Goal: Use online tool/utility: Utilize a website feature to perform a specific function

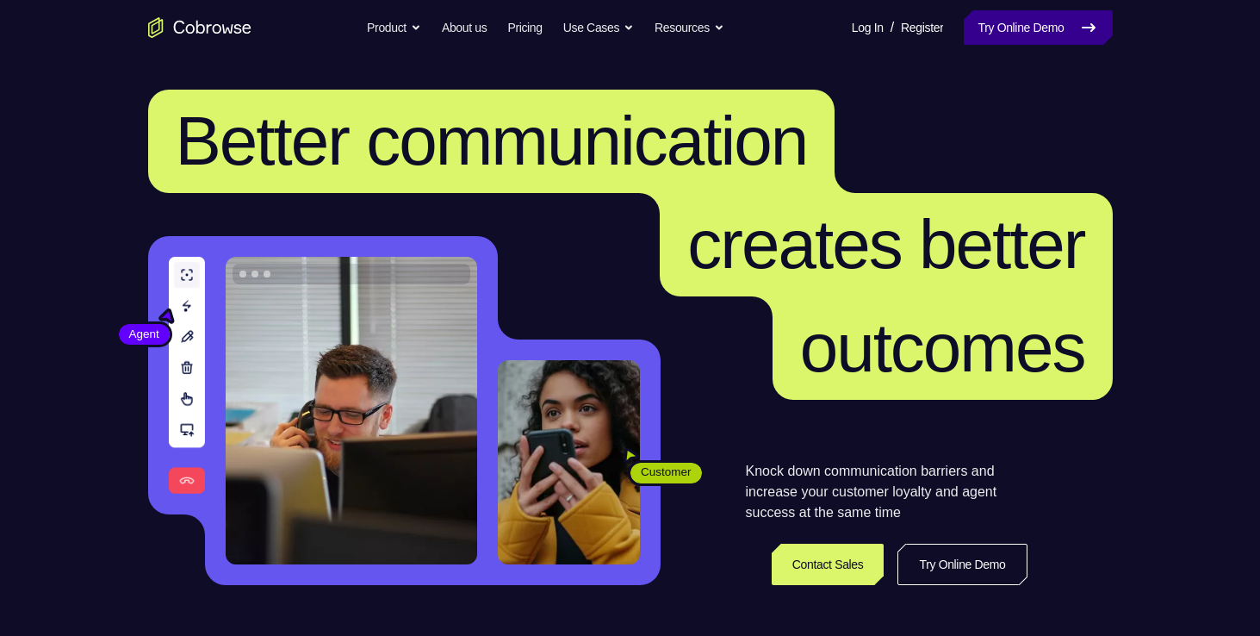
click at [1040, 36] on link "Try Online Demo" at bounding box center [1038, 27] width 148 height 34
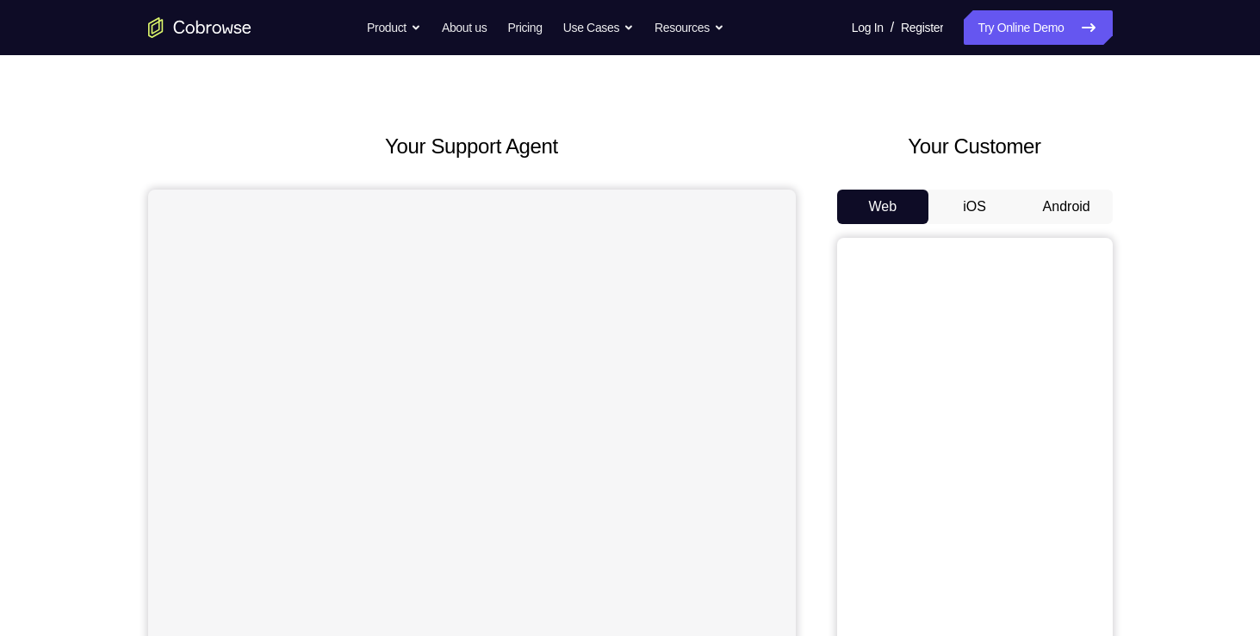
scroll to position [38, 0]
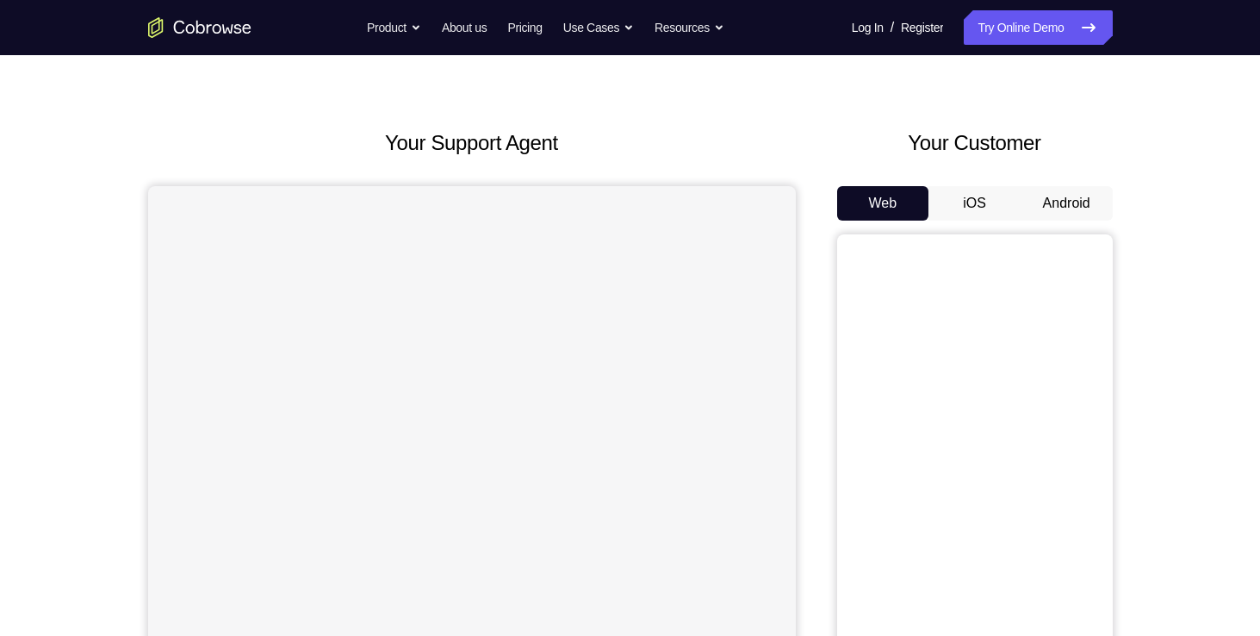
click at [1042, 216] on button "Android" at bounding box center [1067, 203] width 92 height 34
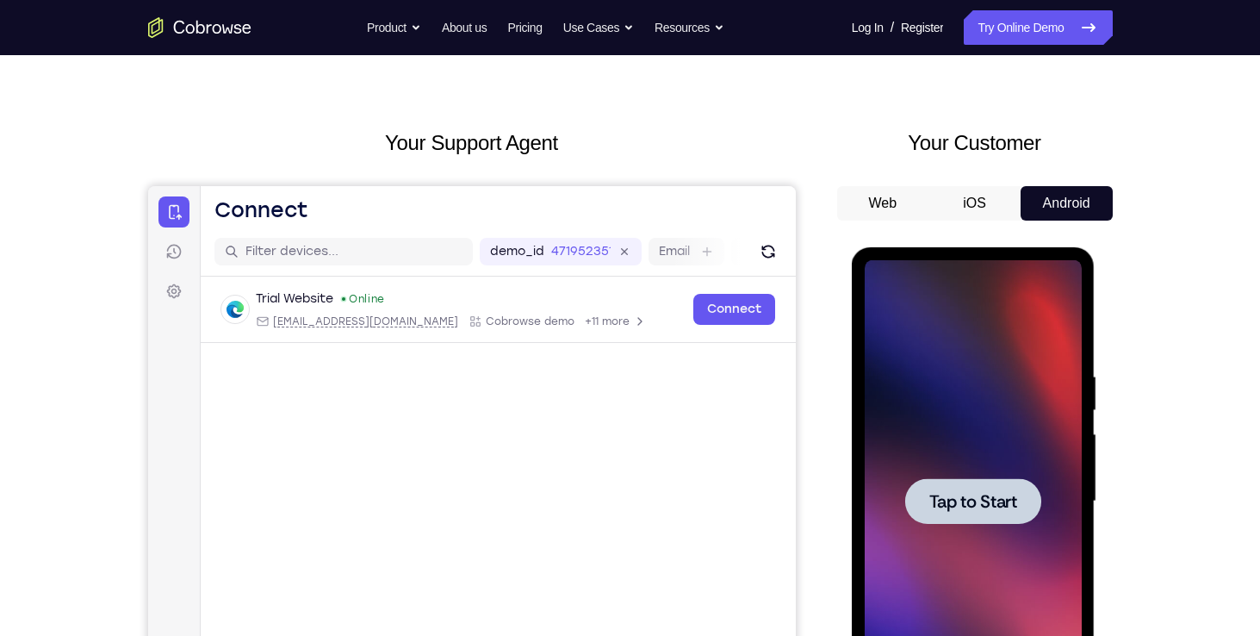
scroll to position [0, 0]
click at [977, 498] on span "Tap to Start" at bounding box center [973, 501] width 88 height 17
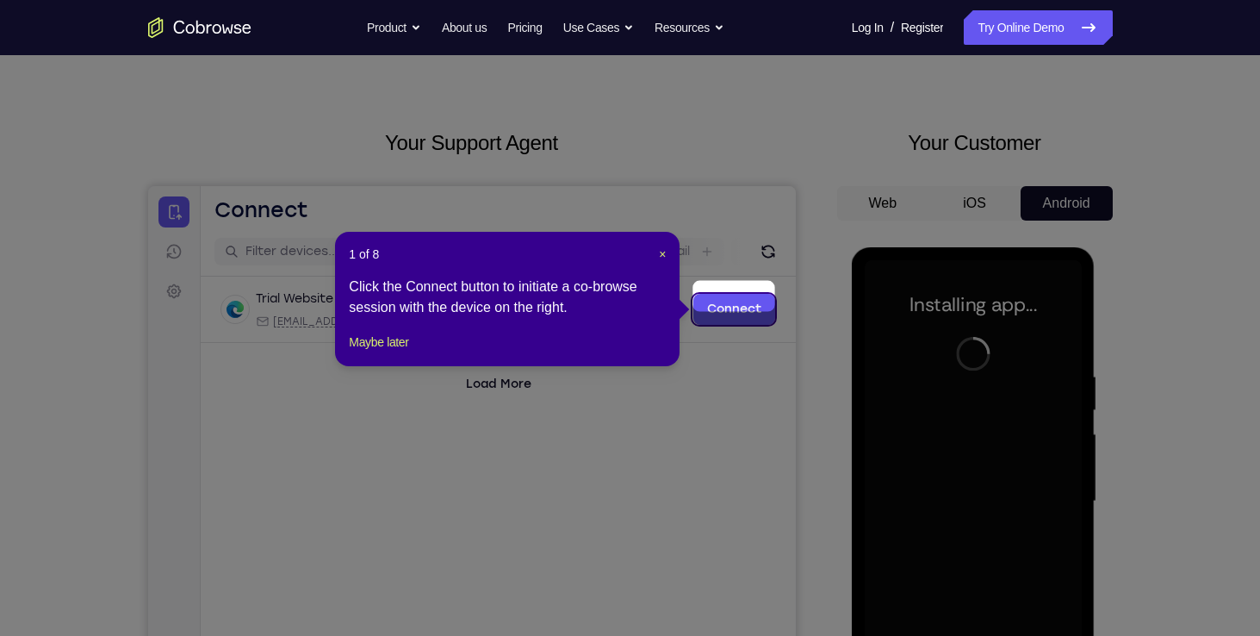
click at [977, 497] on icon at bounding box center [636, 318] width 1273 height 636
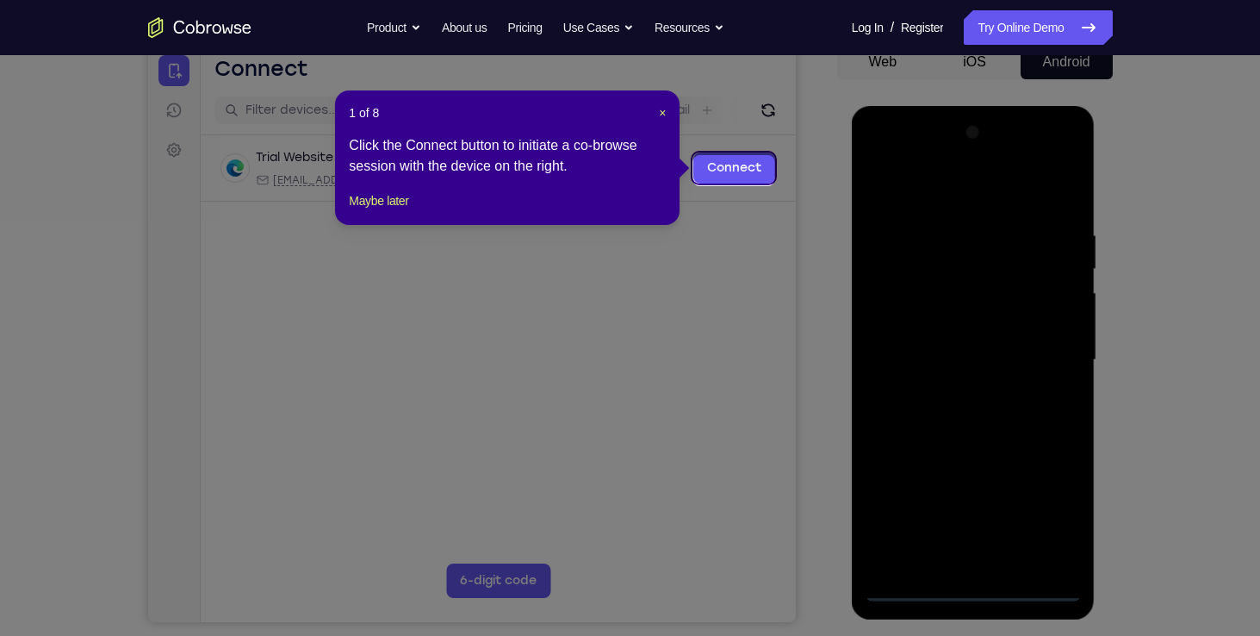
scroll to position [176, 0]
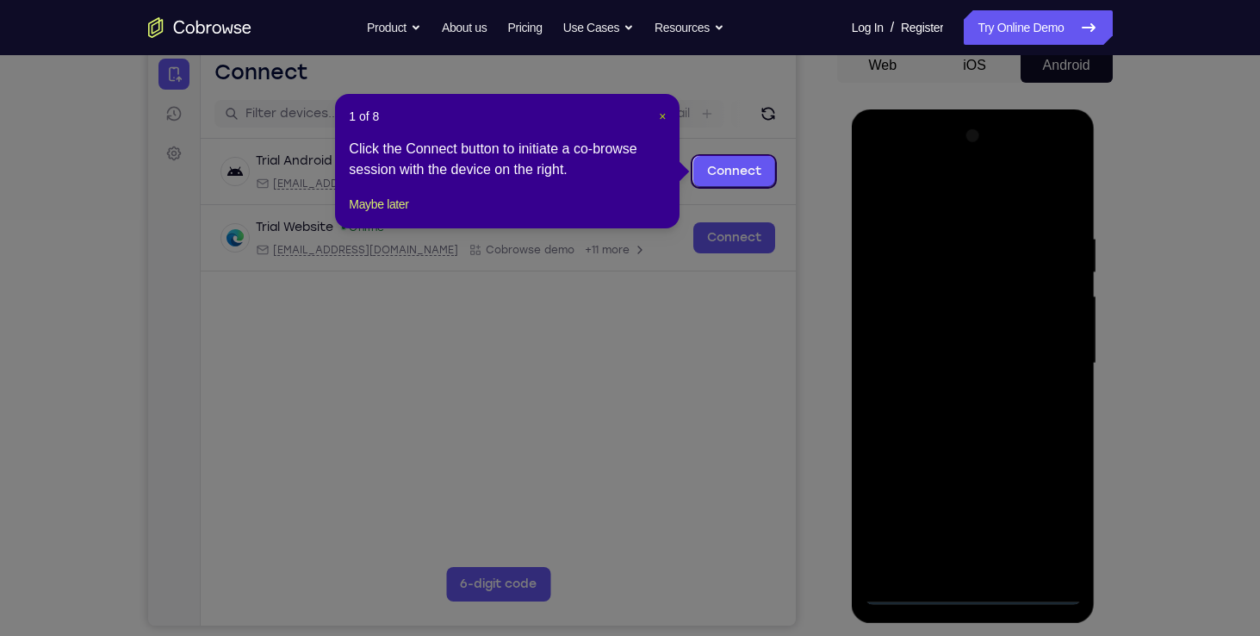
click at [662, 113] on span "×" at bounding box center [662, 116] width 7 height 14
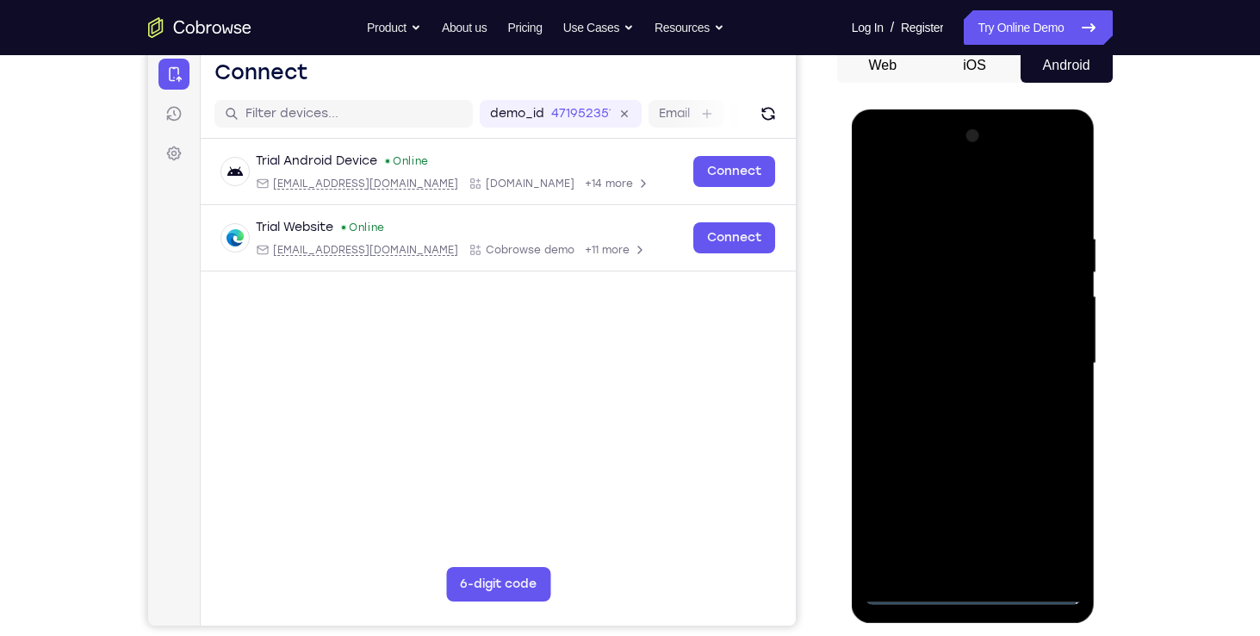
click at [970, 587] on div at bounding box center [973, 363] width 217 height 482
click at [955, 555] on div at bounding box center [973, 363] width 217 height 482
click at [931, 534] on div at bounding box center [973, 363] width 217 height 482
click at [1017, 530] on div at bounding box center [973, 363] width 217 height 482
click at [930, 525] on div at bounding box center [973, 363] width 217 height 482
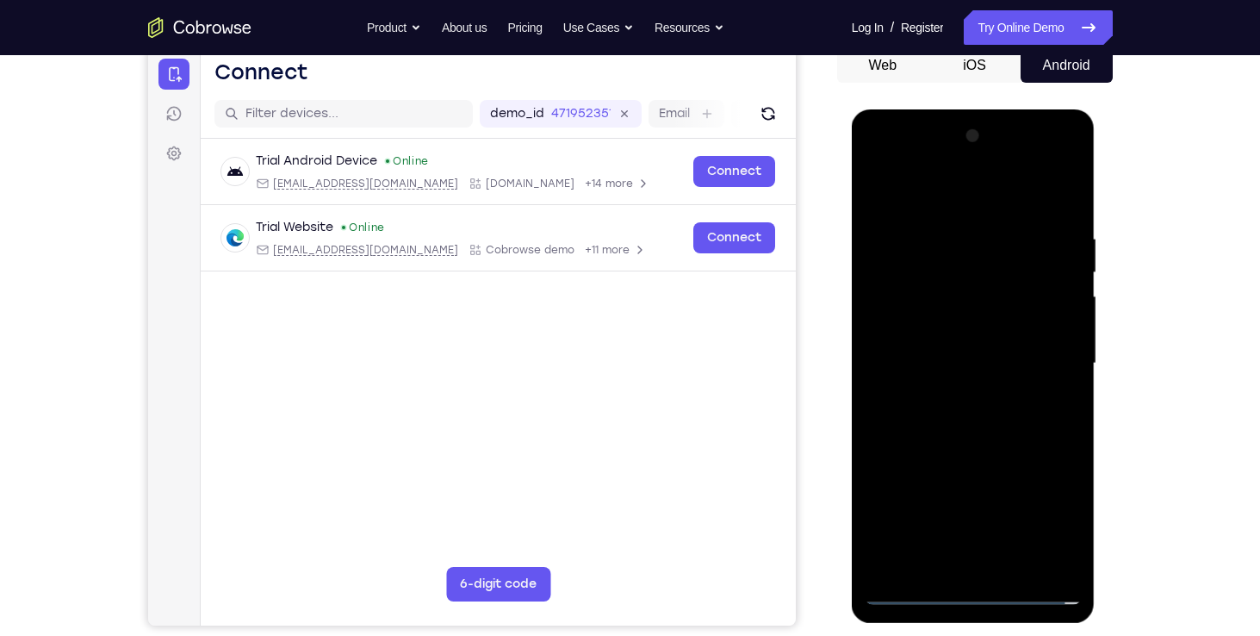
click at [930, 525] on div at bounding box center [973, 363] width 217 height 482
click at [1067, 567] on div at bounding box center [973, 363] width 217 height 482
click at [897, 307] on div at bounding box center [973, 363] width 217 height 482
click at [1076, 375] on div at bounding box center [973, 363] width 217 height 482
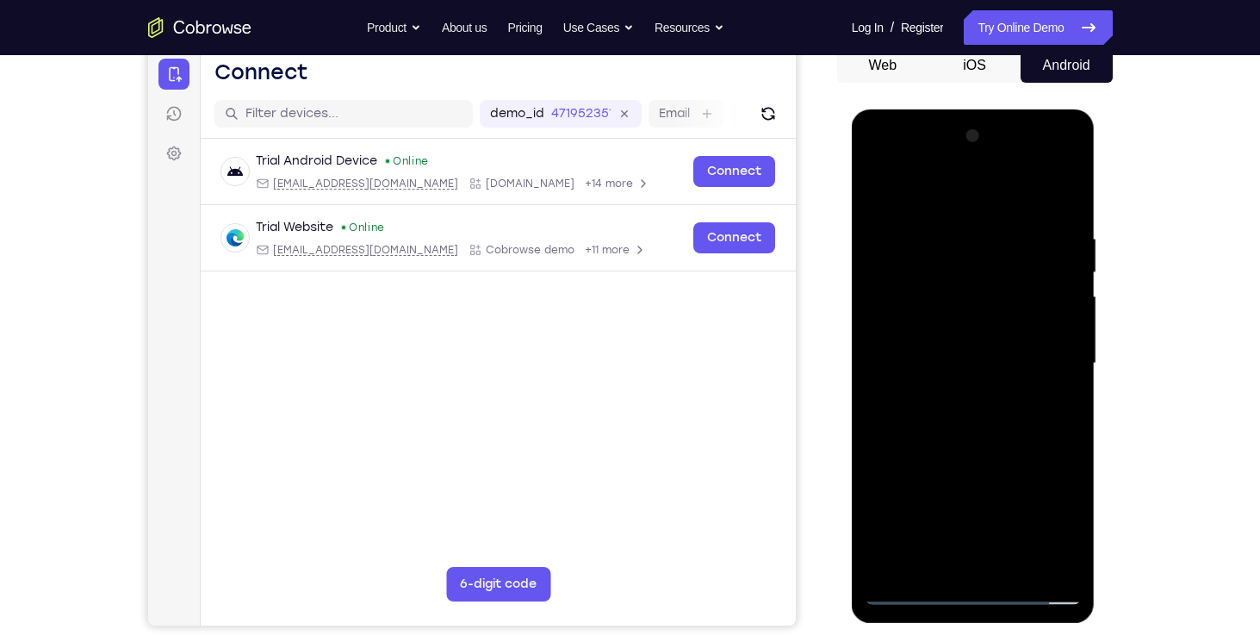
click at [1067, 188] on div at bounding box center [973, 363] width 217 height 482
click at [935, 218] on div at bounding box center [973, 363] width 217 height 482
click at [886, 500] on div at bounding box center [973, 363] width 217 height 482
click at [1017, 529] on div at bounding box center [973, 363] width 217 height 482
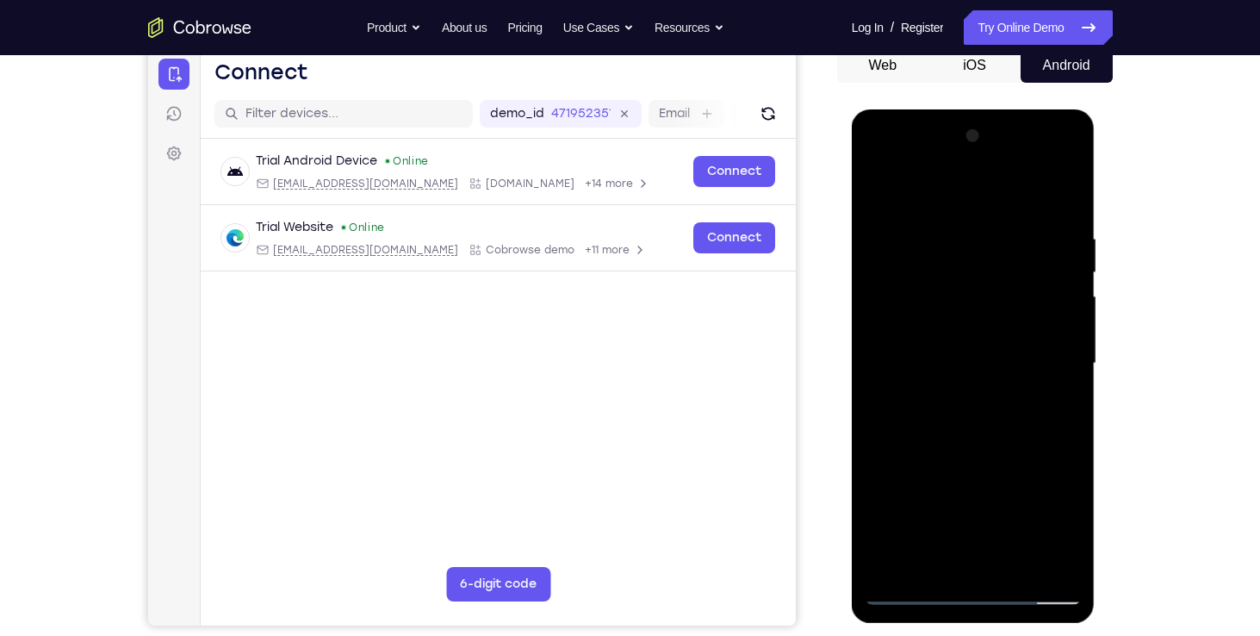
click at [971, 499] on div at bounding box center [973, 363] width 217 height 482
click at [904, 258] on div at bounding box center [973, 363] width 217 height 482
click at [879, 164] on div at bounding box center [973, 363] width 217 height 482
click at [966, 186] on div at bounding box center [973, 363] width 217 height 482
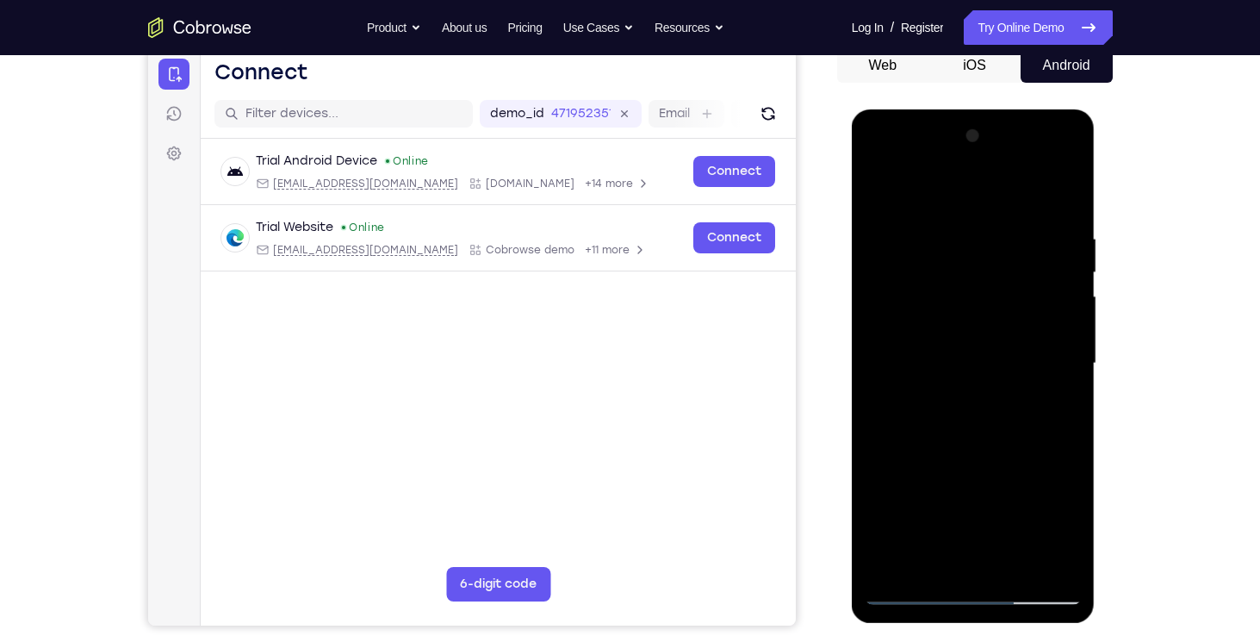
click at [983, 187] on div at bounding box center [973, 363] width 217 height 482
click at [1062, 160] on div at bounding box center [973, 363] width 217 height 482
click at [1028, 465] on div at bounding box center [973, 363] width 217 height 482
click at [1015, 535] on div at bounding box center [973, 363] width 217 height 482
click at [951, 270] on div at bounding box center [973, 363] width 217 height 482
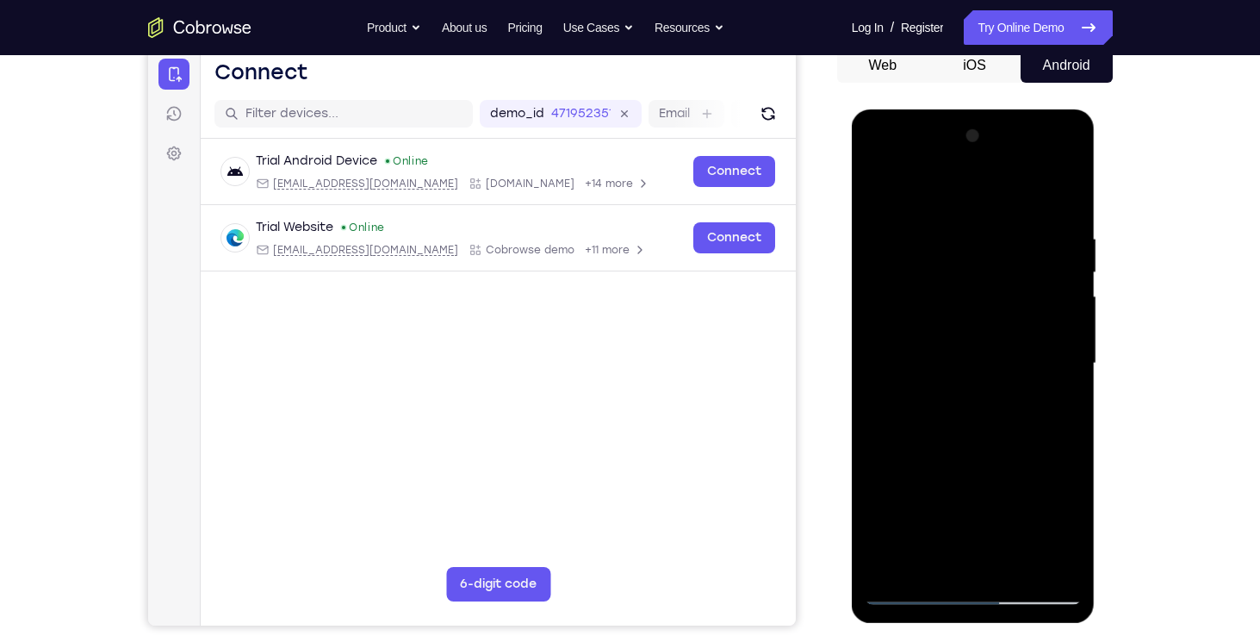
click at [911, 278] on div at bounding box center [973, 363] width 217 height 482
click at [949, 397] on div at bounding box center [973, 363] width 217 height 482
click at [888, 339] on div at bounding box center [973, 363] width 217 height 482
click at [929, 332] on div at bounding box center [973, 363] width 217 height 482
click at [937, 360] on div at bounding box center [973, 363] width 217 height 482
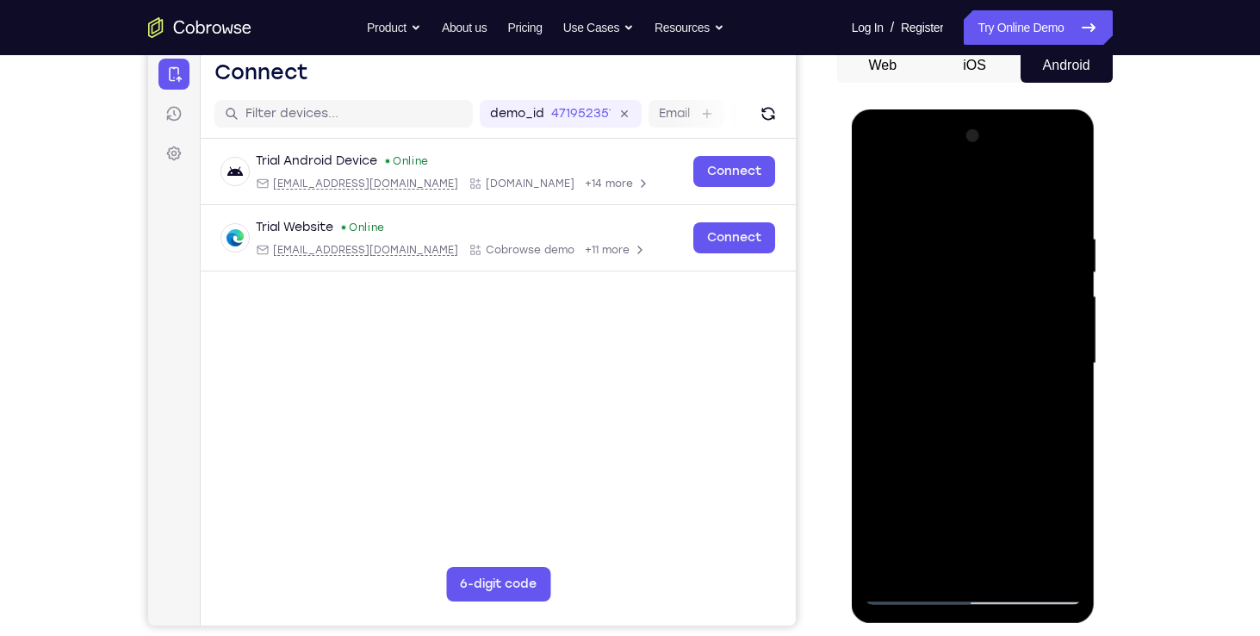
click at [975, 418] on div at bounding box center [973, 363] width 217 height 482
click at [937, 392] on div at bounding box center [973, 363] width 217 height 482
click at [929, 362] on div at bounding box center [973, 363] width 217 height 482
click at [875, 162] on div at bounding box center [973, 363] width 217 height 482
click at [947, 191] on div at bounding box center [973, 363] width 217 height 482
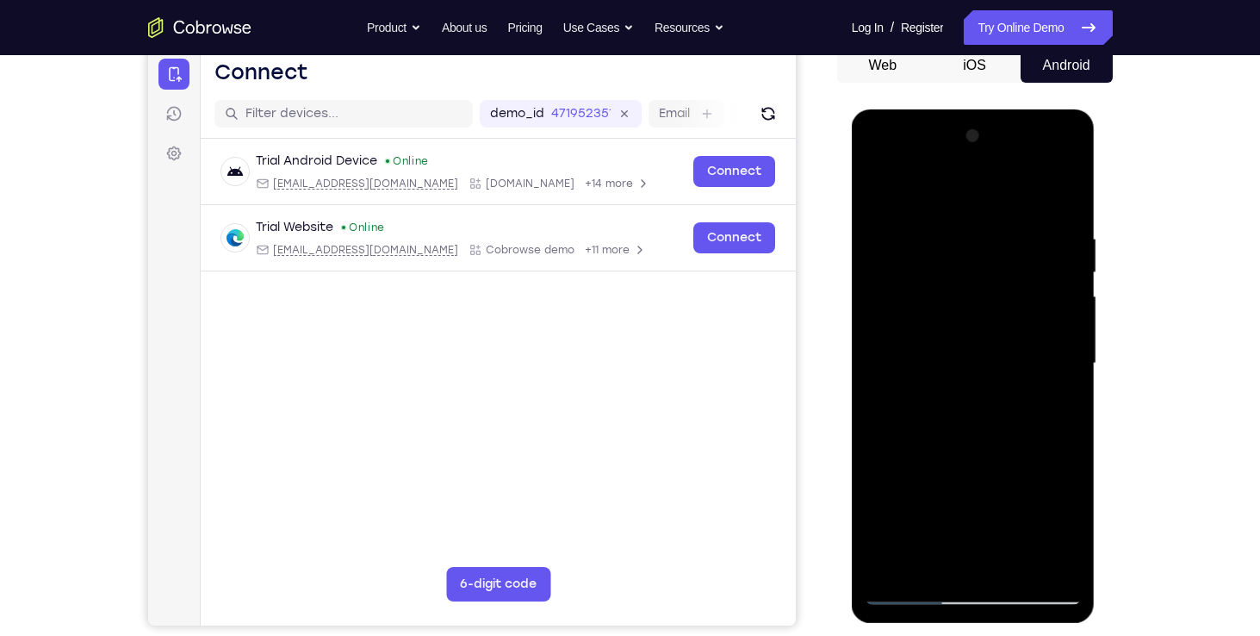
click at [933, 195] on div at bounding box center [973, 363] width 217 height 482
click at [898, 273] on div at bounding box center [973, 363] width 217 height 482
click at [927, 357] on div at bounding box center [973, 363] width 217 height 482
click at [910, 348] on div at bounding box center [973, 363] width 217 height 482
click at [960, 388] on div at bounding box center [973, 363] width 217 height 482
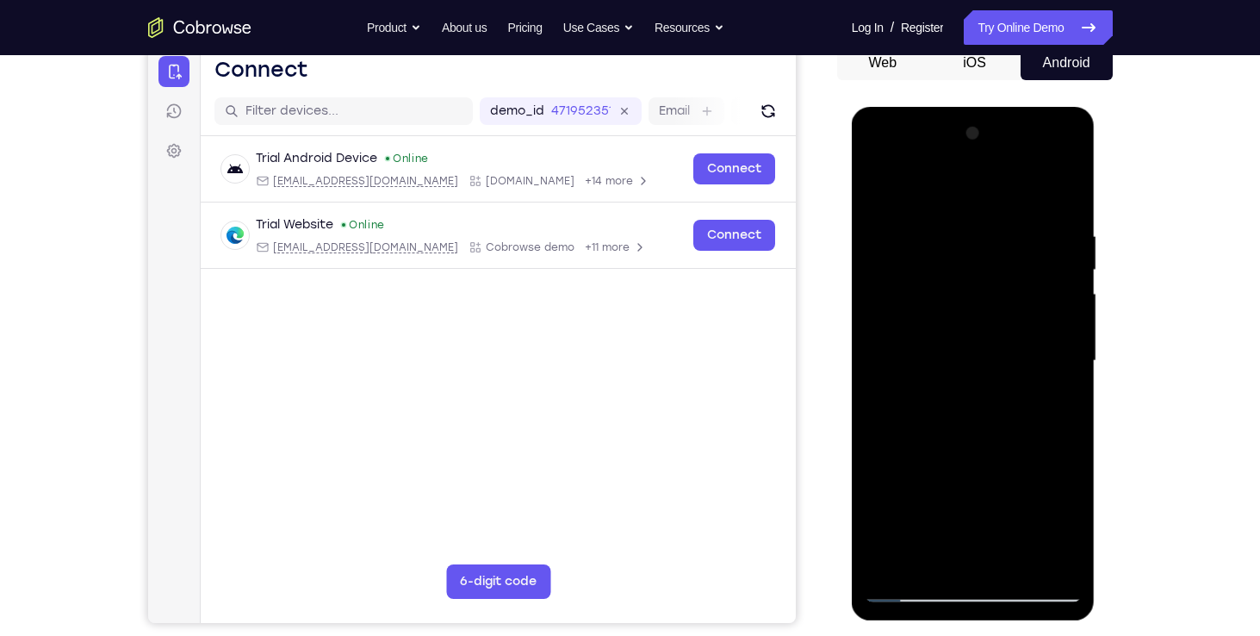
scroll to position [172, 0]
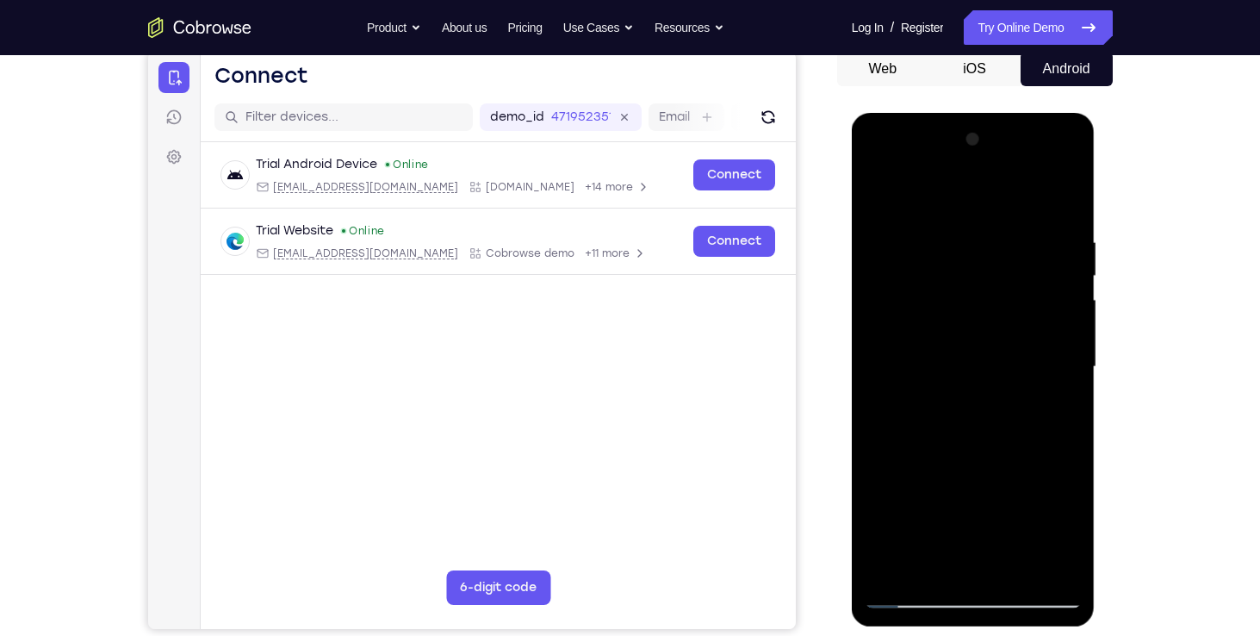
click at [961, 367] on div at bounding box center [973, 367] width 217 height 482
click at [951, 483] on div at bounding box center [973, 367] width 217 height 482
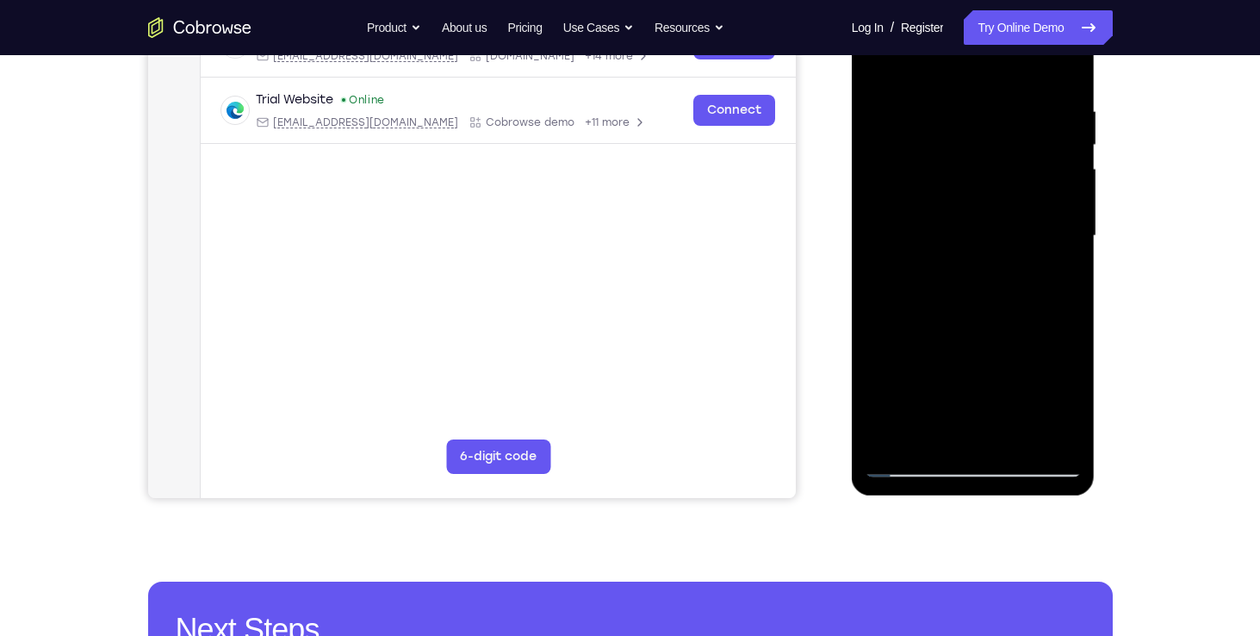
scroll to position [306, 0]
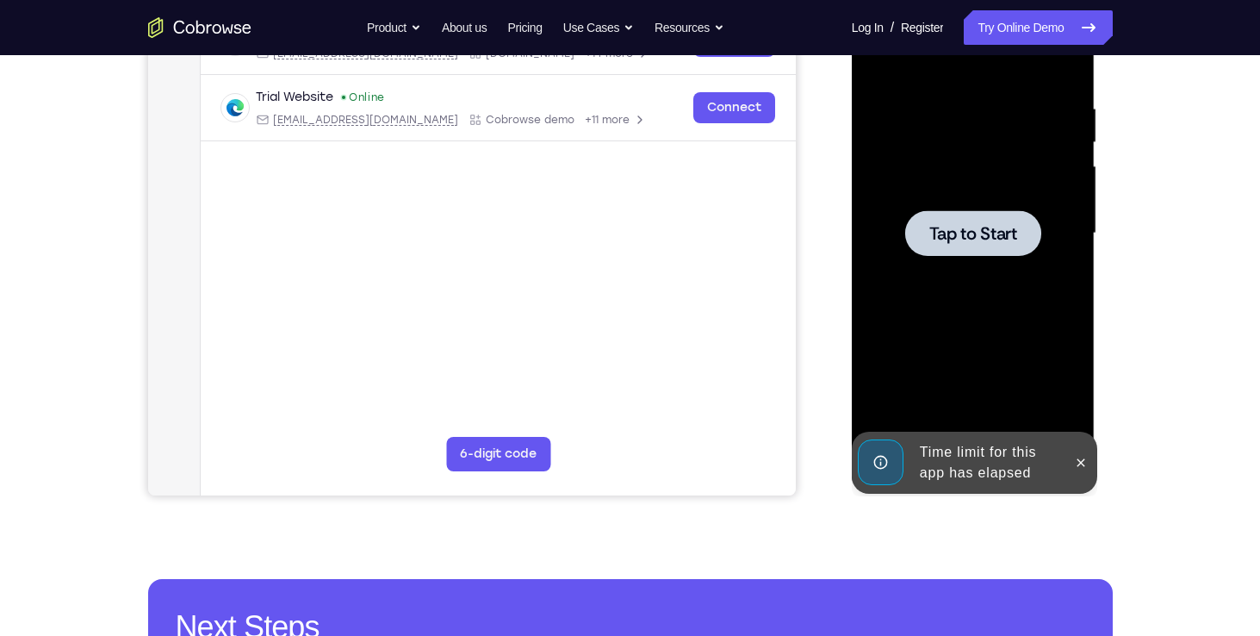
click at [1000, 239] on span "Tap to Start" at bounding box center [973, 233] width 88 height 17
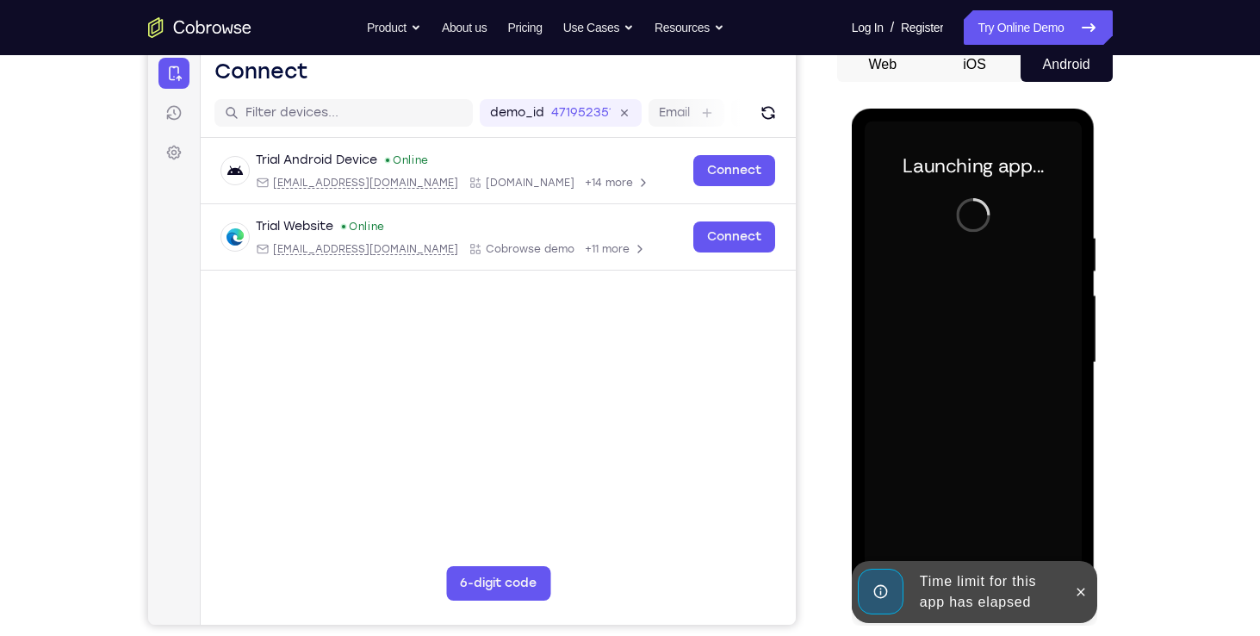
scroll to position [176, 0]
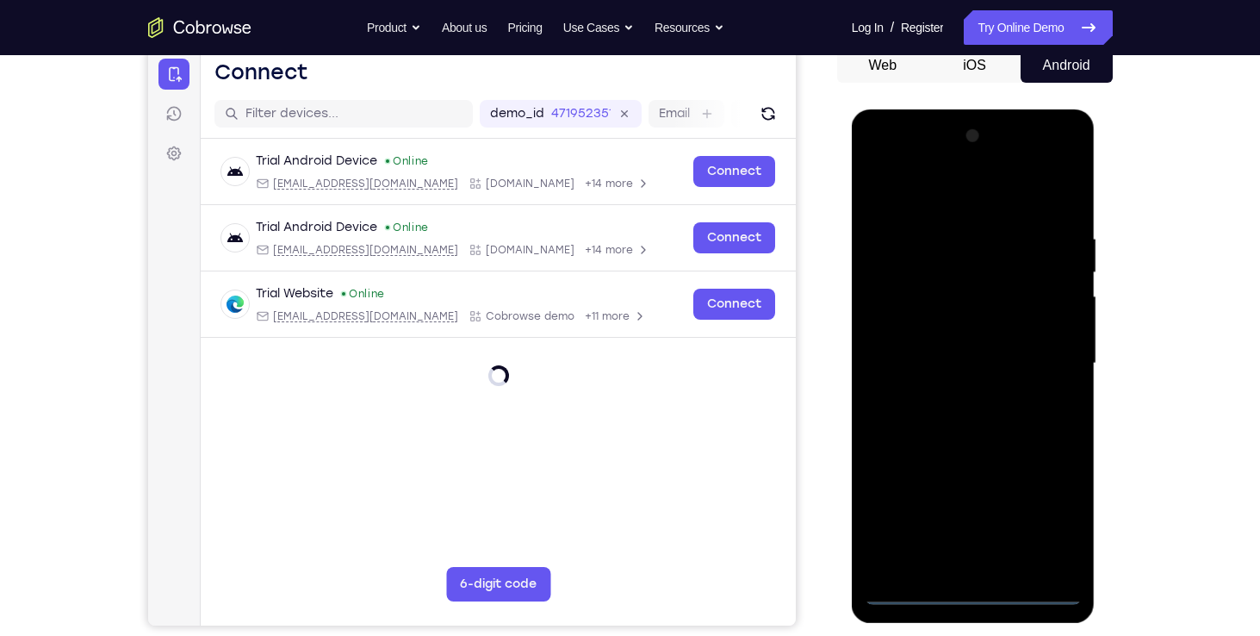
click at [978, 587] on div at bounding box center [973, 363] width 217 height 482
click at [982, 566] on div at bounding box center [973, 363] width 217 height 482
click at [947, 165] on div at bounding box center [973, 363] width 217 height 482
click at [1057, 164] on div at bounding box center [973, 363] width 217 height 482
click at [976, 588] on div at bounding box center [973, 363] width 217 height 482
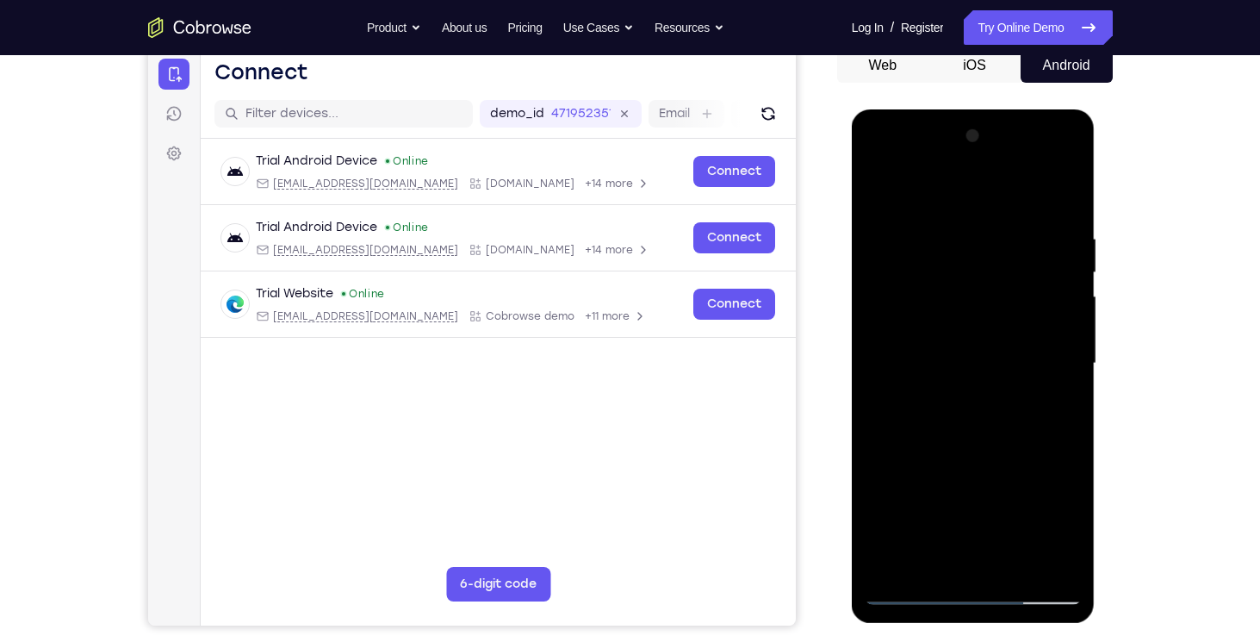
click at [1044, 510] on div at bounding box center [973, 363] width 217 height 482
click at [955, 187] on div at bounding box center [973, 363] width 217 height 482
click at [924, 199] on div at bounding box center [973, 363] width 217 height 482
click at [1047, 356] on div at bounding box center [973, 363] width 217 height 482
click at [960, 392] on div at bounding box center [973, 363] width 217 height 482
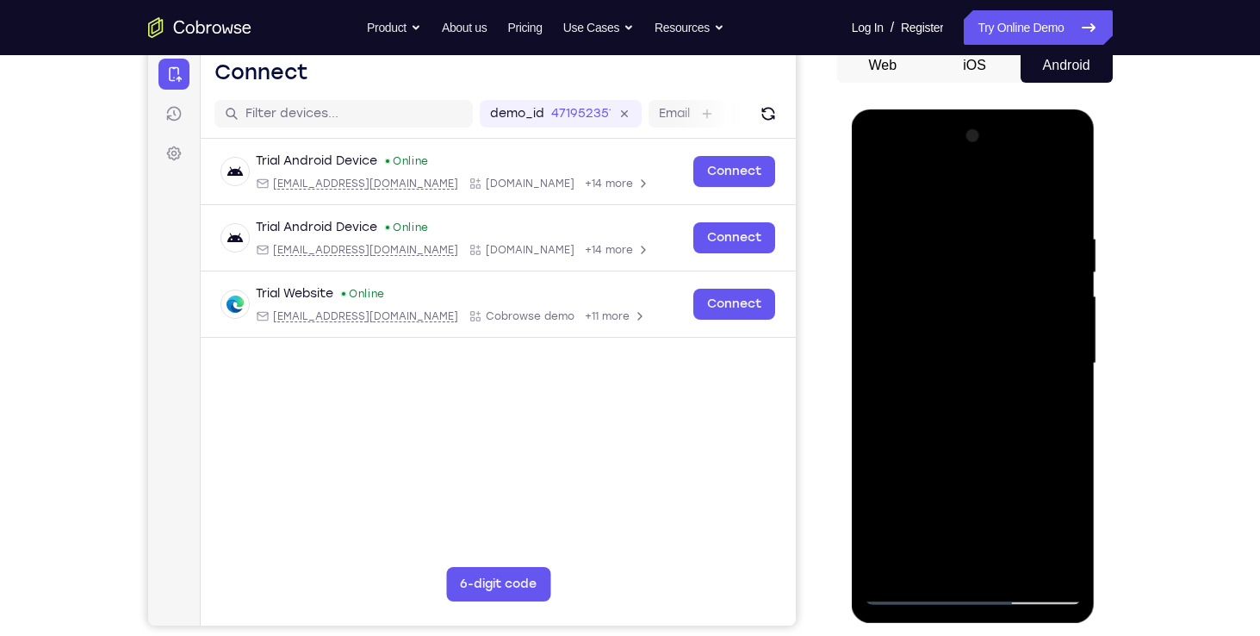
click at [964, 345] on div at bounding box center [973, 363] width 217 height 482
click at [917, 326] on div at bounding box center [973, 363] width 217 height 482
click at [1056, 326] on div at bounding box center [973, 363] width 217 height 482
click at [993, 357] on div at bounding box center [973, 363] width 217 height 482
click at [978, 415] on div at bounding box center [973, 363] width 217 height 482
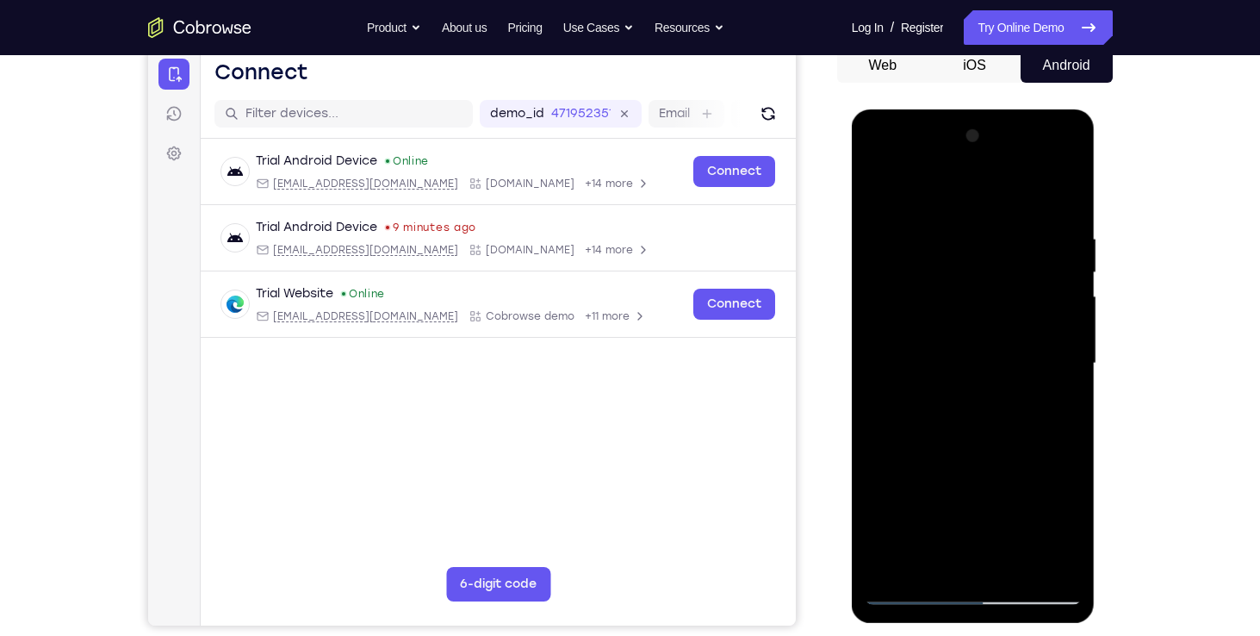
click at [969, 394] on div at bounding box center [973, 363] width 217 height 482
click at [952, 354] on div at bounding box center [973, 363] width 217 height 482
click at [956, 408] on div at bounding box center [973, 363] width 217 height 482
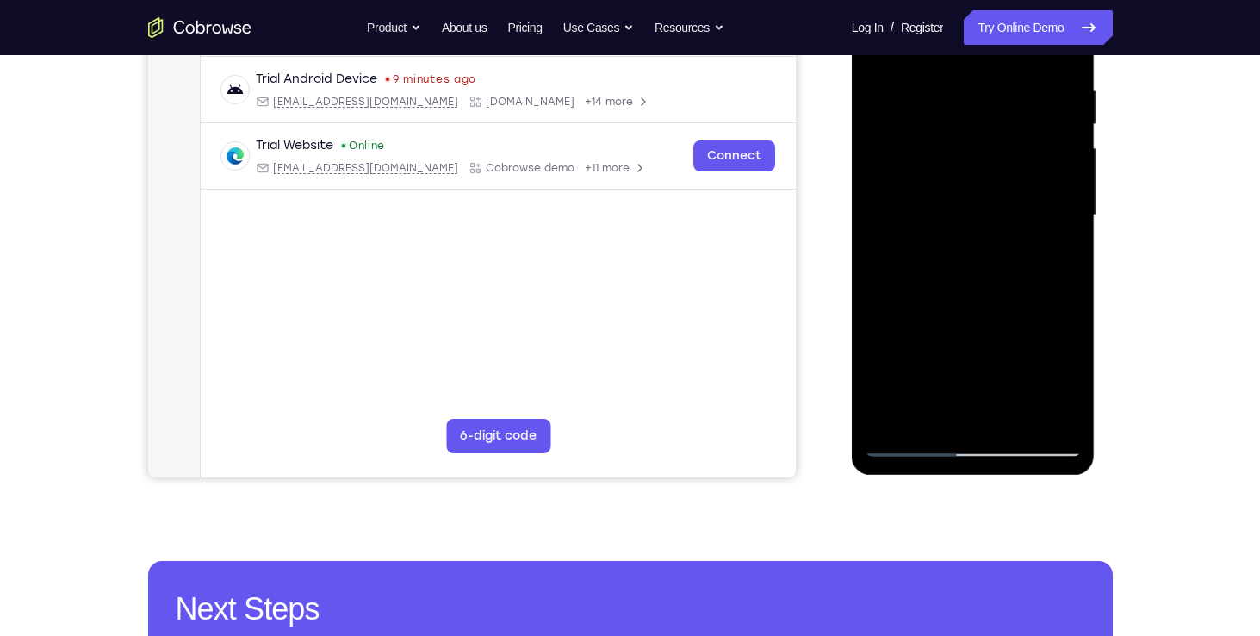
scroll to position [320, 0]
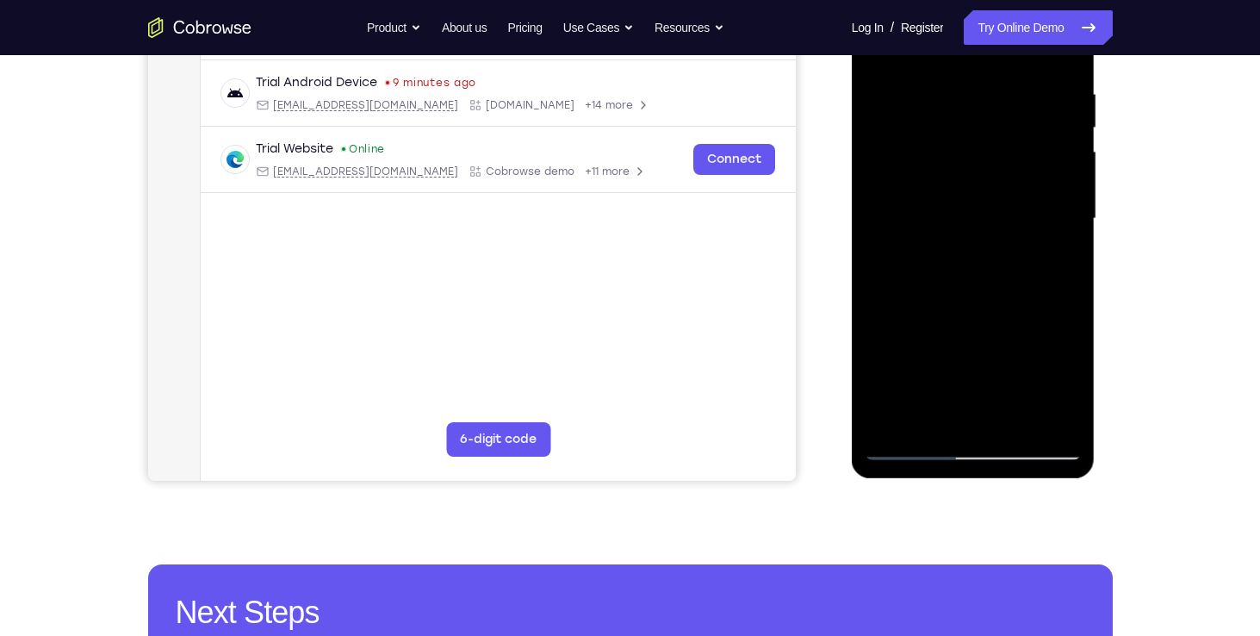
click at [961, 250] on div at bounding box center [973, 219] width 217 height 482
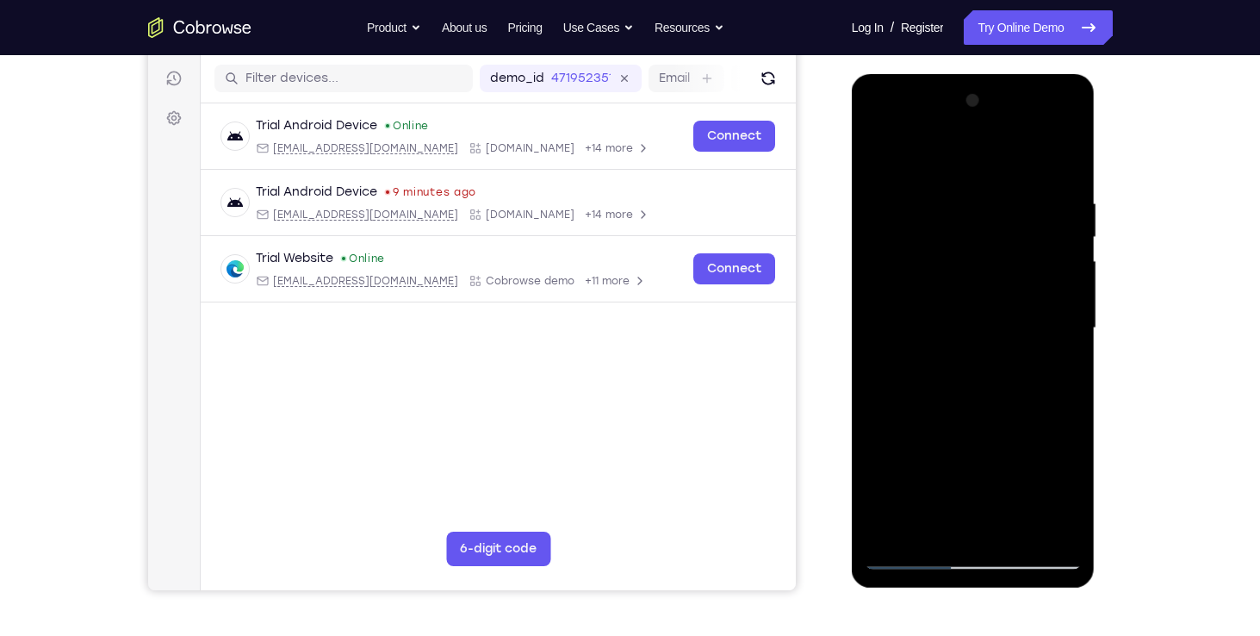
scroll to position [210, 0]
click at [941, 326] on div at bounding box center [973, 329] width 217 height 482
click at [972, 384] on div at bounding box center [973, 329] width 217 height 482
click at [889, 357] on div at bounding box center [973, 329] width 217 height 482
click at [928, 329] on div at bounding box center [973, 329] width 217 height 482
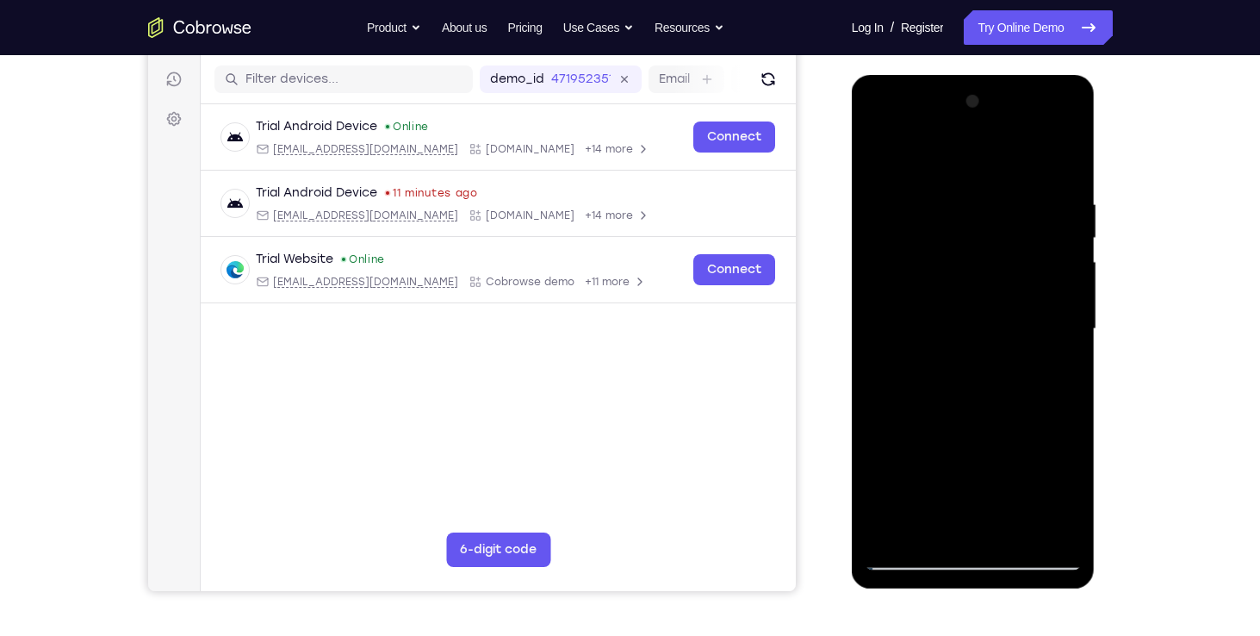
click at [986, 370] on div at bounding box center [973, 329] width 217 height 482
click at [959, 418] on div at bounding box center [973, 329] width 217 height 482
click at [923, 243] on div at bounding box center [973, 329] width 217 height 482
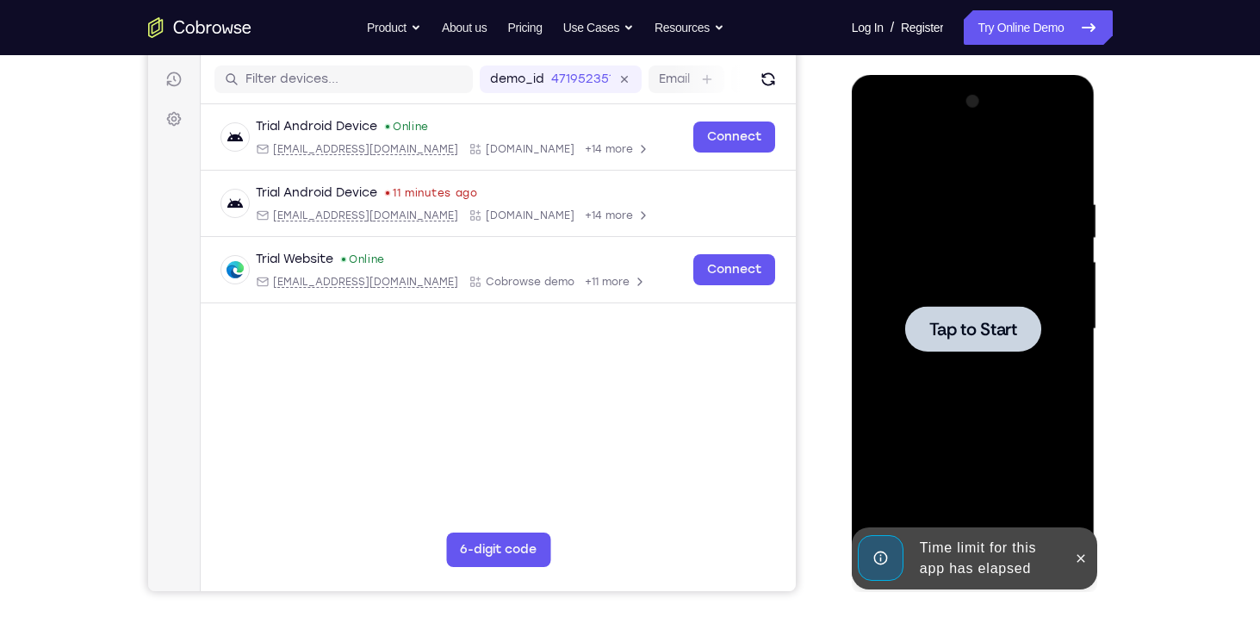
click at [954, 325] on span "Tap to Start" at bounding box center [973, 328] width 88 height 17
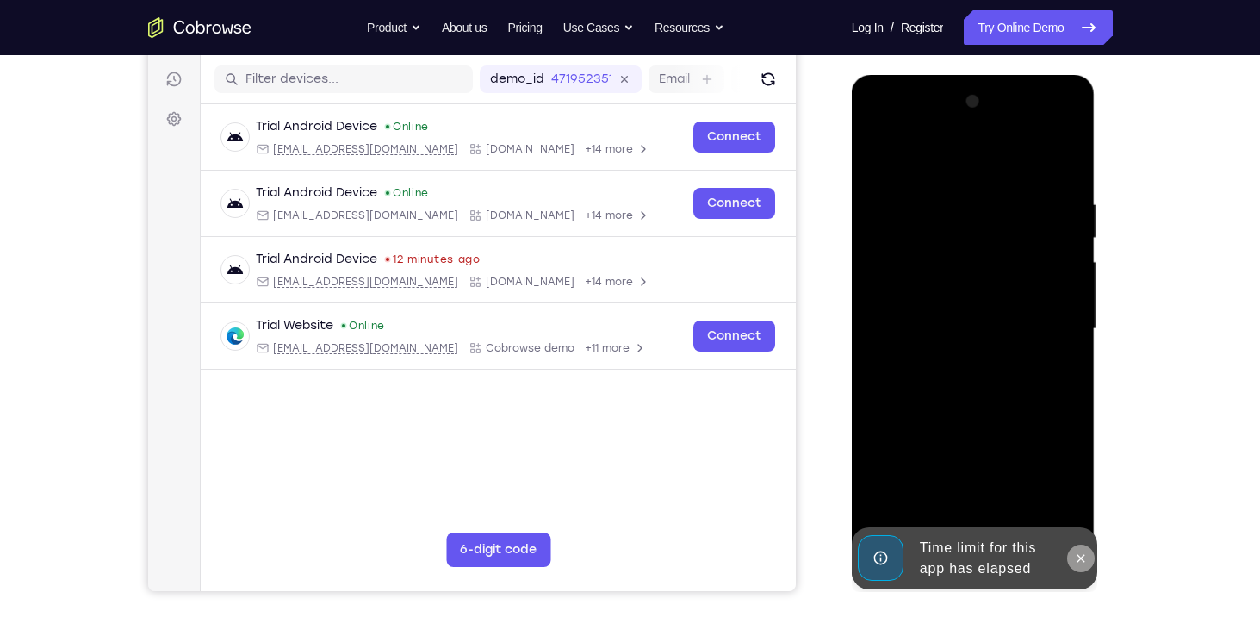
click at [1076, 554] on icon at bounding box center [1081, 558] width 14 height 14
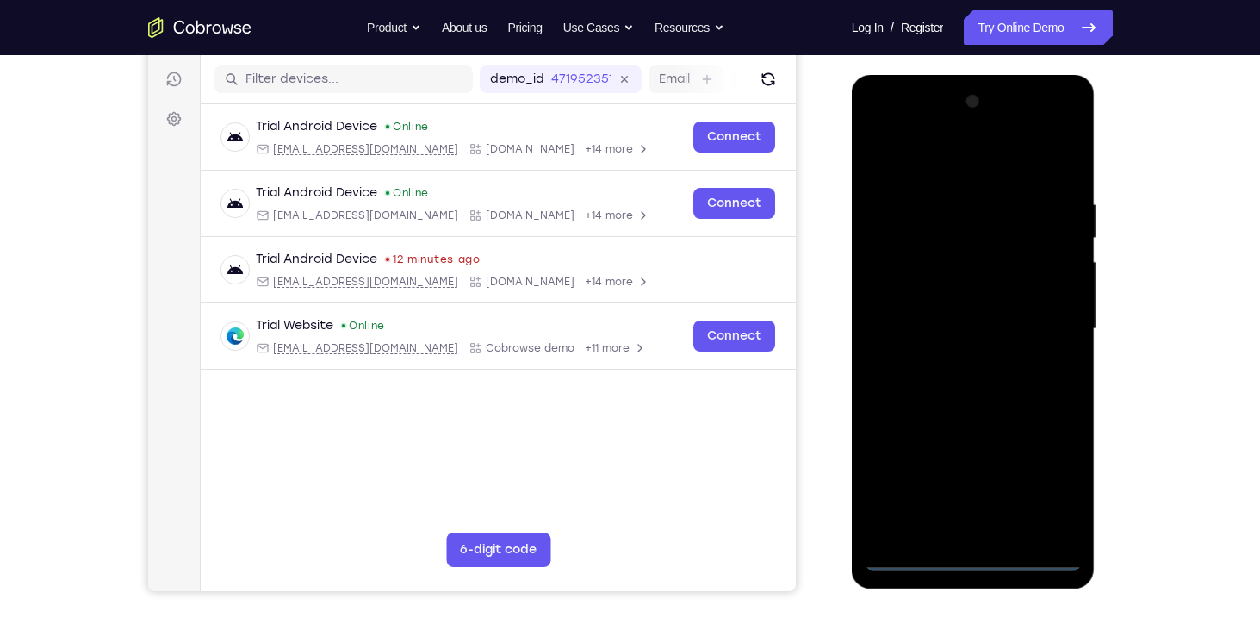
click at [971, 562] on div at bounding box center [973, 329] width 217 height 482
click at [1053, 489] on div at bounding box center [973, 329] width 217 height 482
click at [918, 146] on div at bounding box center [973, 329] width 217 height 482
click at [1039, 320] on div at bounding box center [973, 329] width 217 height 482
click at [945, 359] on div at bounding box center [973, 329] width 217 height 482
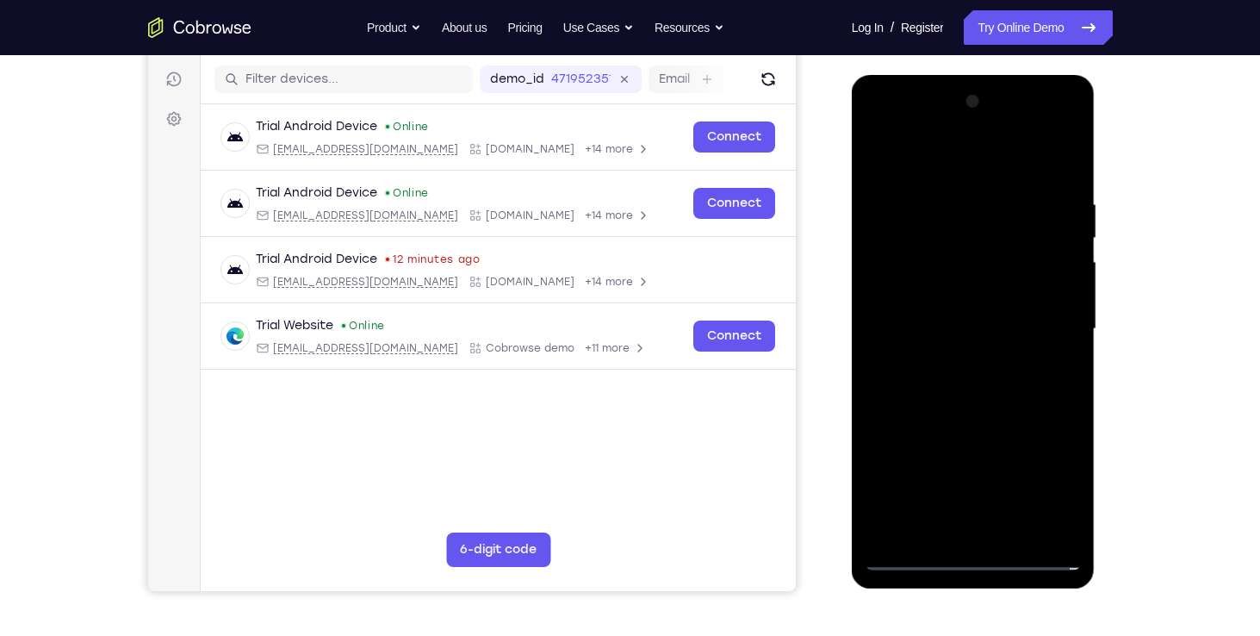
click at [928, 316] on div at bounding box center [973, 329] width 217 height 482
click at [913, 259] on div at bounding box center [973, 329] width 217 height 482
click at [932, 260] on div at bounding box center [973, 329] width 217 height 482
click at [932, 261] on div at bounding box center [973, 329] width 217 height 482
click at [928, 297] on div at bounding box center [973, 329] width 217 height 482
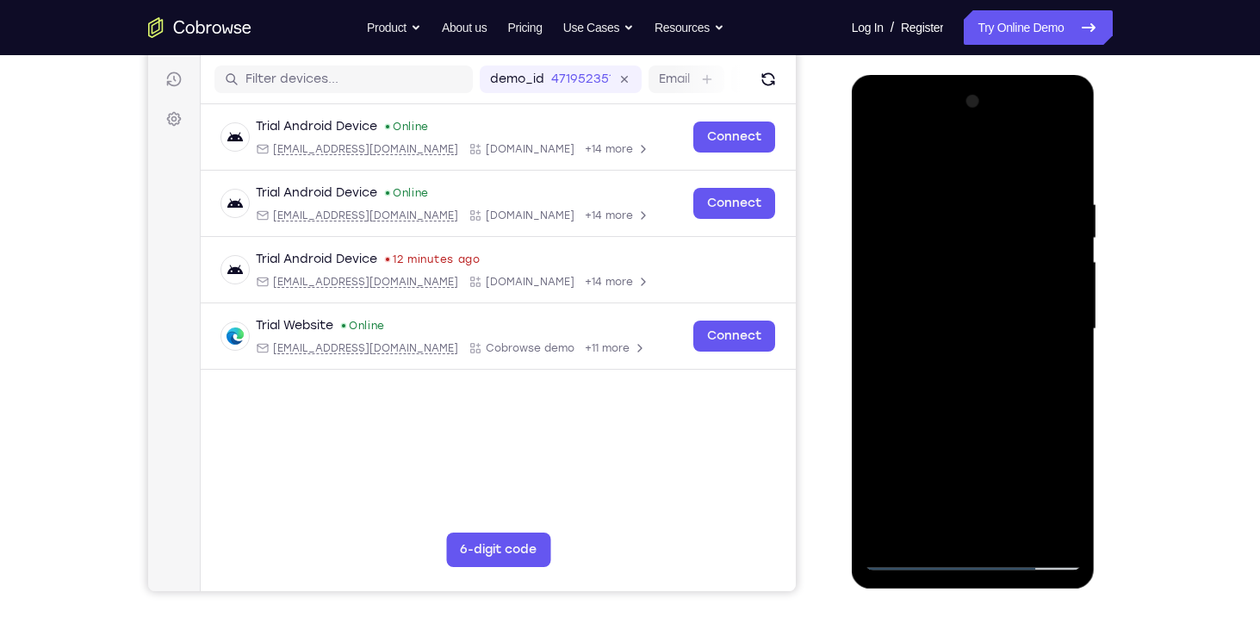
click at [956, 352] on div at bounding box center [973, 329] width 217 height 482
click at [929, 241] on div at bounding box center [973, 329] width 217 height 482
click at [941, 283] on div at bounding box center [973, 329] width 217 height 482
click at [966, 380] on div at bounding box center [973, 329] width 217 height 482
click at [956, 346] on div at bounding box center [973, 329] width 217 height 482
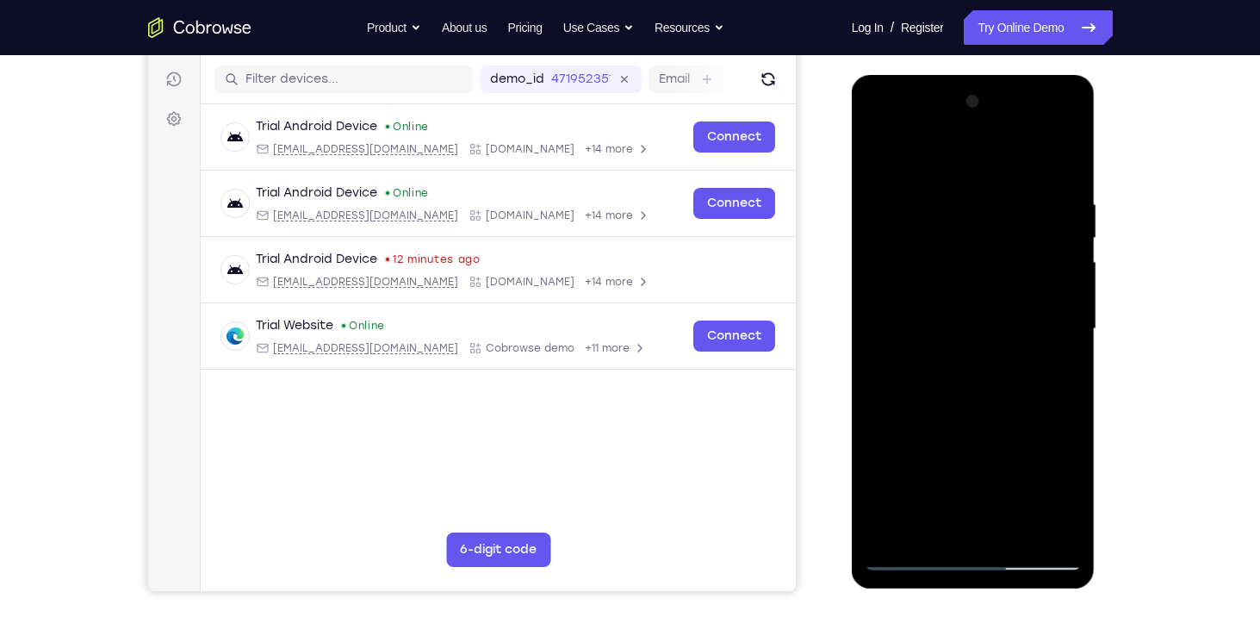
click at [950, 238] on div at bounding box center [973, 329] width 217 height 482
click at [951, 280] on div at bounding box center [973, 329] width 217 height 482
click at [954, 361] on div at bounding box center [973, 329] width 217 height 482
click at [928, 244] on div at bounding box center [973, 329] width 217 height 482
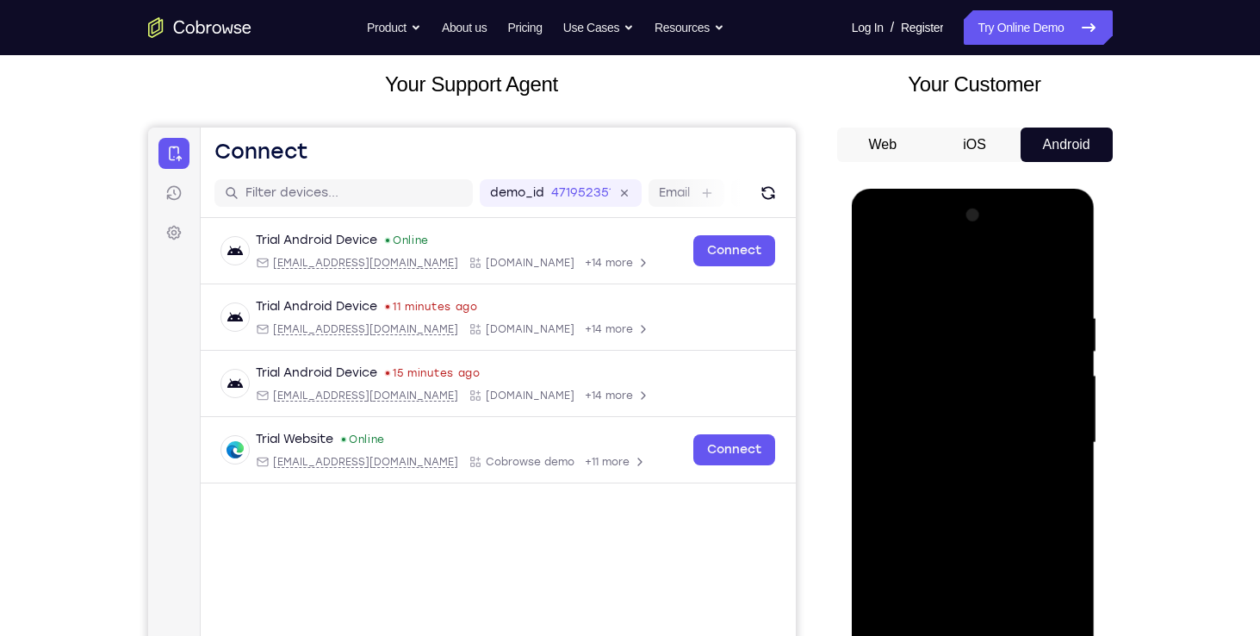
scroll to position [94, 0]
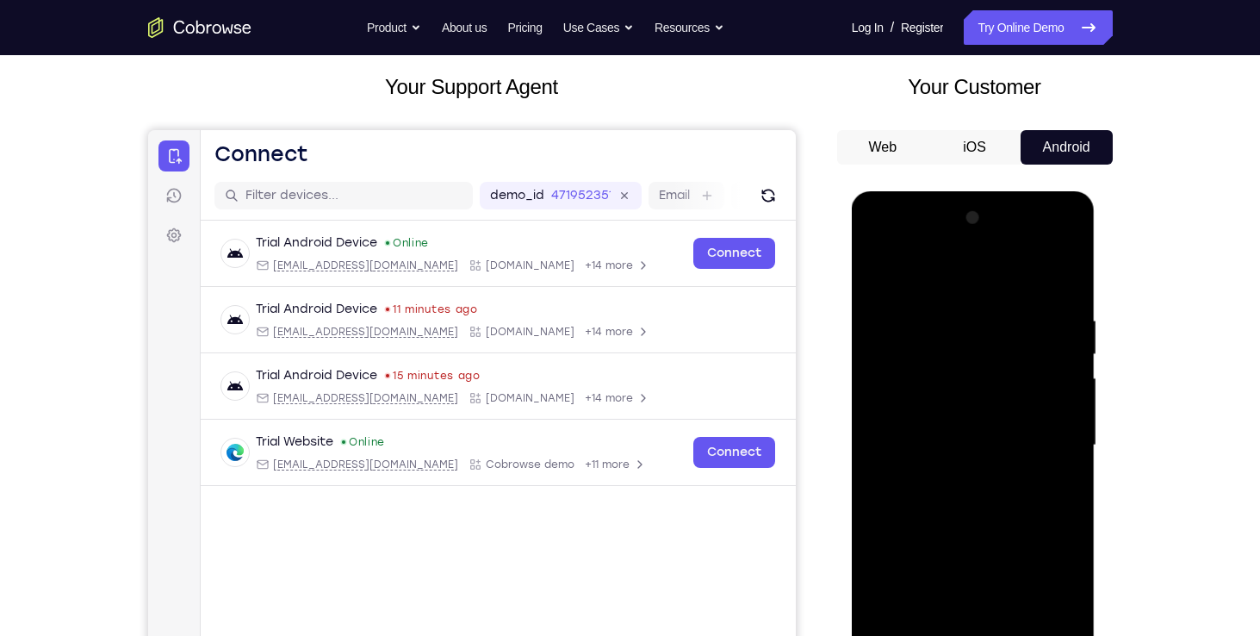
click at [899, 354] on div at bounding box center [973, 445] width 217 height 482
click at [922, 418] on div at bounding box center [973, 445] width 217 height 482
click at [952, 452] on span "Tap to Start" at bounding box center [973, 445] width 88 height 17
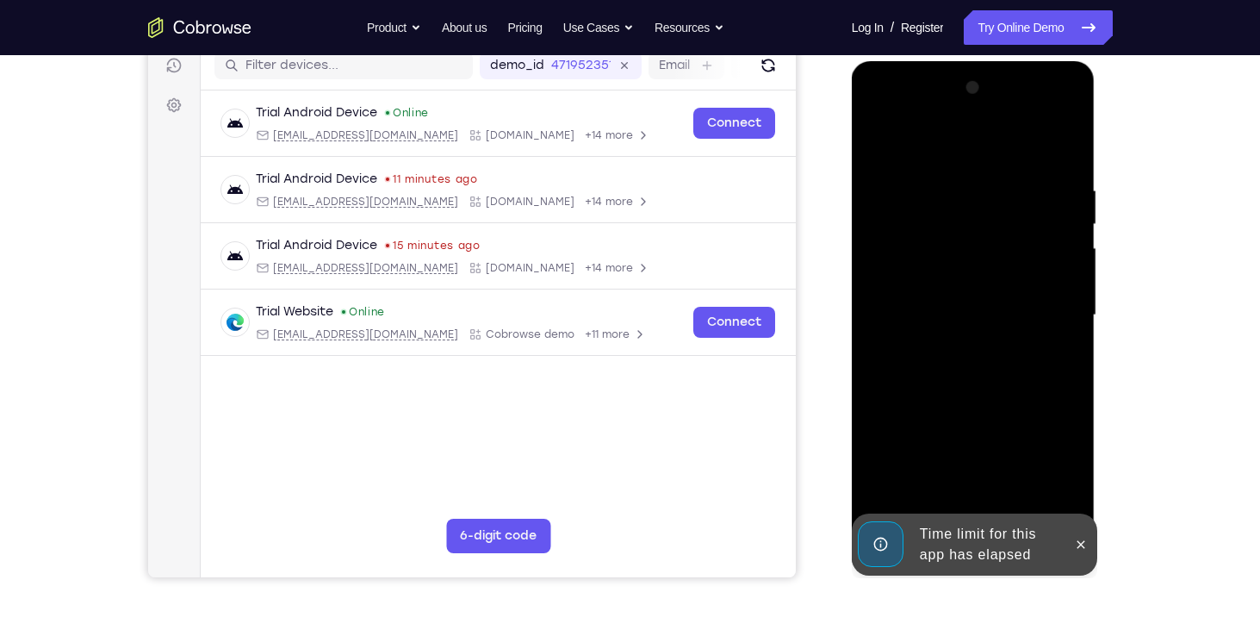
scroll to position [224, 0]
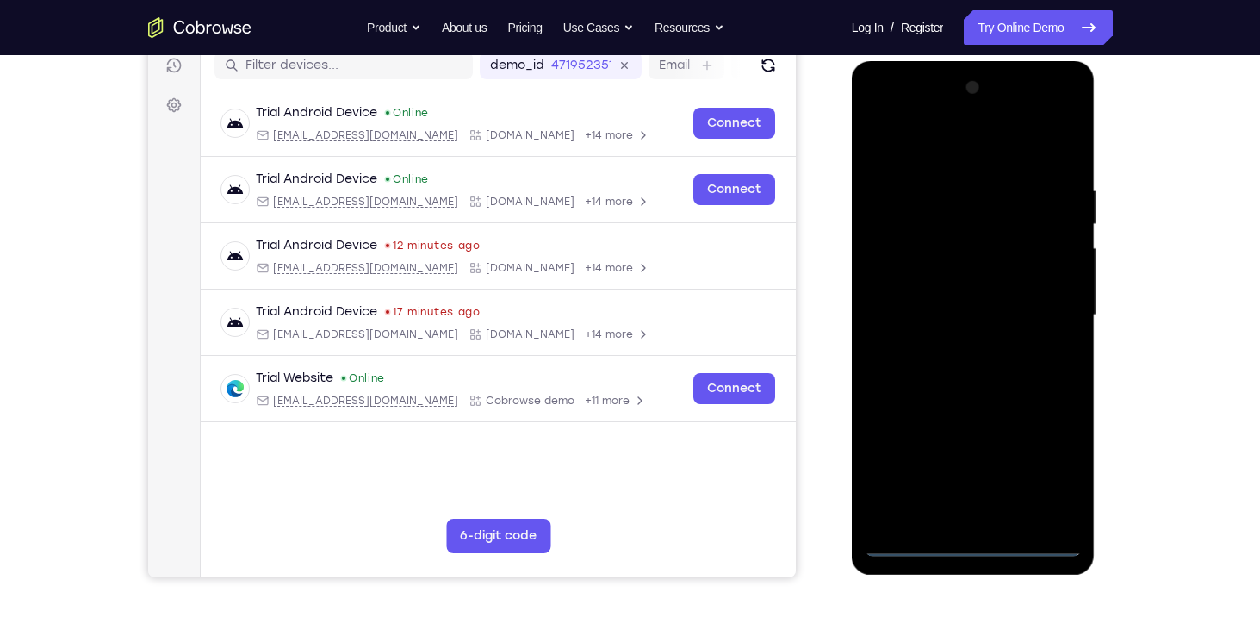
click at [972, 546] on div at bounding box center [973, 315] width 217 height 482
click at [1040, 467] on div at bounding box center [973, 315] width 217 height 482
click at [928, 153] on div at bounding box center [973, 315] width 217 height 482
click at [1037, 301] on div at bounding box center [973, 315] width 217 height 482
click at [950, 518] on div at bounding box center [973, 315] width 217 height 482
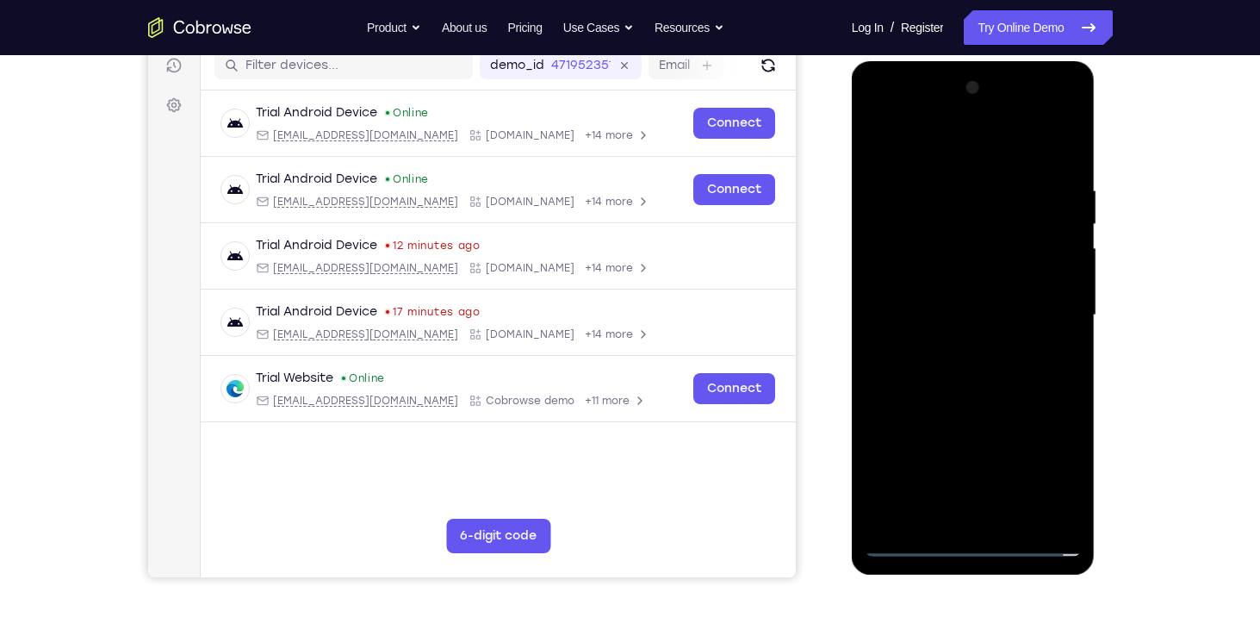
click at [952, 239] on div at bounding box center [973, 315] width 217 height 482
click at [970, 332] on div at bounding box center [973, 315] width 217 height 482
click at [873, 135] on div at bounding box center [973, 315] width 217 height 482
click at [959, 328] on div at bounding box center [973, 315] width 217 height 482
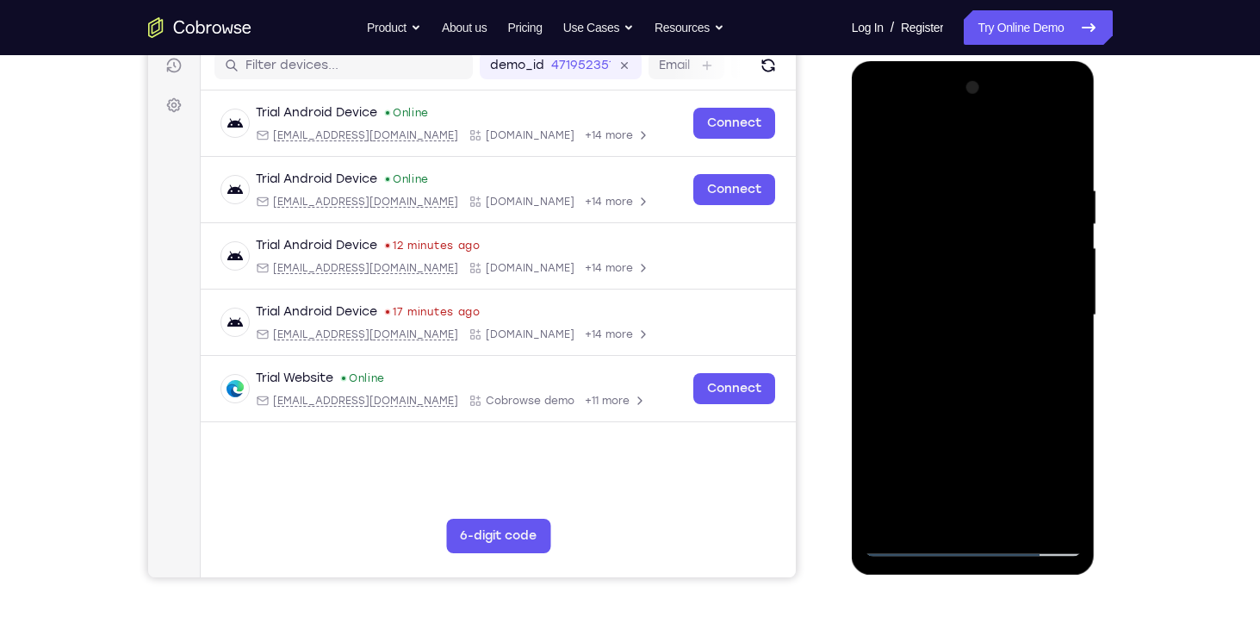
click at [924, 236] on div at bounding box center [973, 315] width 217 height 482
click at [970, 262] on div at bounding box center [973, 315] width 217 height 482
click at [933, 229] on div at bounding box center [973, 315] width 217 height 482
click at [954, 303] on div at bounding box center [973, 315] width 217 height 482
click at [922, 315] on div at bounding box center [973, 315] width 217 height 482
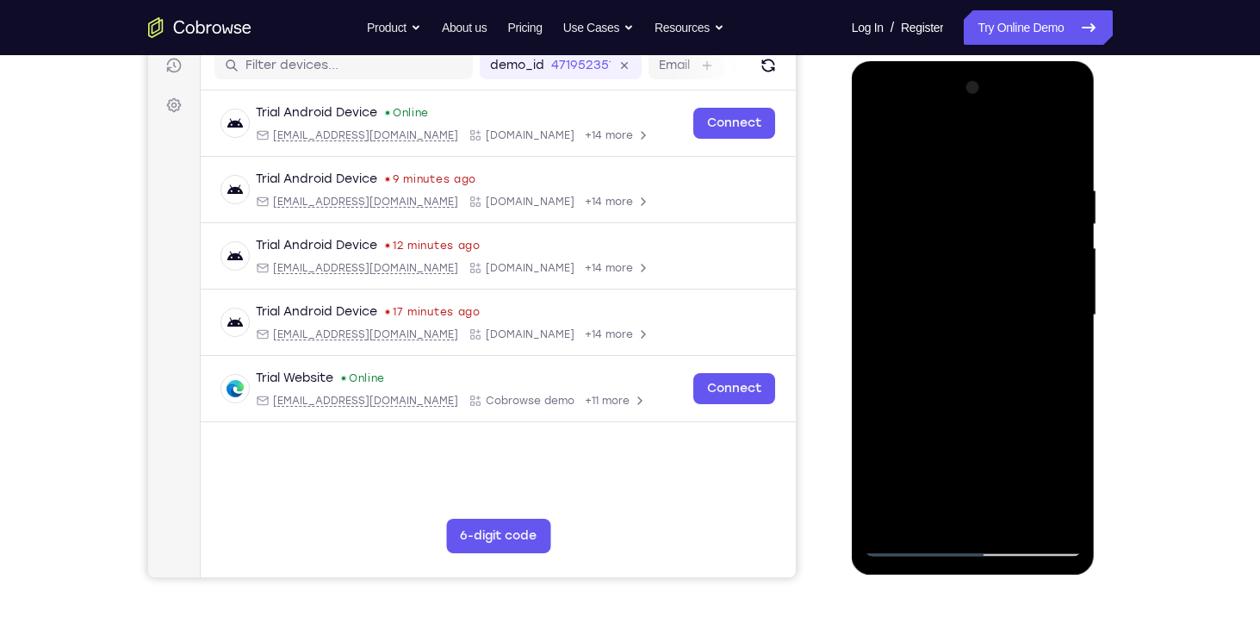
click at [955, 302] on div at bounding box center [973, 315] width 217 height 482
click at [879, 145] on div at bounding box center [973, 315] width 217 height 482
click at [931, 115] on div at bounding box center [973, 315] width 217 height 482
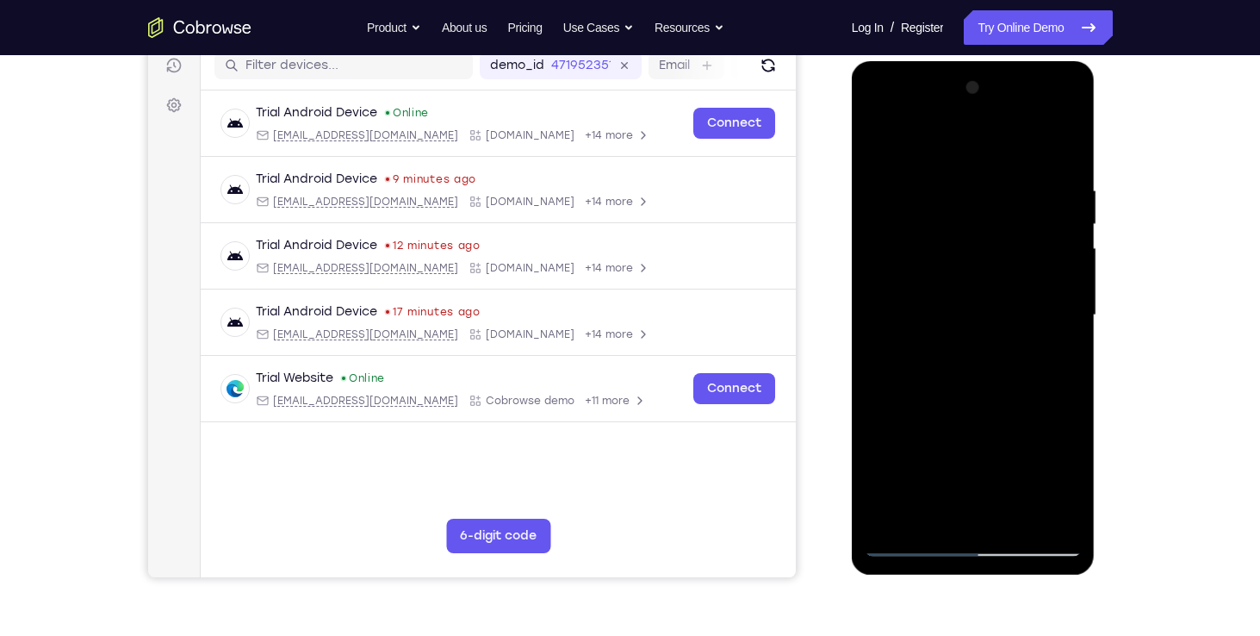
click at [898, 184] on div at bounding box center [973, 315] width 217 height 482
click at [985, 519] on div at bounding box center [973, 315] width 217 height 482
click at [964, 293] on div at bounding box center [973, 315] width 217 height 482
click at [952, 272] on div at bounding box center [973, 315] width 217 height 482
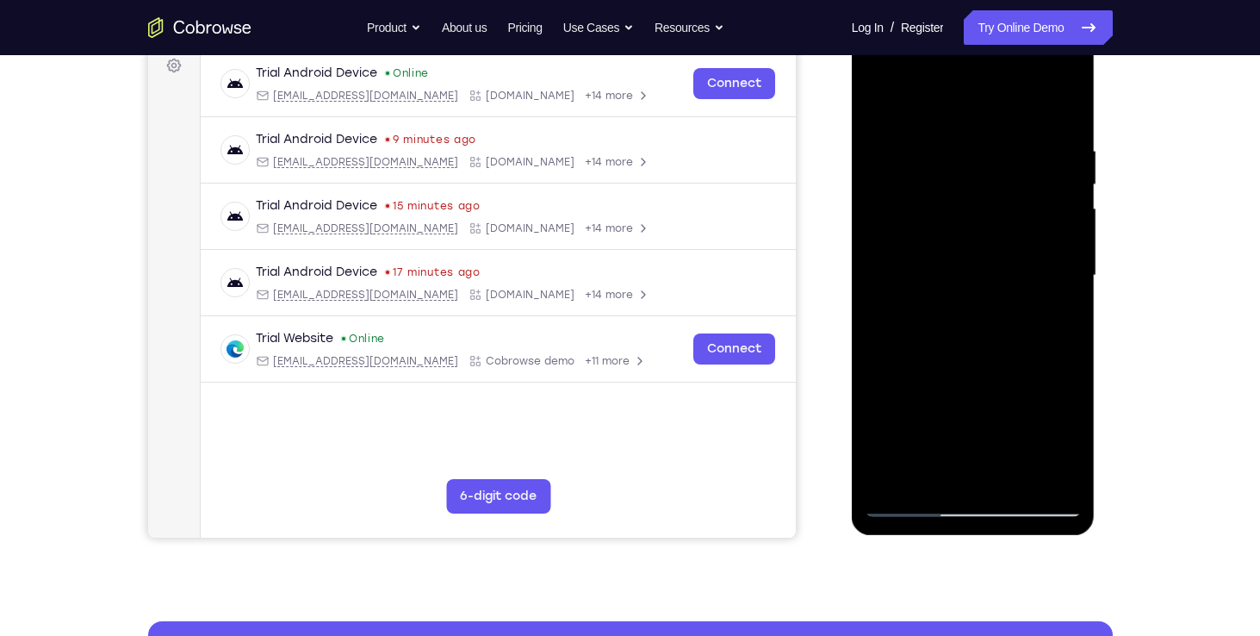
scroll to position [265, 0]
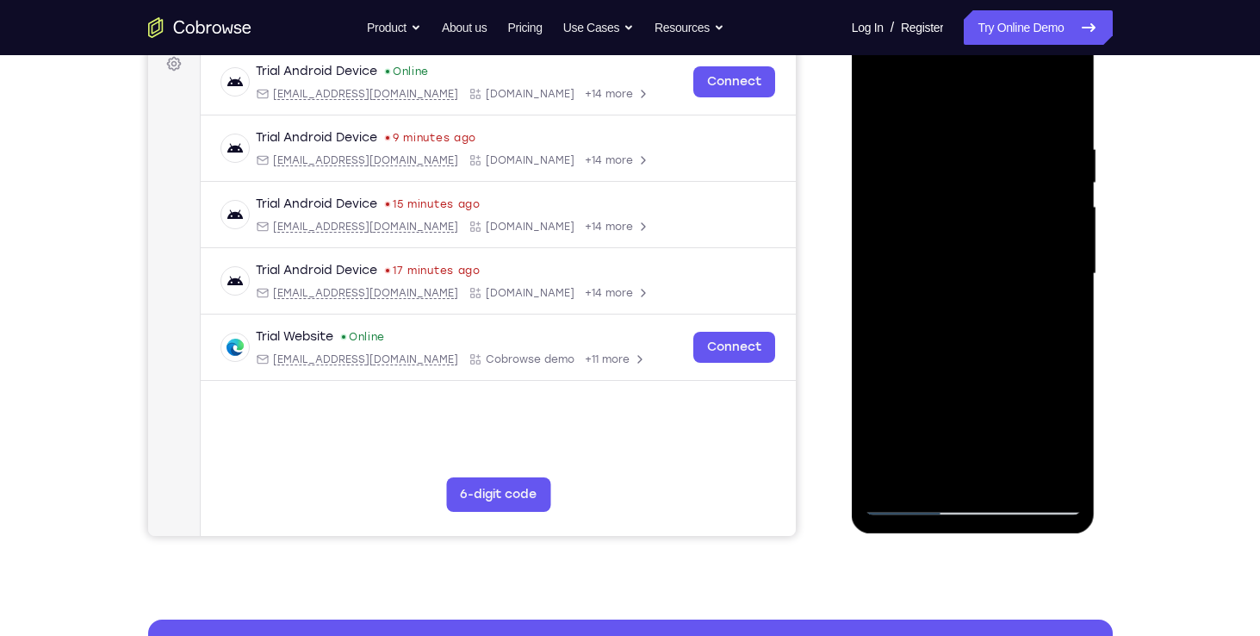
click at [972, 301] on div at bounding box center [973, 274] width 217 height 482
click at [960, 264] on div at bounding box center [973, 274] width 217 height 482
click at [947, 280] on div at bounding box center [973, 274] width 217 height 482
click at [938, 266] on div at bounding box center [973, 274] width 217 height 482
click at [940, 299] on div at bounding box center [973, 274] width 217 height 482
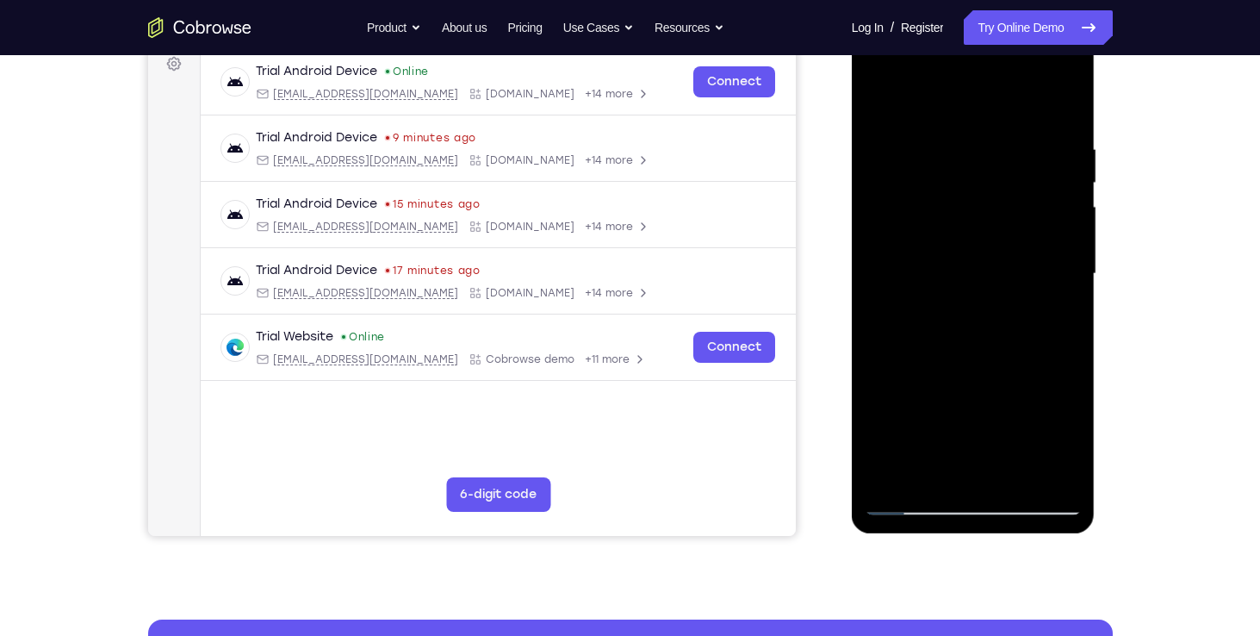
click at [945, 283] on div at bounding box center [973, 274] width 217 height 482
click at [957, 412] on div at bounding box center [973, 274] width 217 height 482
click at [1001, 405] on div at bounding box center [973, 274] width 217 height 482
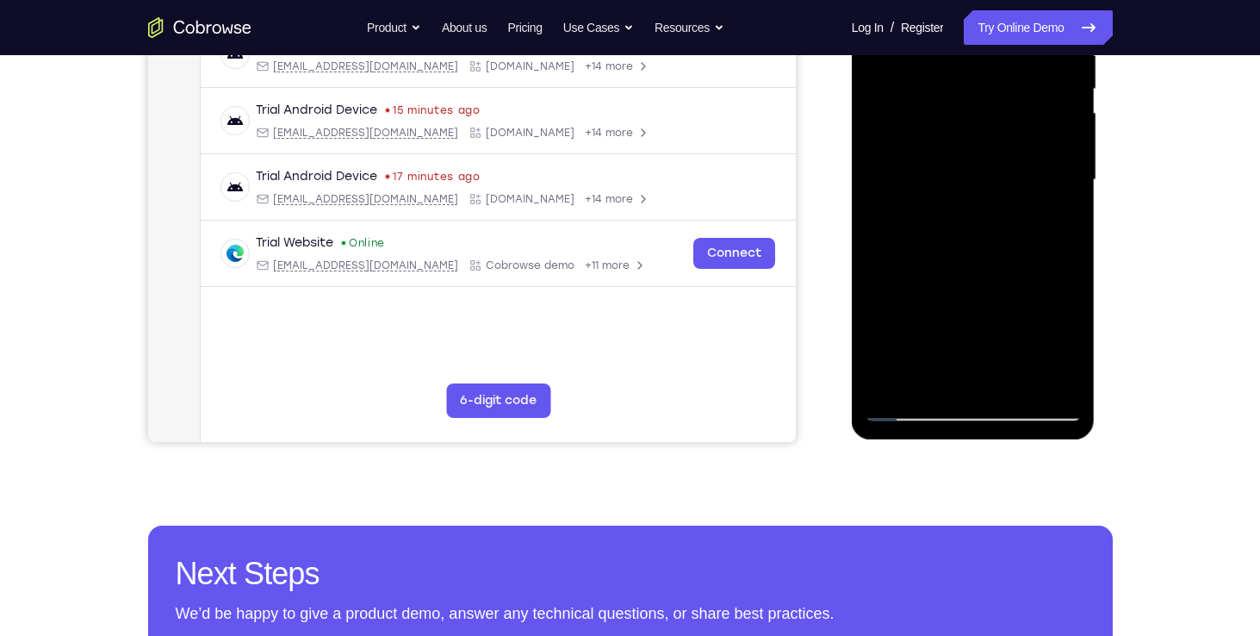
scroll to position [369, 0]
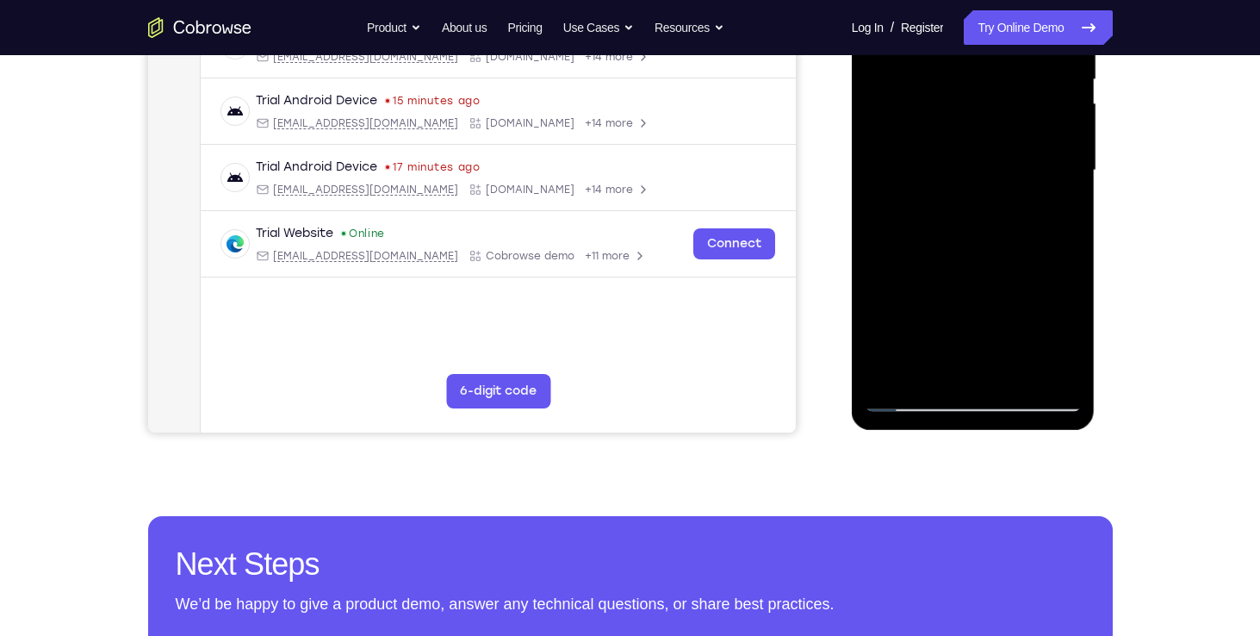
click at [1045, 374] on div at bounding box center [973, 170] width 217 height 482
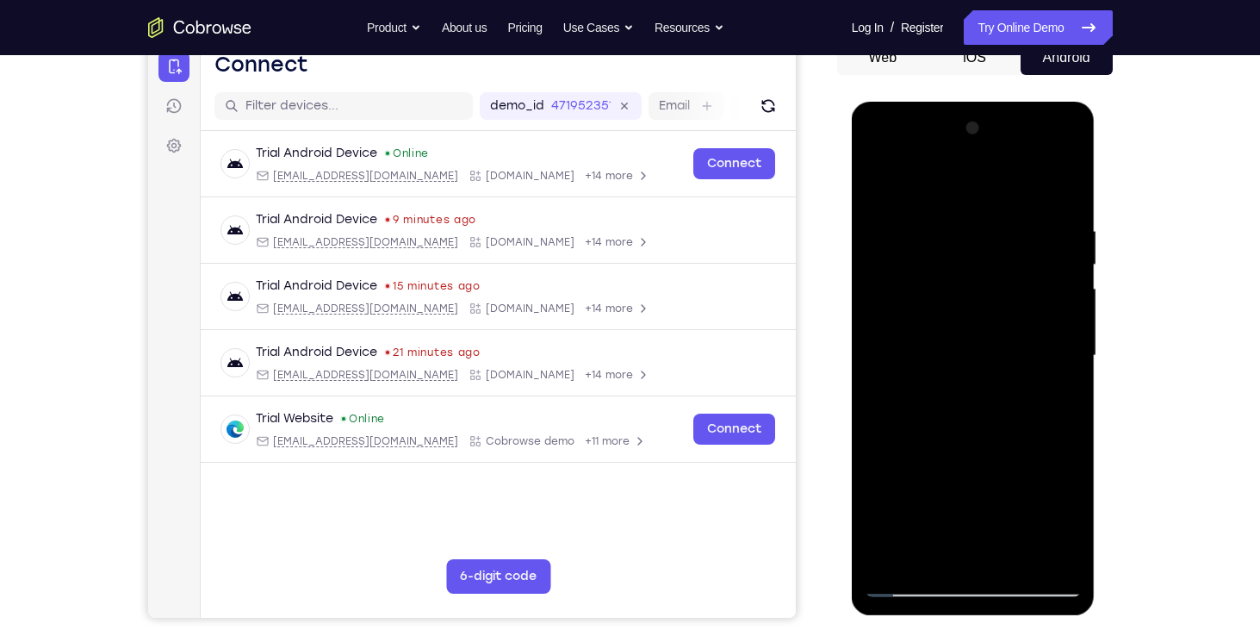
scroll to position [186, 0]
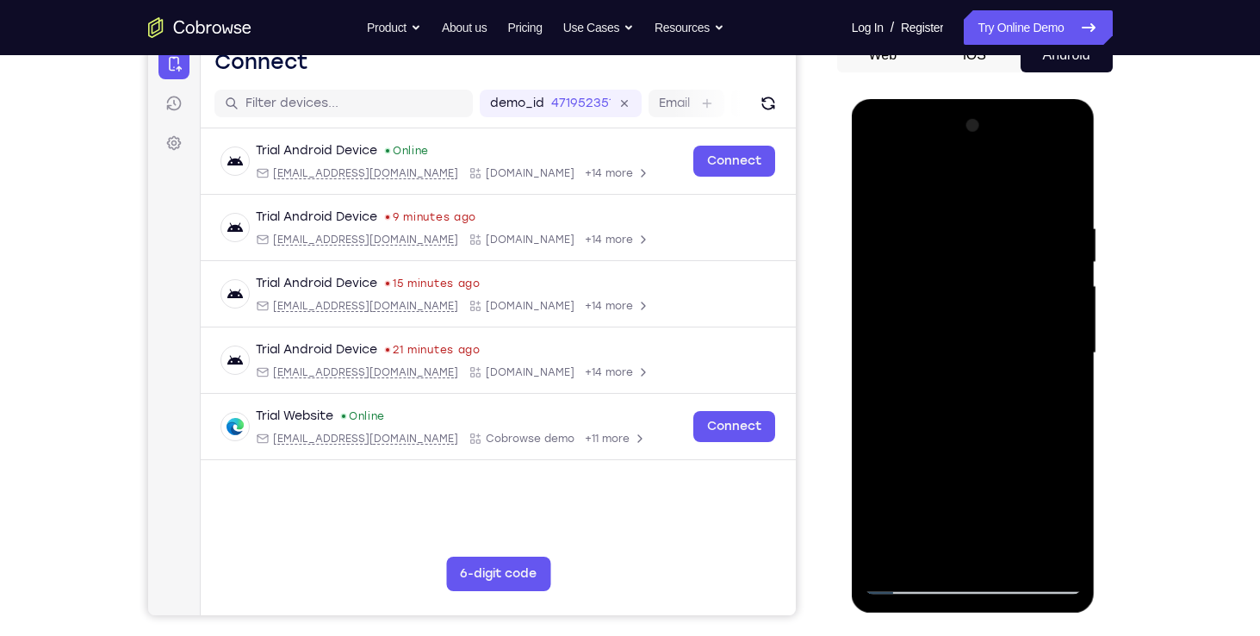
click at [978, 399] on div at bounding box center [973, 353] width 217 height 482
click at [923, 367] on div at bounding box center [973, 353] width 217 height 482
click at [952, 499] on div at bounding box center [973, 353] width 217 height 482
click at [1053, 554] on div at bounding box center [973, 353] width 217 height 482
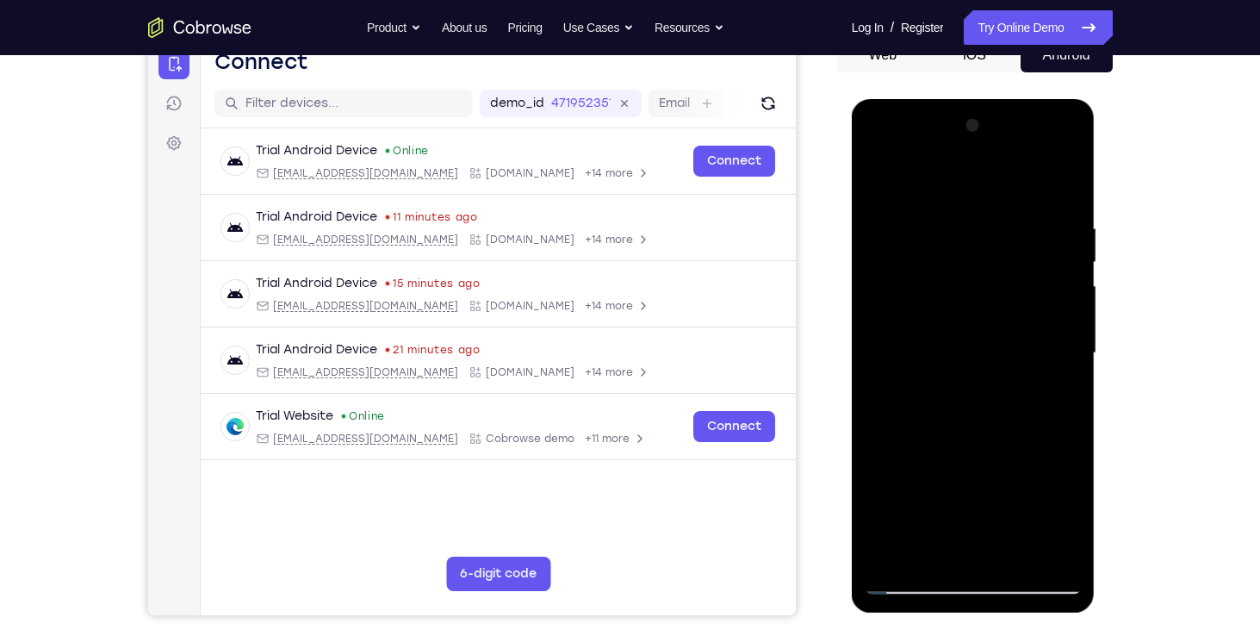
scroll to position [221, 0]
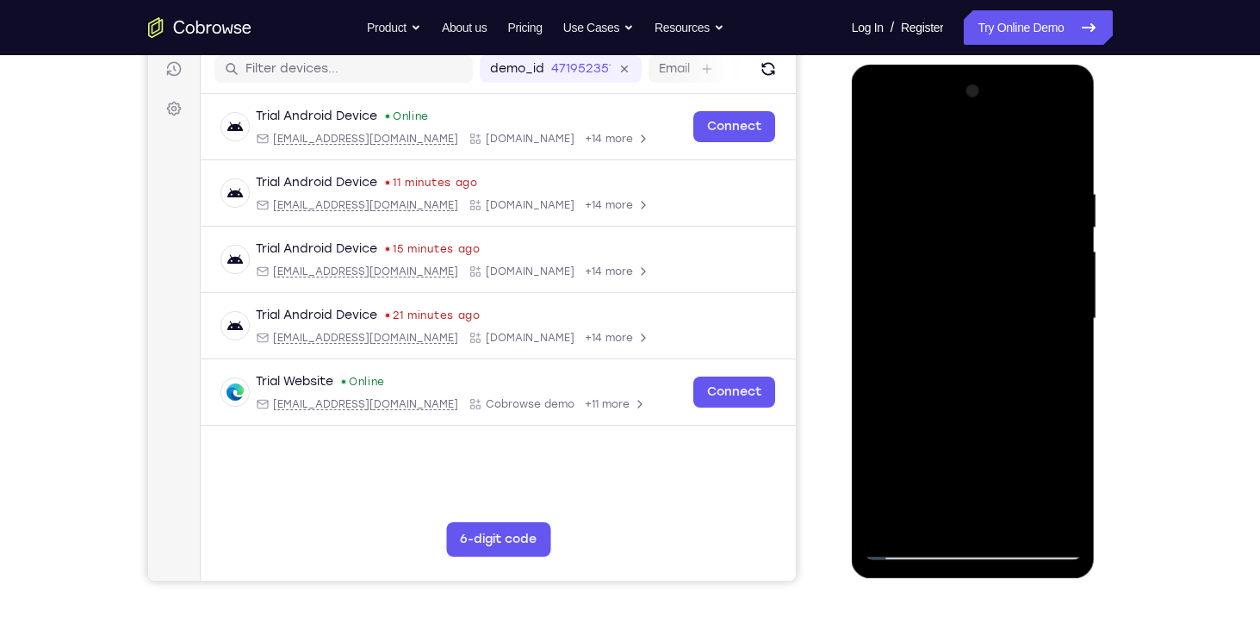
click at [985, 362] on div at bounding box center [973, 319] width 217 height 482
click at [981, 394] on div at bounding box center [973, 319] width 217 height 482
click at [950, 356] on div at bounding box center [973, 319] width 217 height 482
click at [1054, 157] on div at bounding box center [973, 319] width 217 height 482
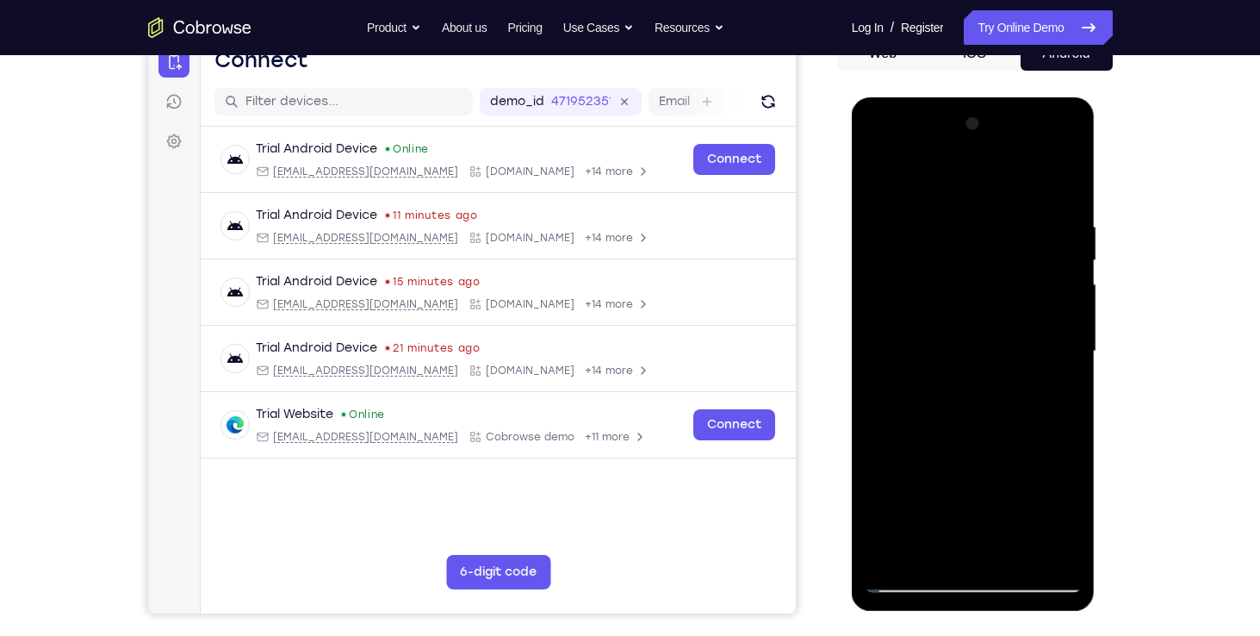
scroll to position [187, 0]
click at [879, 293] on div at bounding box center [973, 352] width 217 height 482
click at [879, 196] on div at bounding box center [973, 352] width 217 height 482
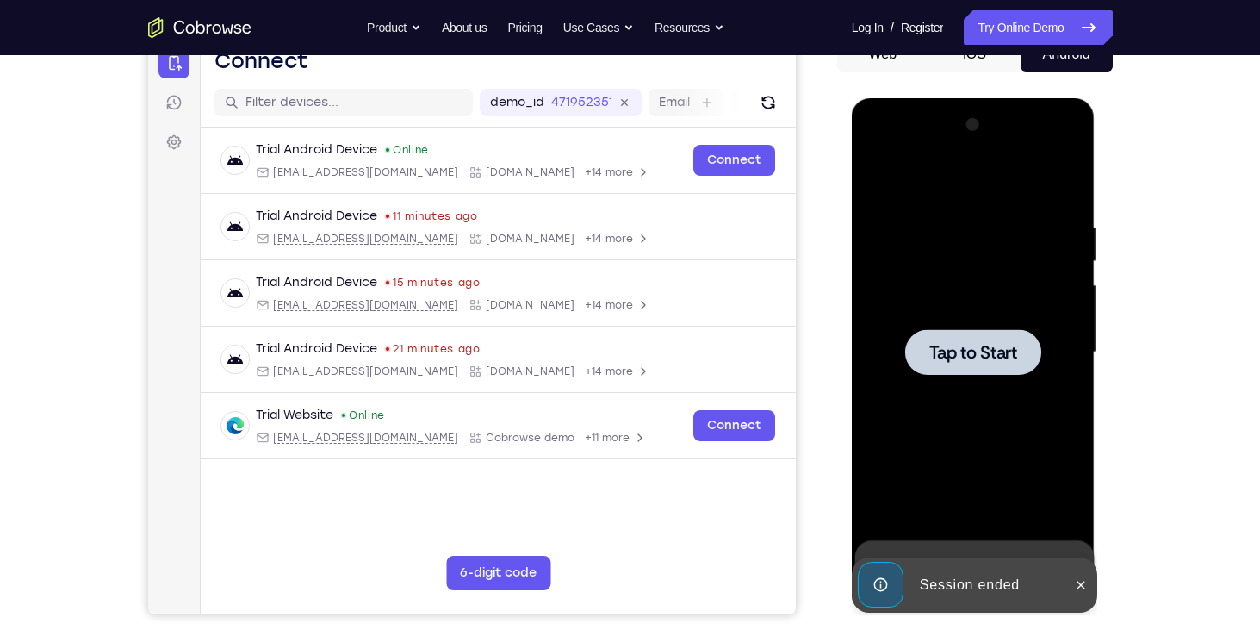
click at [974, 366] on div at bounding box center [973, 352] width 136 height 46
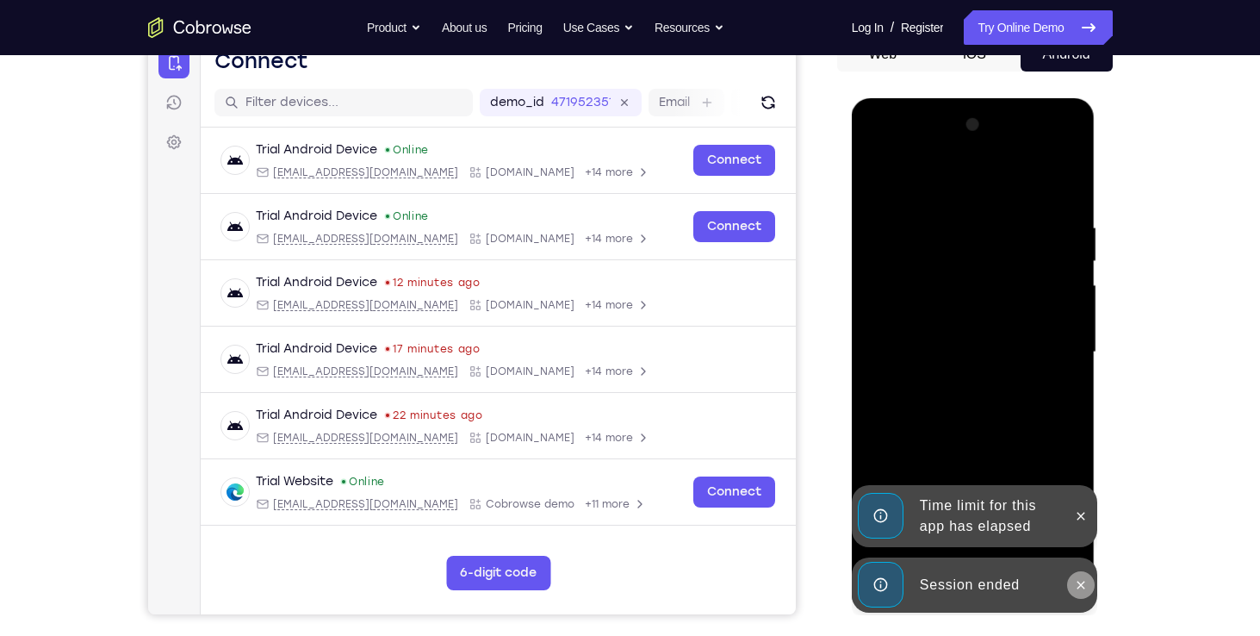
click at [1083, 581] on icon at bounding box center [1081, 585] width 14 height 14
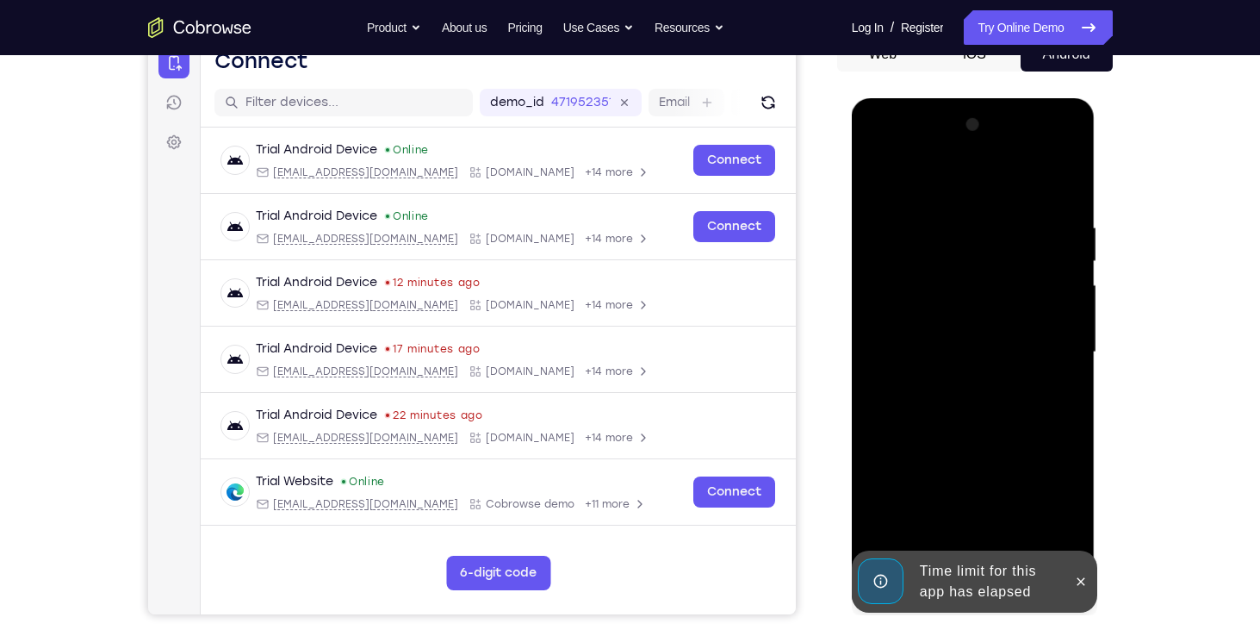
click at [1078, 523] on div at bounding box center [973, 352] width 217 height 482
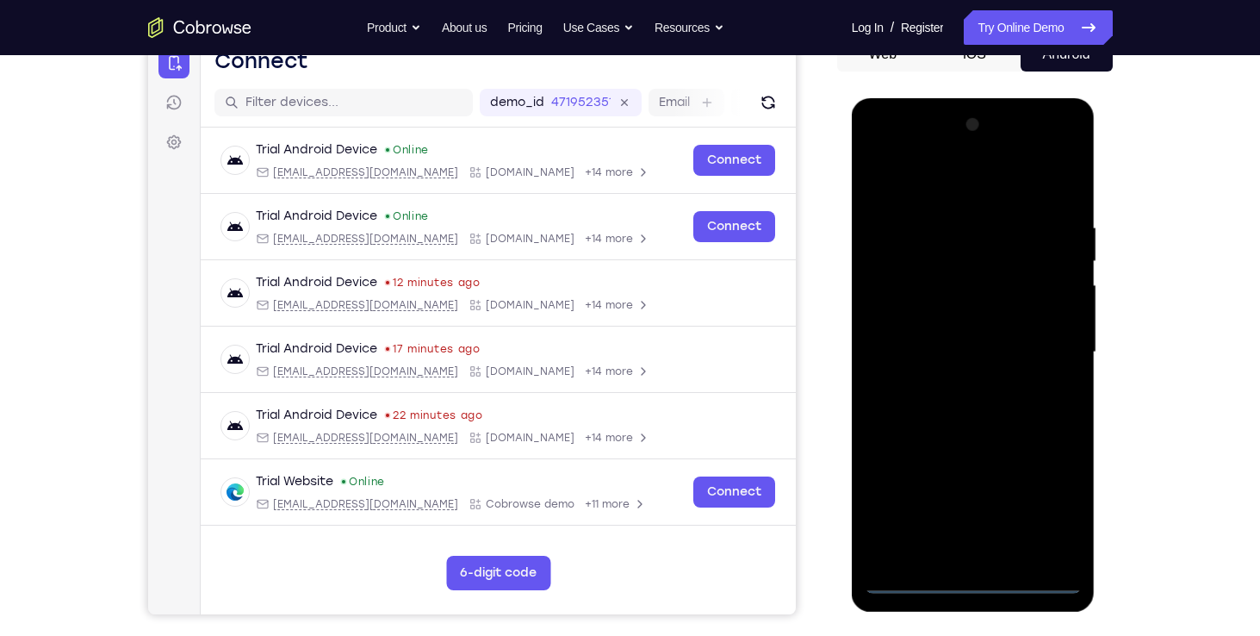
click at [968, 581] on div at bounding box center [973, 352] width 217 height 482
click at [997, 540] on div at bounding box center [973, 352] width 217 height 482
click at [1053, 155] on div at bounding box center [973, 352] width 217 height 482
click at [964, 585] on div at bounding box center [973, 352] width 217 height 482
click at [1059, 496] on div at bounding box center [973, 352] width 217 height 482
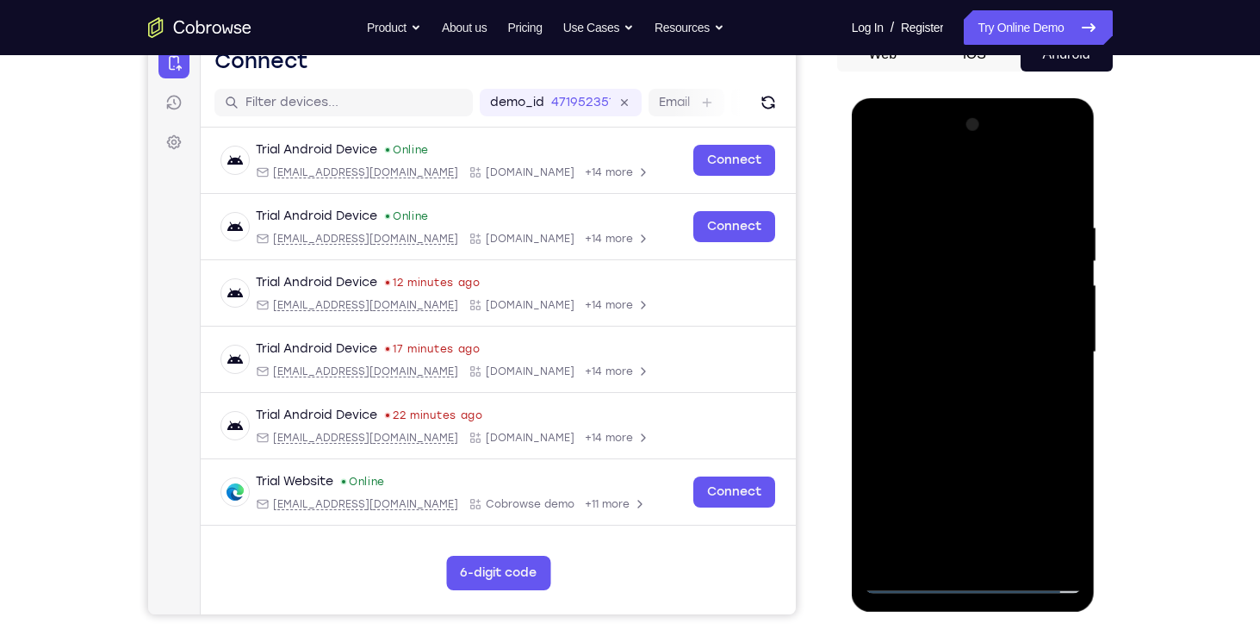
click at [954, 185] on div at bounding box center [973, 352] width 217 height 482
click at [1047, 351] on div at bounding box center [973, 352] width 217 height 482
click at [950, 381] on div at bounding box center [973, 352] width 217 height 482
click at [948, 337] on div at bounding box center [973, 352] width 217 height 482
click at [941, 307] on div at bounding box center [973, 352] width 217 height 482
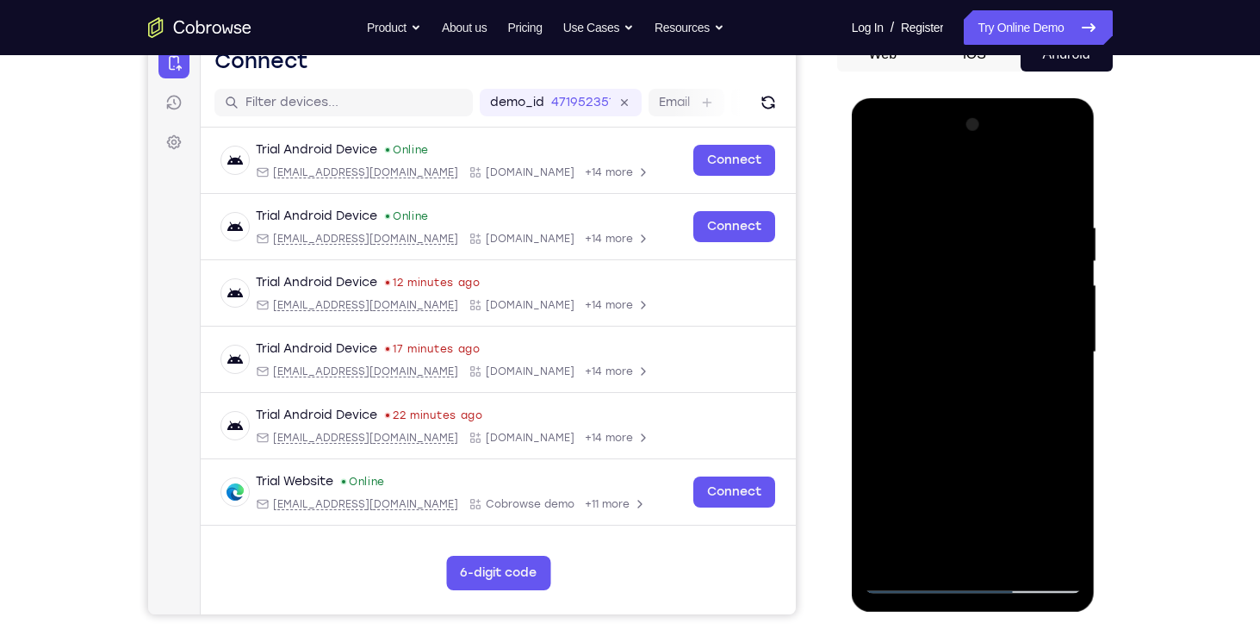
click at [982, 352] on div at bounding box center [973, 352] width 217 height 482
click at [980, 425] on div at bounding box center [973, 352] width 217 height 482
click at [983, 406] on div at bounding box center [973, 352] width 217 height 482
click at [976, 420] on div at bounding box center [973, 352] width 217 height 482
click at [992, 342] on div at bounding box center [973, 352] width 217 height 482
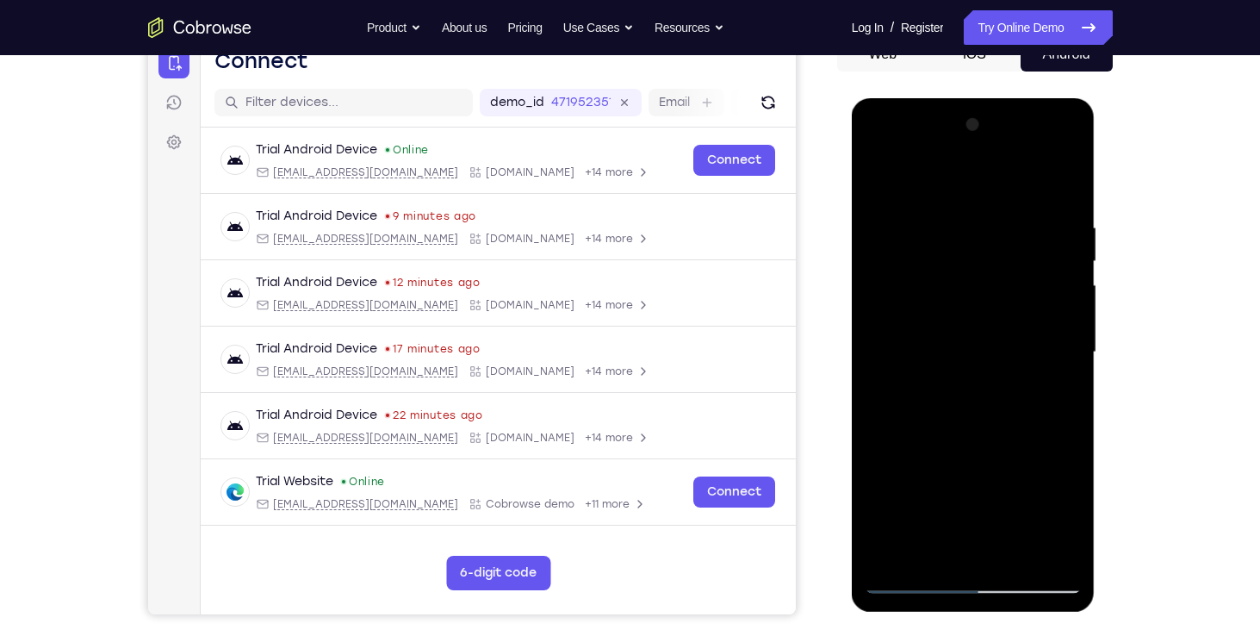
click at [1000, 351] on div at bounding box center [973, 352] width 217 height 482
click at [972, 403] on div at bounding box center [973, 352] width 217 height 482
click at [968, 438] on div at bounding box center [973, 352] width 217 height 482
click at [921, 270] on div at bounding box center [973, 352] width 217 height 482
click at [952, 426] on div at bounding box center [973, 352] width 217 height 482
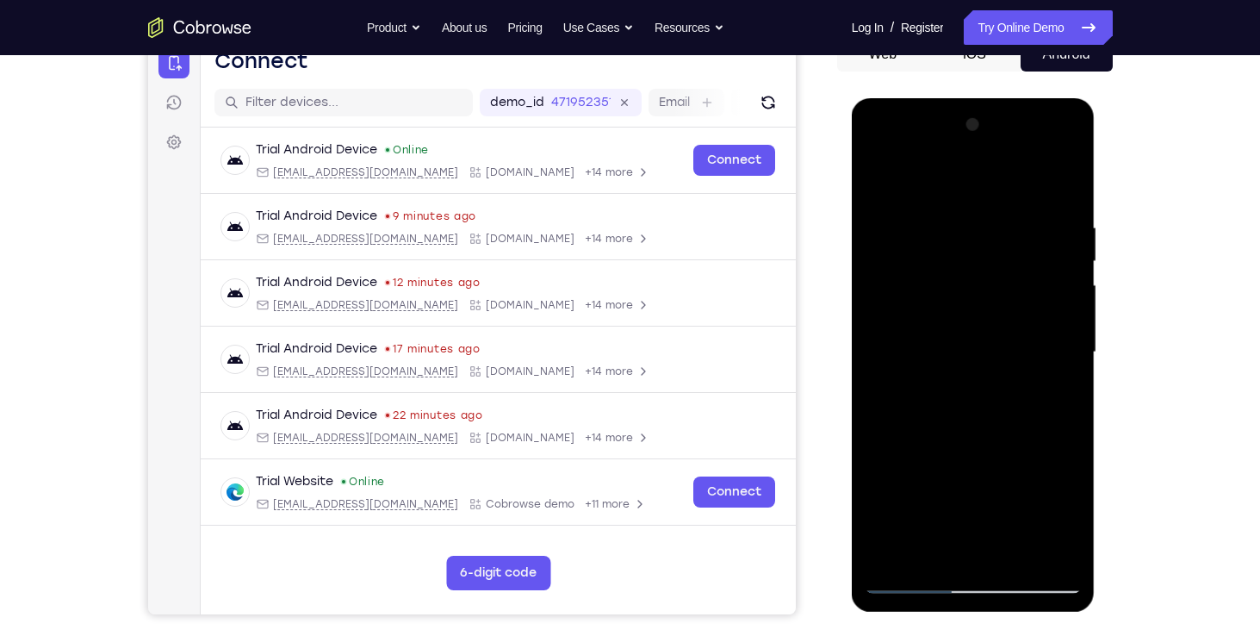
click at [962, 314] on div at bounding box center [973, 352] width 217 height 482
click at [1003, 237] on div at bounding box center [973, 352] width 217 height 482
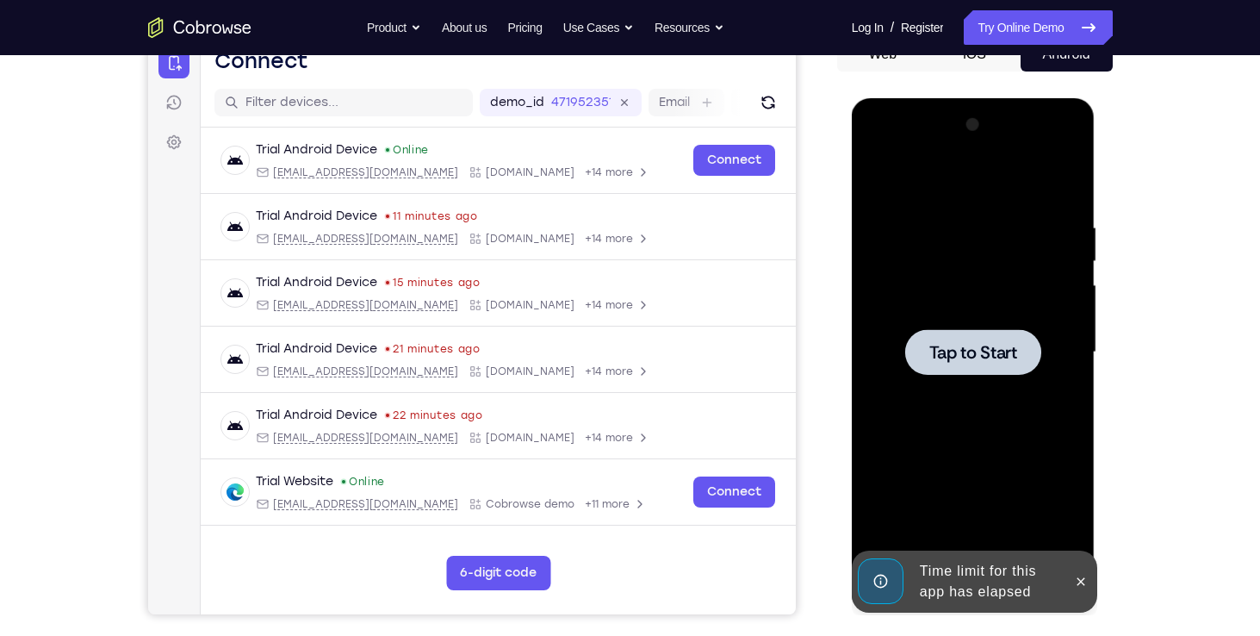
click at [953, 347] on span "Tap to Start" at bounding box center [973, 352] width 88 height 17
click at [1083, 575] on icon at bounding box center [1081, 582] width 14 height 14
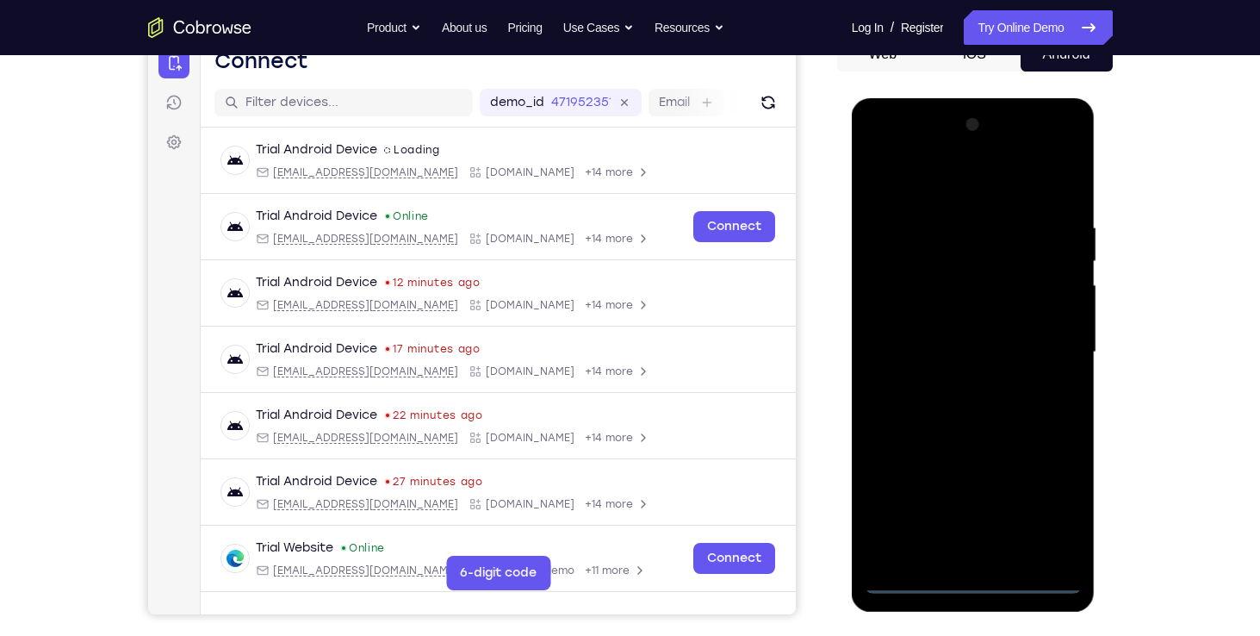
click at [978, 580] on div at bounding box center [973, 352] width 217 height 482
click at [1056, 512] on div at bounding box center [973, 352] width 217 height 482
click at [929, 189] on div at bounding box center [973, 352] width 217 height 482
click at [1046, 350] on div at bounding box center [973, 352] width 217 height 482
click at [962, 382] on div at bounding box center [973, 352] width 217 height 482
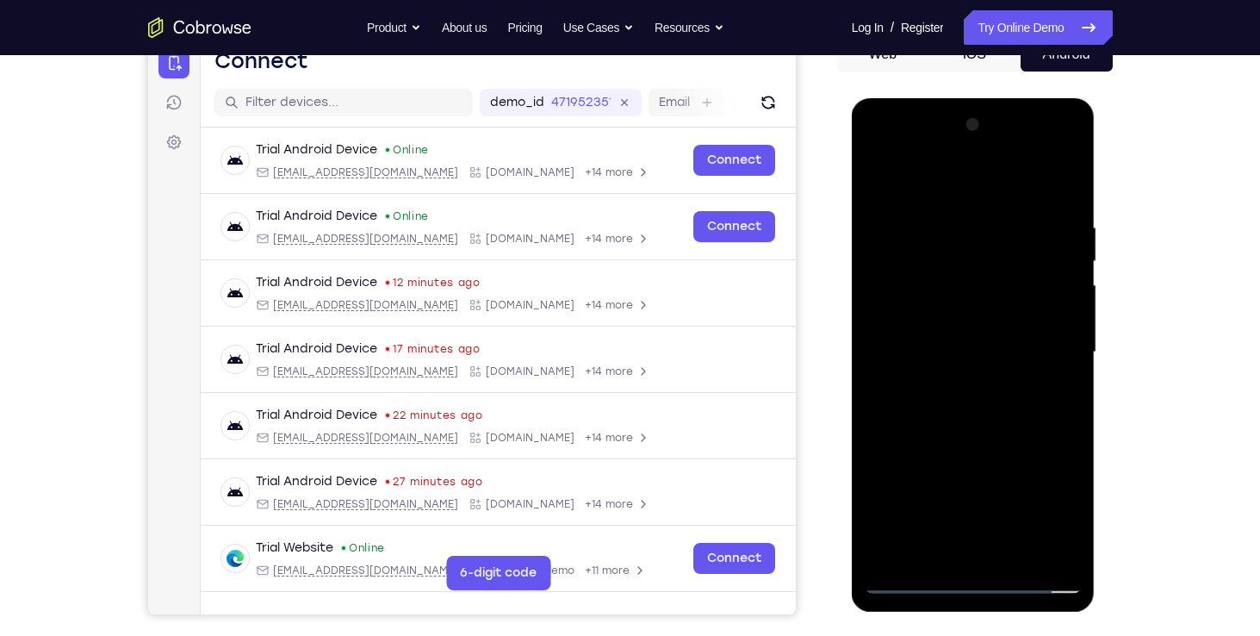
click at [942, 158] on div at bounding box center [973, 352] width 217 height 482
click at [937, 202] on div at bounding box center [973, 352] width 217 height 482
click at [891, 283] on div at bounding box center [973, 352] width 217 height 482
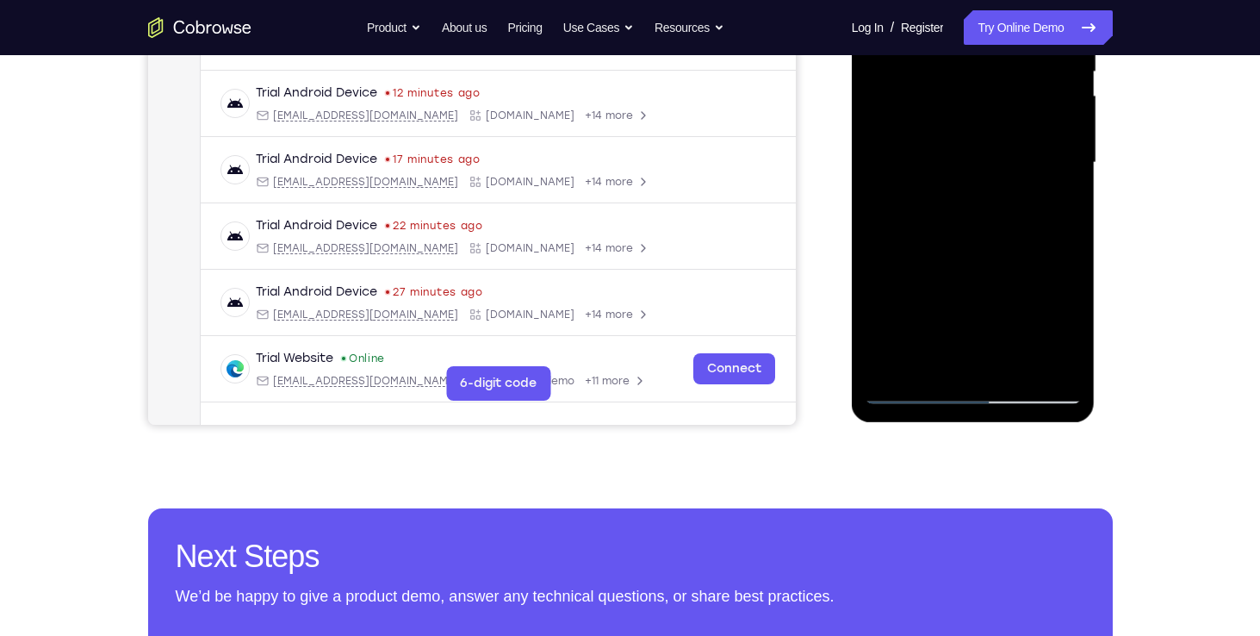
scroll to position [362, 0]
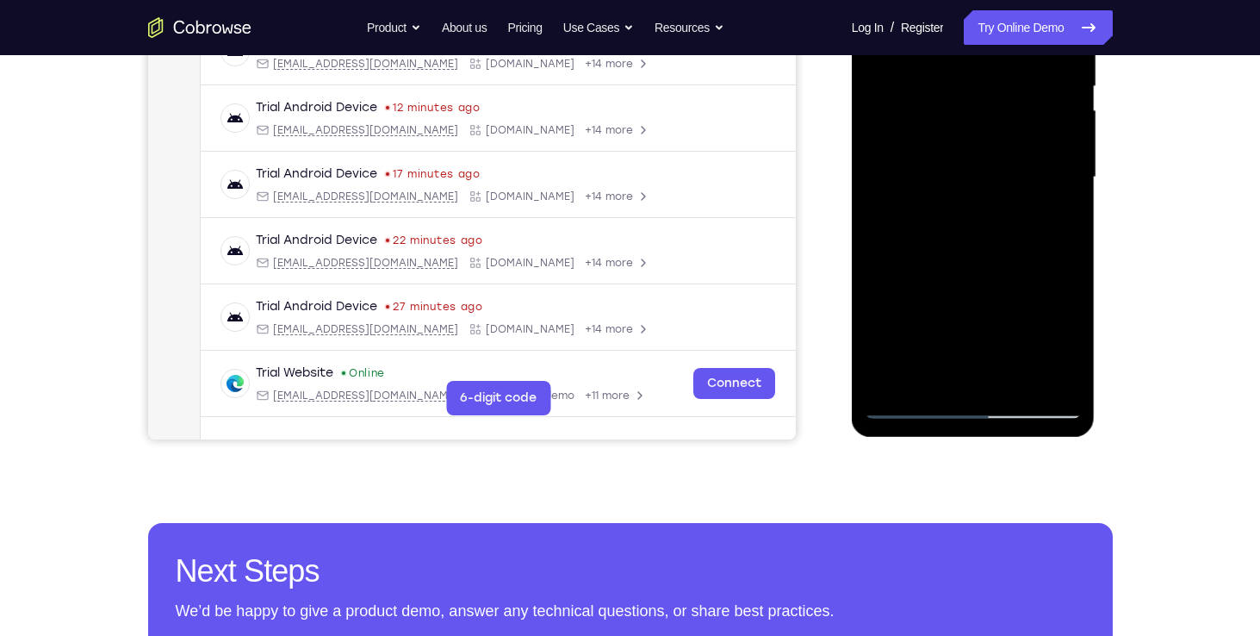
click at [914, 186] on div at bounding box center [973, 177] width 217 height 482
click at [935, 174] on div at bounding box center [973, 177] width 217 height 482
click at [941, 204] on div at bounding box center [973, 177] width 217 height 482
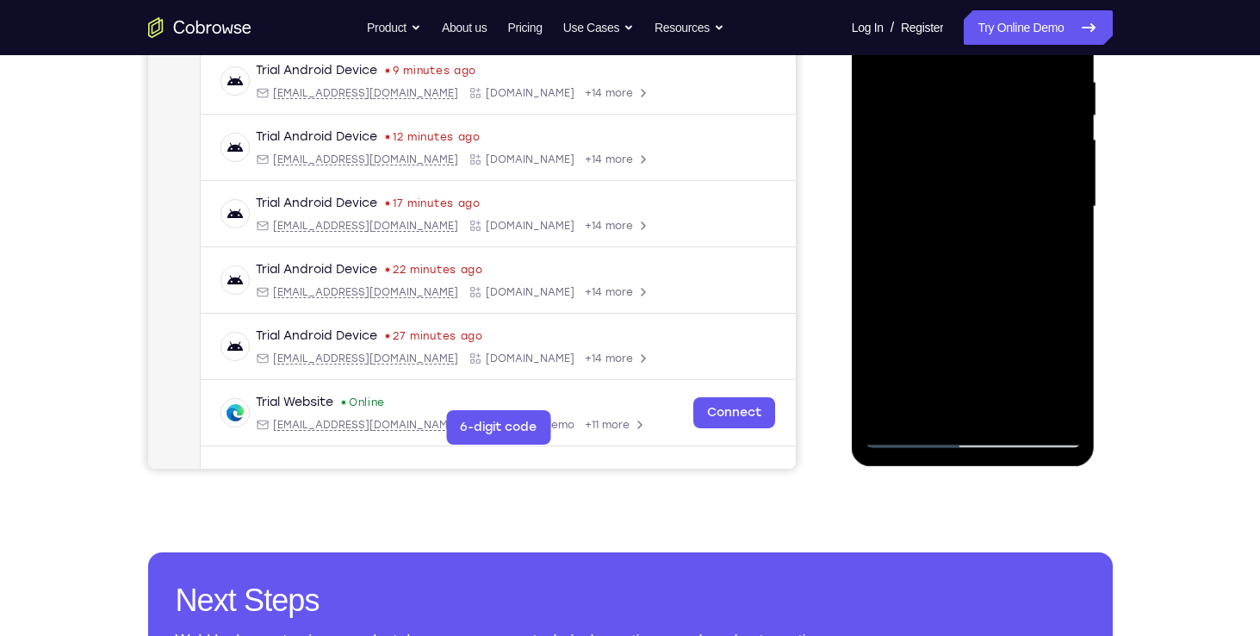
scroll to position [331, 0]
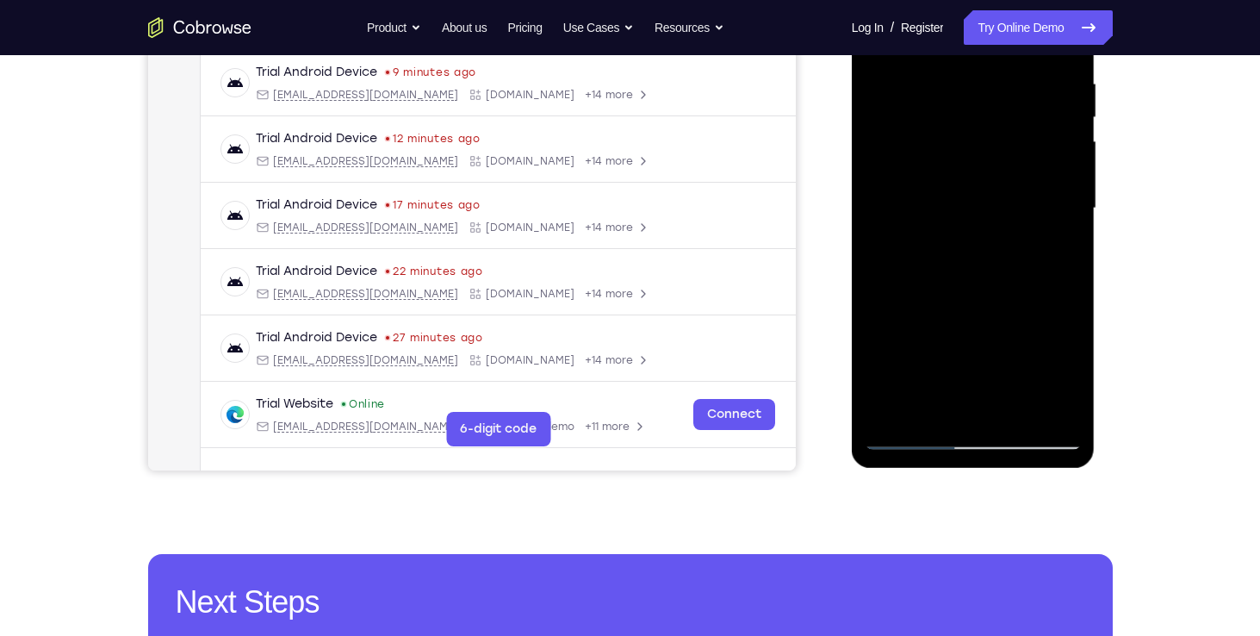
click at [972, 245] on div at bounding box center [973, 208] width 217 height 482
click at [887, 202] on div at bounding box center [973, 208] width 217 height 482
click at [885, 200] on div at bounding box center [973, 208] width 217 height 482
click at [1010, 225] on div at bounding box center [973, 208] width 217 height 482
click at [988, 247] on div at bounding box center [973, 208] width 217 height 482
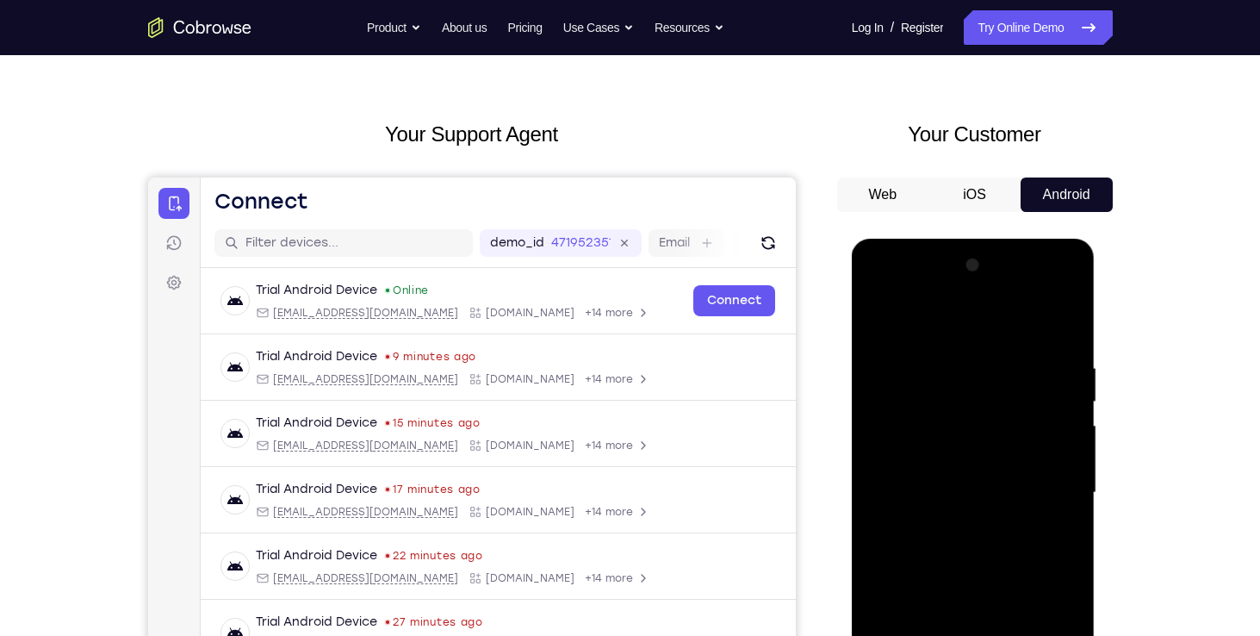
scroll to position [43, 0]
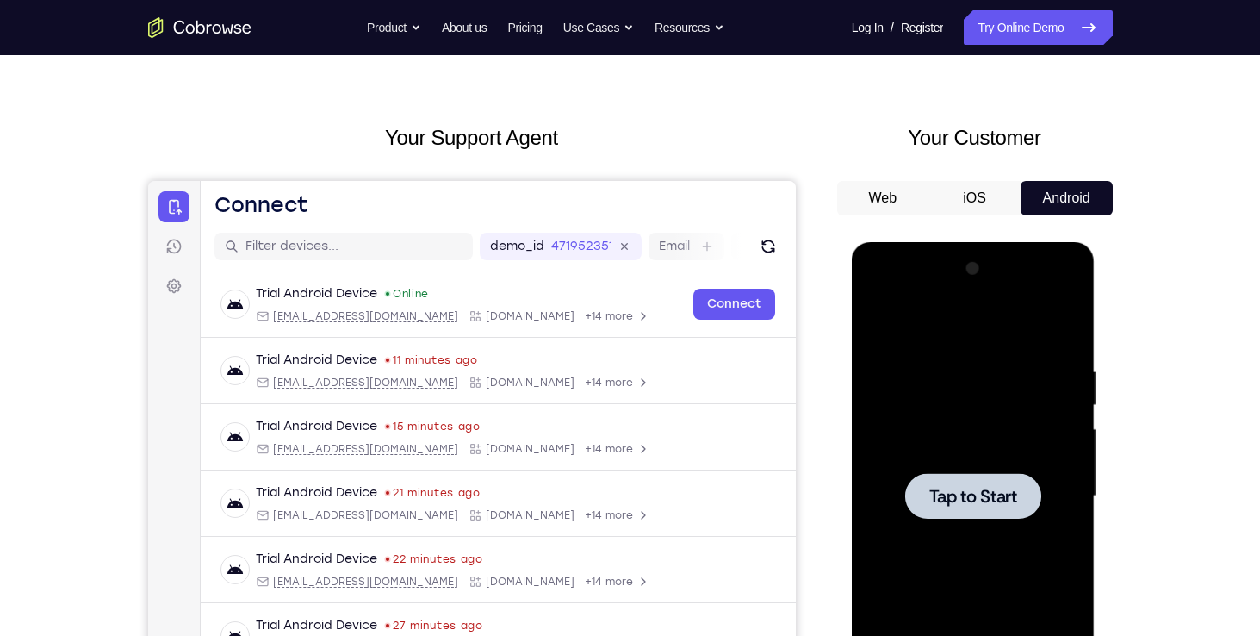
click at [931, 481] on div at bounding box center [973, 496] width 136 height 46
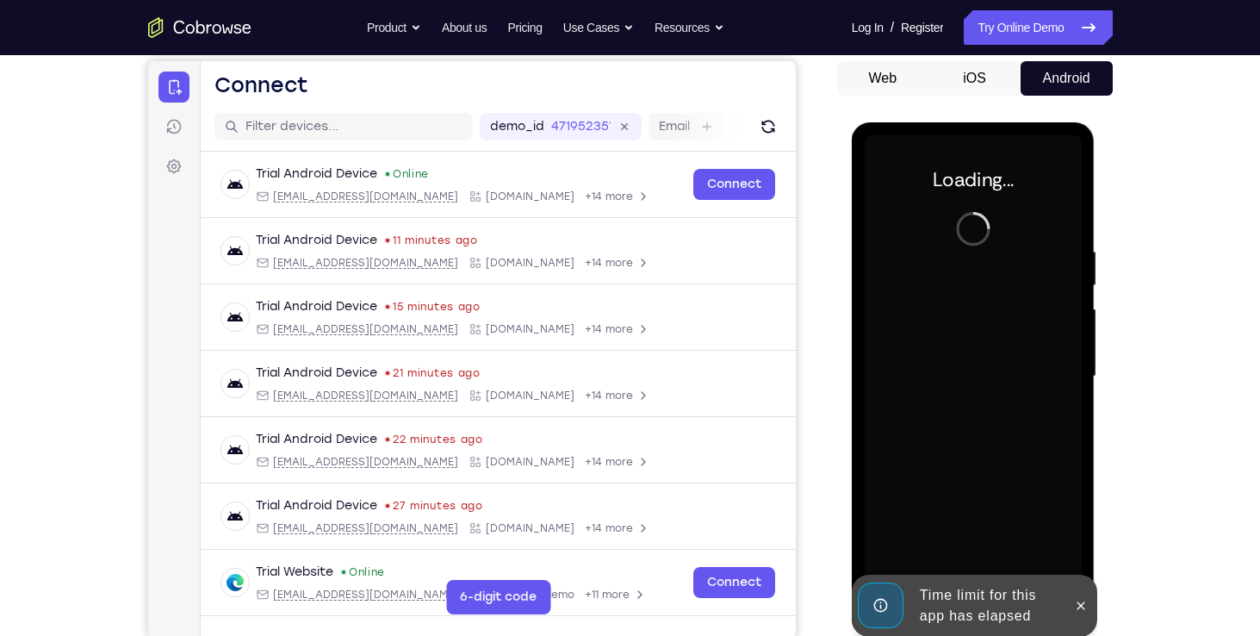
scroll to position [176, 0]
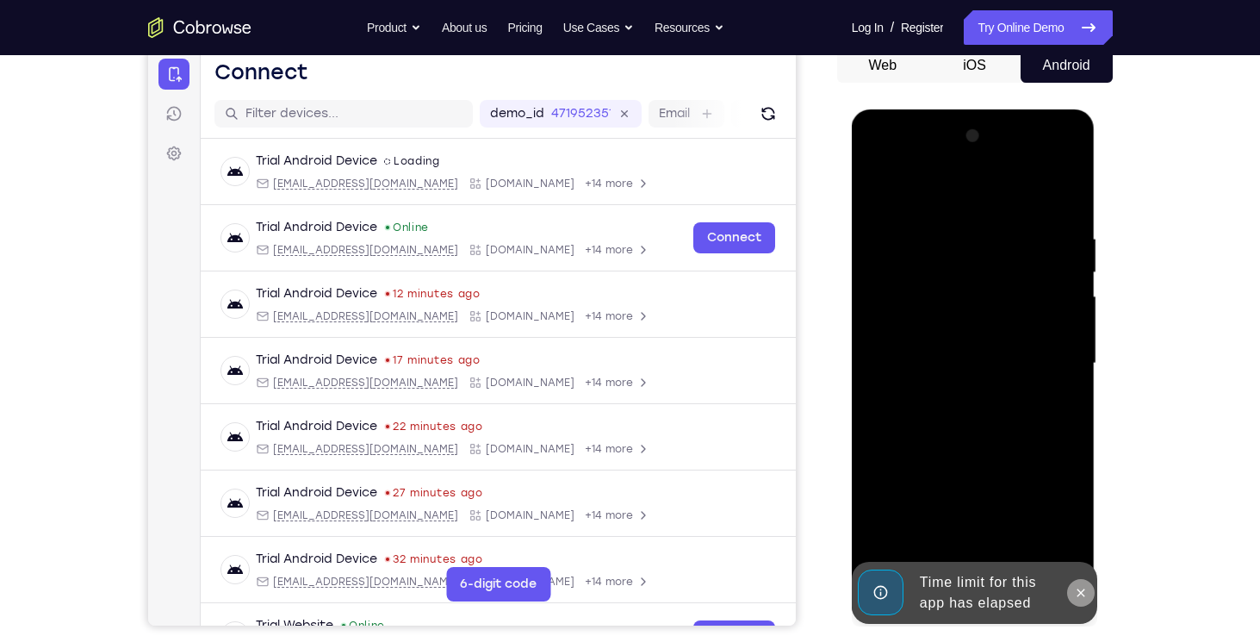
click at [1078, 590] on icon at bounding box center [1082, 592] width 8 height 8
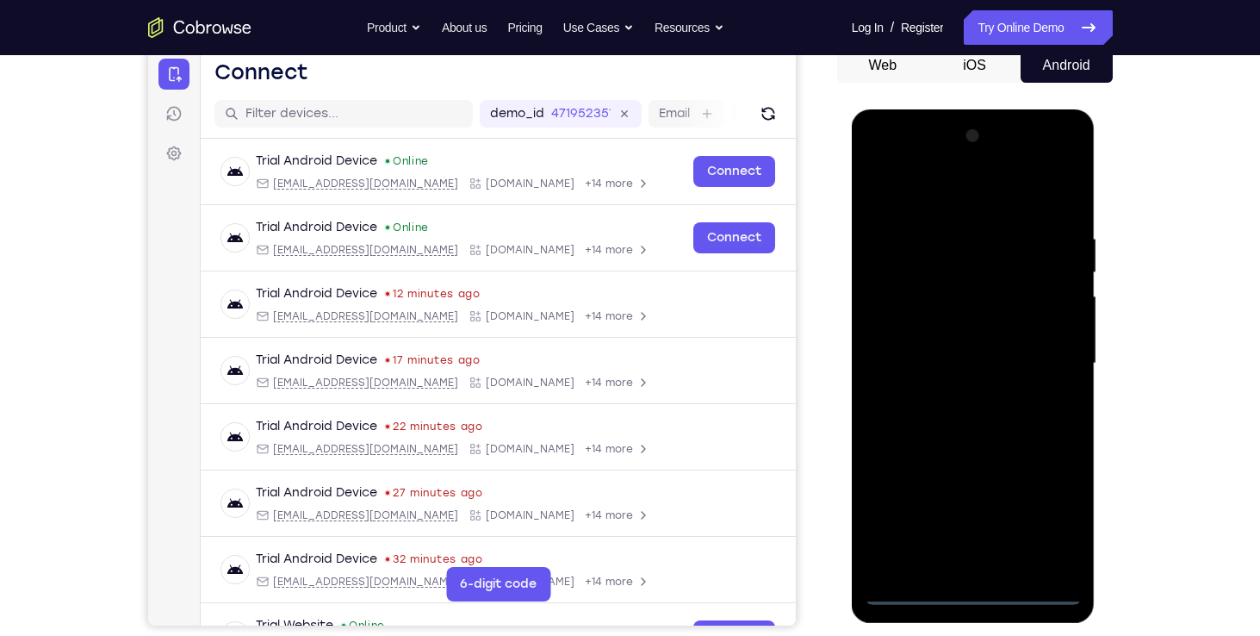
click at [966, 587] on div at bounding box center [973, 363] width 217 height 482
click at [1048, 519] on div at bounding box center [973, 363] width 217 height 482
click at [949, 200] on div at bounding box center [973, 363] width 217 height 482
click at [948, 260] on div at bounding box center [973, 363] width 217 height 482
click at [1038, 250] on div at bounding box center [973, 363] width 217 height 482
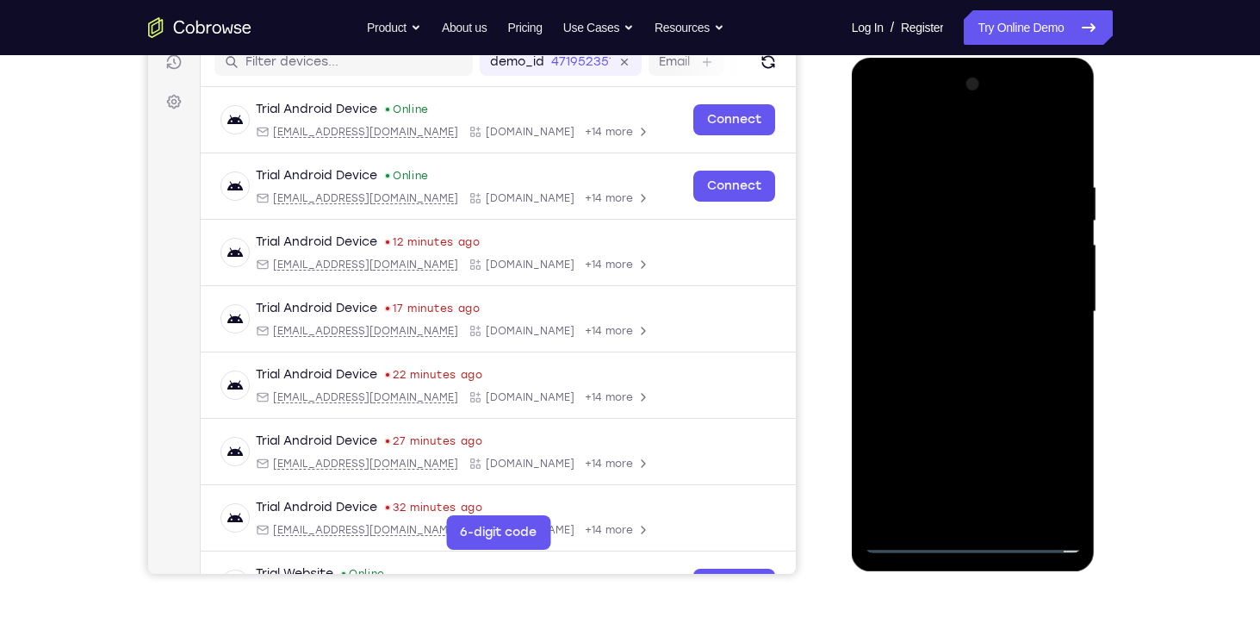
scroll to position [212, 0]
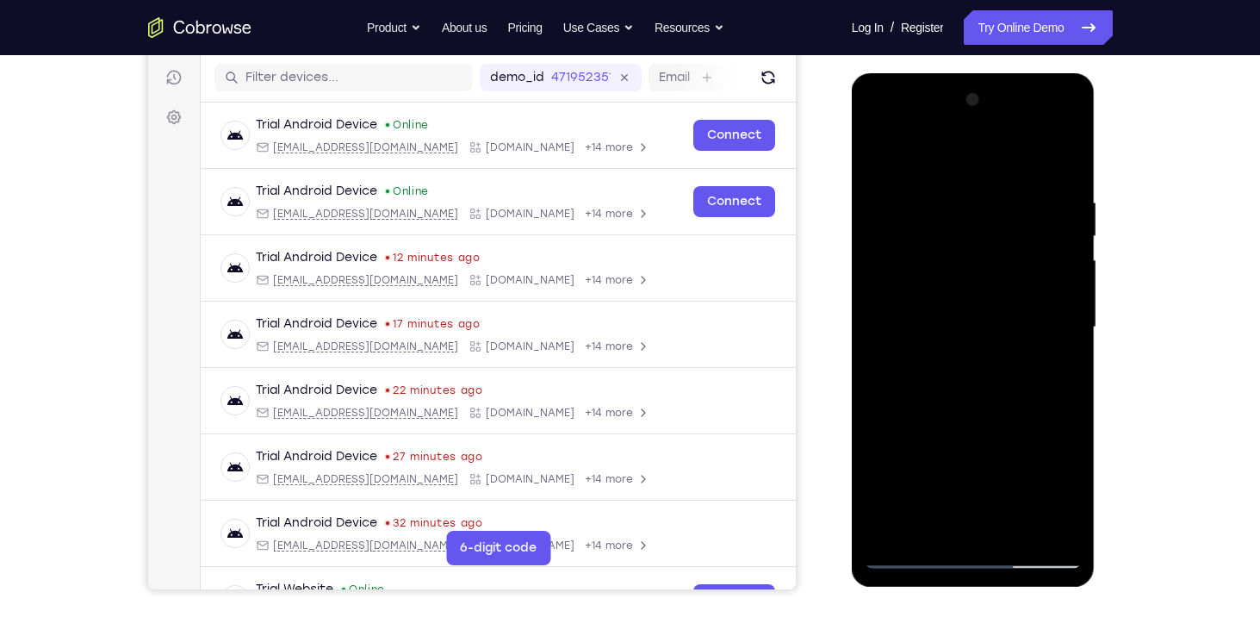
click at [962, 486] on div at bounding box center [973, 327] width 217 height 482
click at [969, 358] on div at bounding box center [973, 327] width 217 height 482
click at [988, 236] on div at bounding box center [973, 327] width 217 height 482
click at [878, 162] on div at bounding box center [973, 327] width 217 height 482
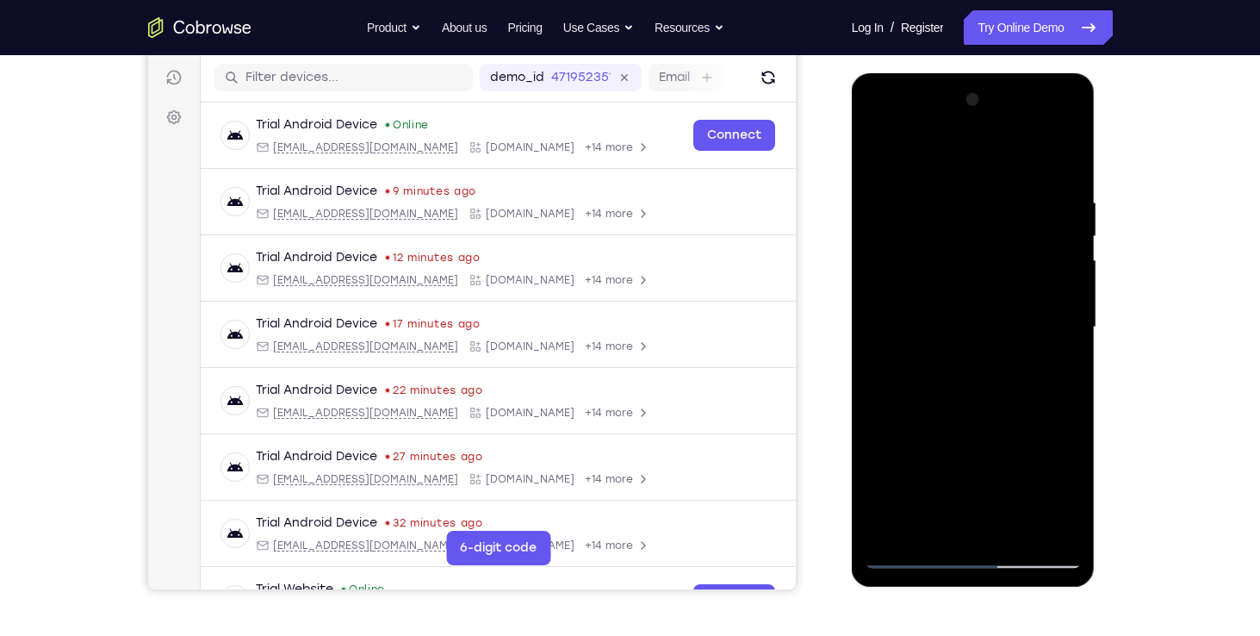
click at [983, 372] on div at bounding box center [973, 327] width 217 height 482
click at [948, 339] on div at bounding box center [973, 327] width 217 height 482
click at [921, 272] on div at bounding box center [973, 327] width 217 height 482
click at [955, 123] on div at bounding box center [973, 327] width 217 height 482
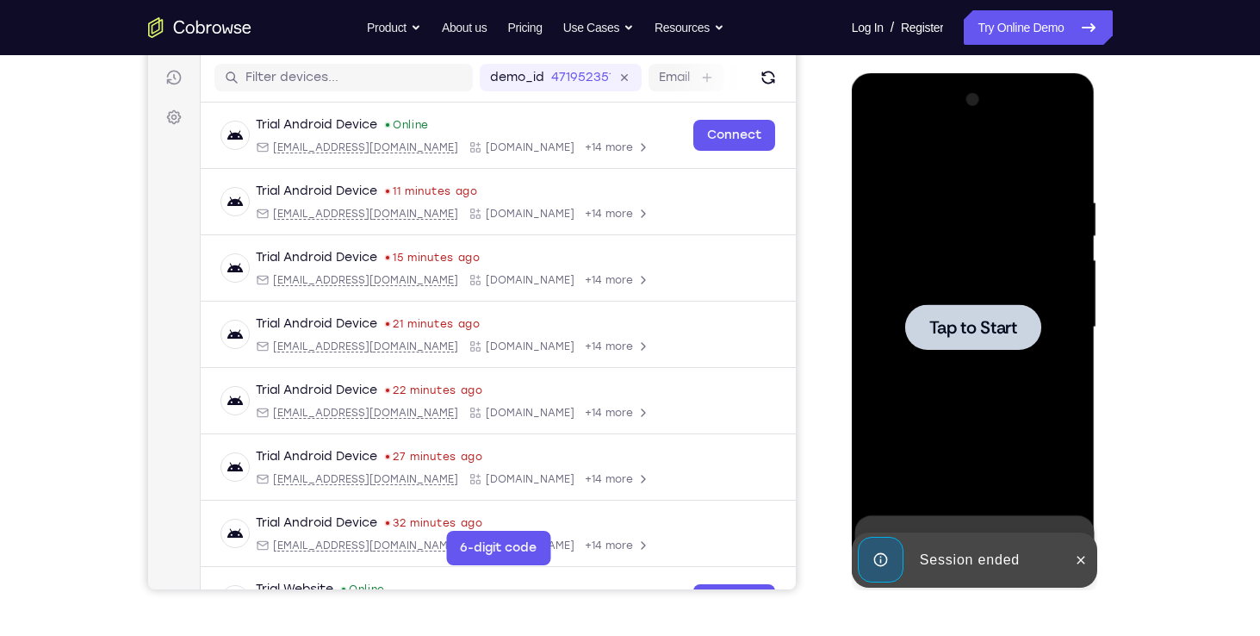
click at [925, 322] on div at bounding box center [973, 327] width 136 height 46
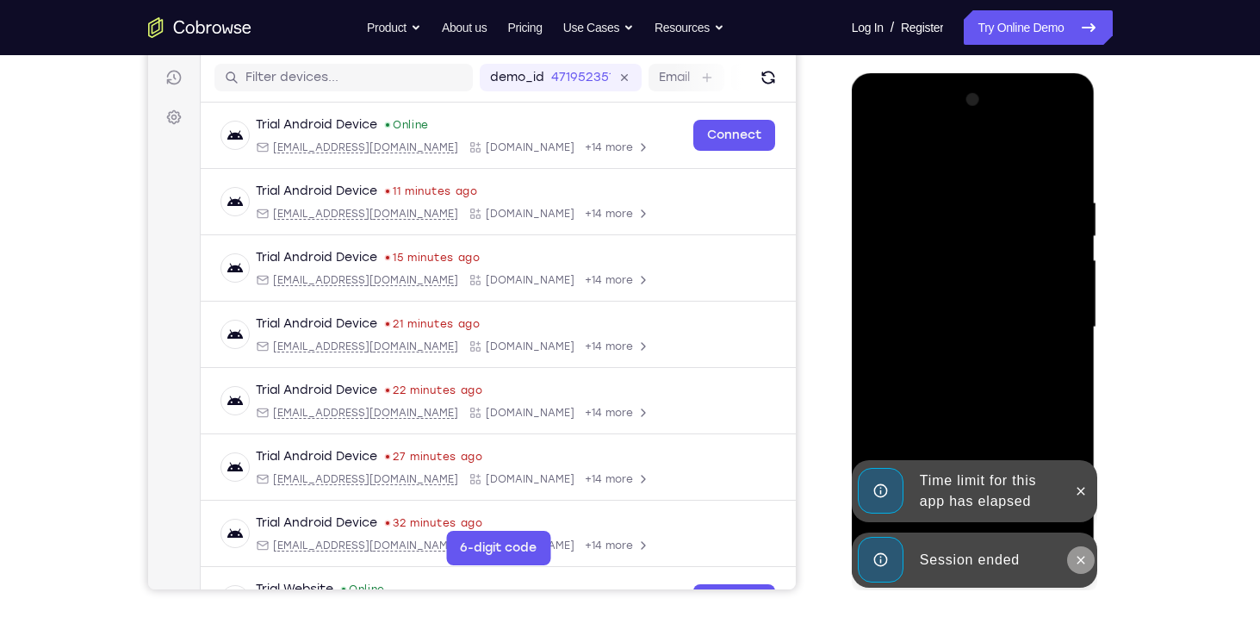
click at [1076, 551] on button at bounding box center [1081, 560] width 28 height 28
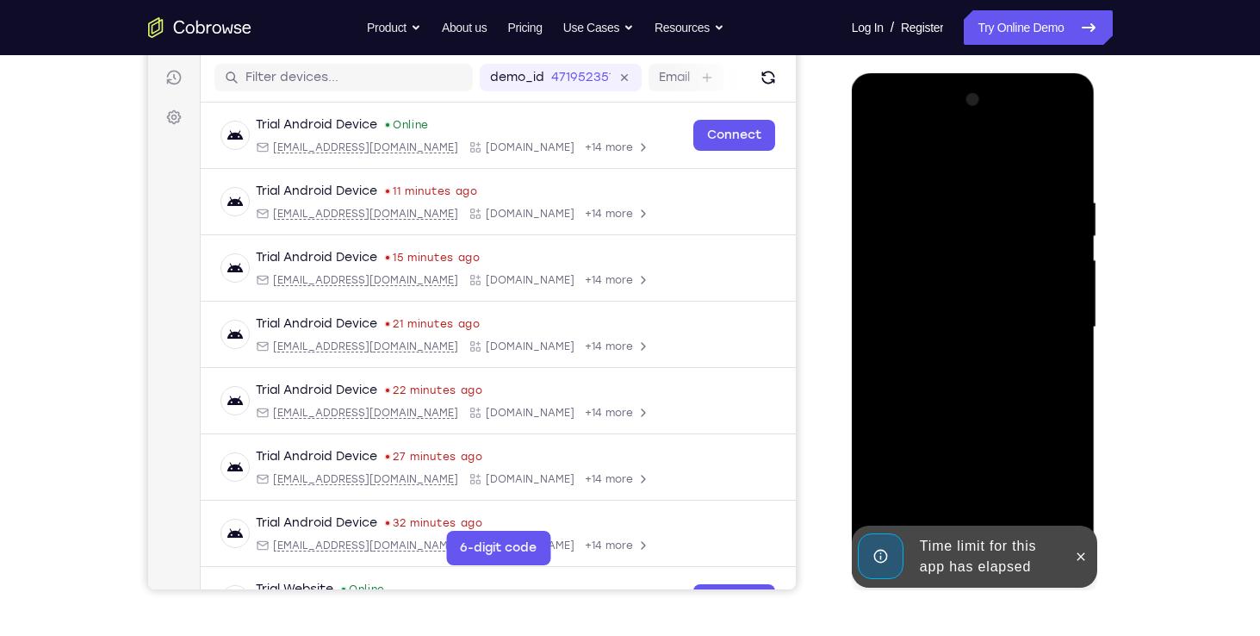
click at [1079, 484] on div at bounding box center [973, 327] width 217 height 482
click at [1080, 565] on button at bounding box center [1081, 557] width 28 height 28
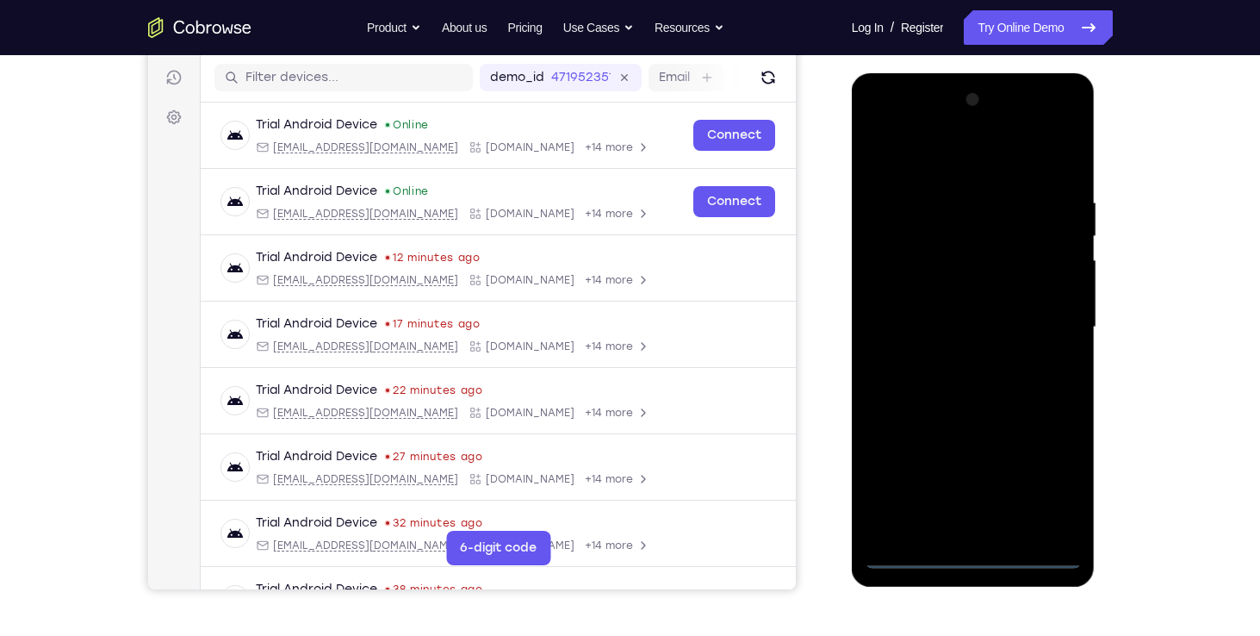
click at [978, 556] on div at bounding box center [973, 327] width 217 height 482
click at [1048, 486] on div at bounding box center [973, 327] width 217 height 482
click at [978, 169] on div at bounding box center [973, 327] width 217 height 482
click at [1041, 327] on div at bounding box center [973, 327] width 217 height 482
click at [952, 363] on div at bounding box center [973, 327] width 217 height 482
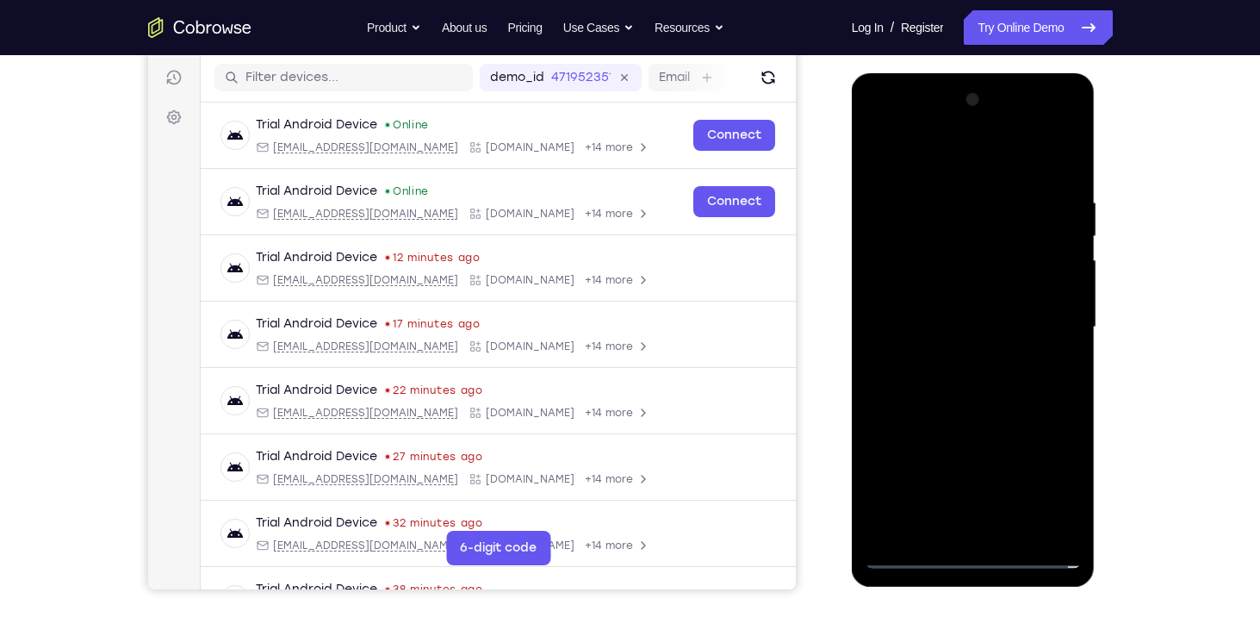
click at [931, 316] on div at bounding box center [973, 327] width 217 height 482
click at [985, 429] on div at bounding box center [973, 327] width 217 height 482
click at [1046, 430] on div at bounding box center [973, 327] width 217 height 482
click at [1004, 432] on div at bounding box center [973, 327] width 217 height 482
click at [909, 458] on div at bounding box center [973, 327] width 217 height 482
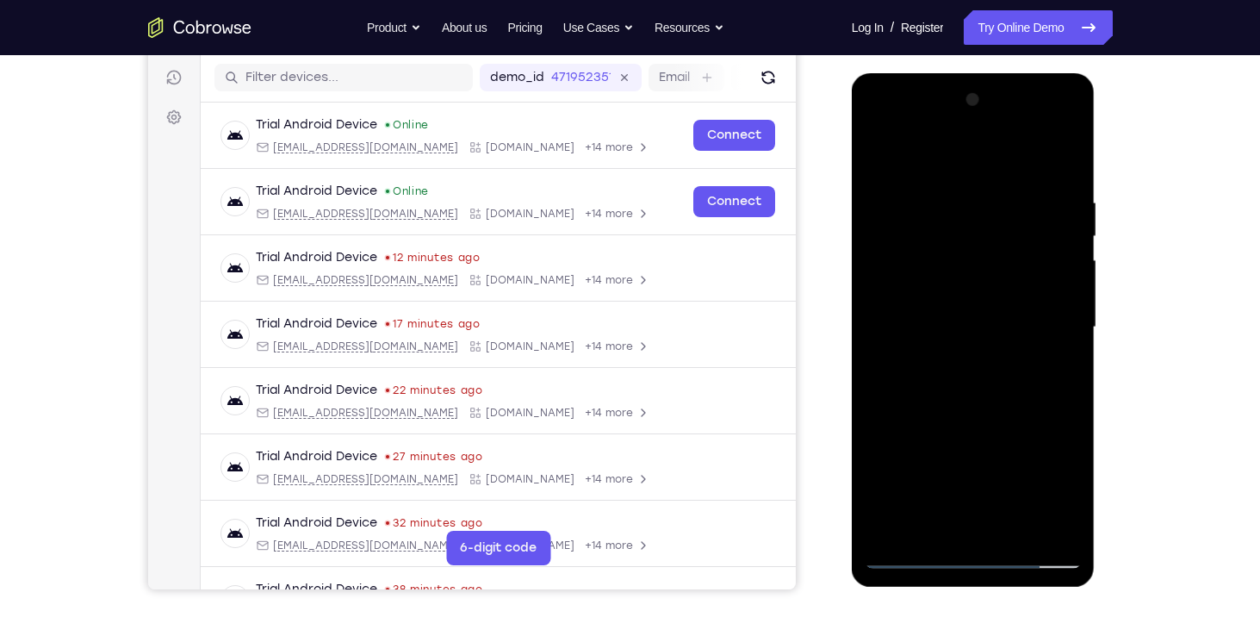
click at [922, 424] on div at bounding box center [973, 327] width 217 height 482
click at [952, 467] on div at bounding box center [973, 327] width 217 height 482
click at [908, 455] on div at bounding box center [973, 327] width 217 height 482
click at [886, 457] on div at bounding box center [973, 327] width 217 height 482
click at [919, 292] on div at bounding box center [973, 327] width 217 height 482
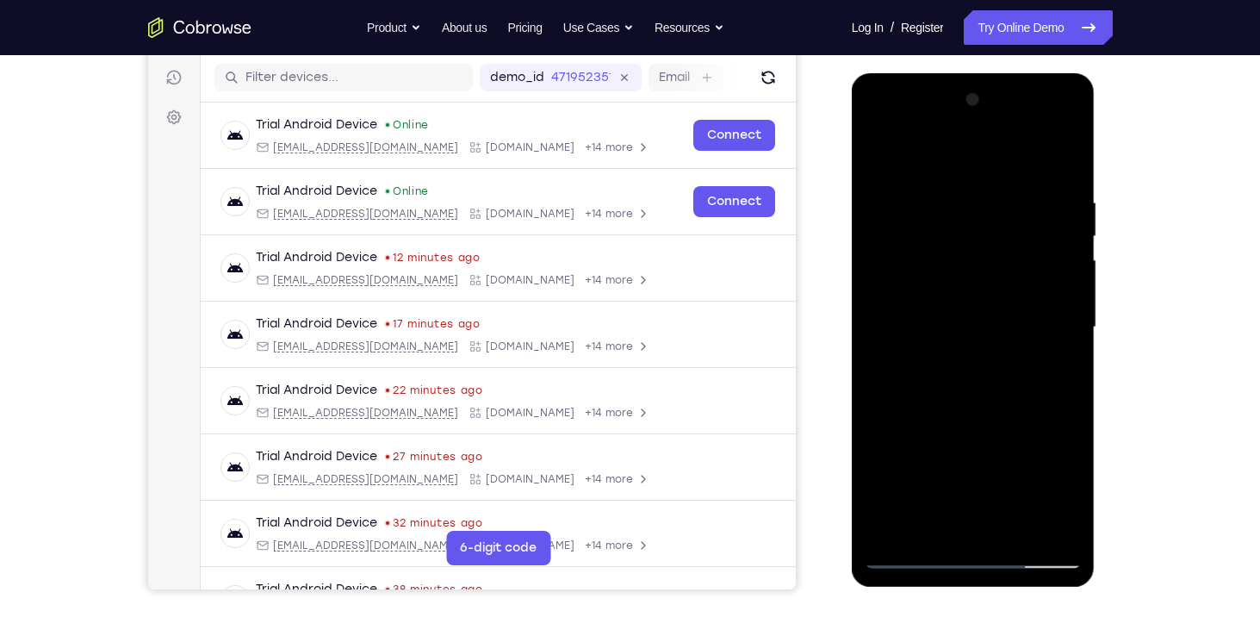
click at [982, 435] on div at bounding box center [973, 327] width 217 height 482
click at [1043, 432] on div at bounding box center [973, 327] width 217 height 482
click at [997, 434] on div at bounding box center [973, 327] width 217 height 482
click at [978, 352] on div at bounding box center [973, 327] width 217 height 482
click at [920, 239] on div at bounding box center [973, 327] width 217 height 482
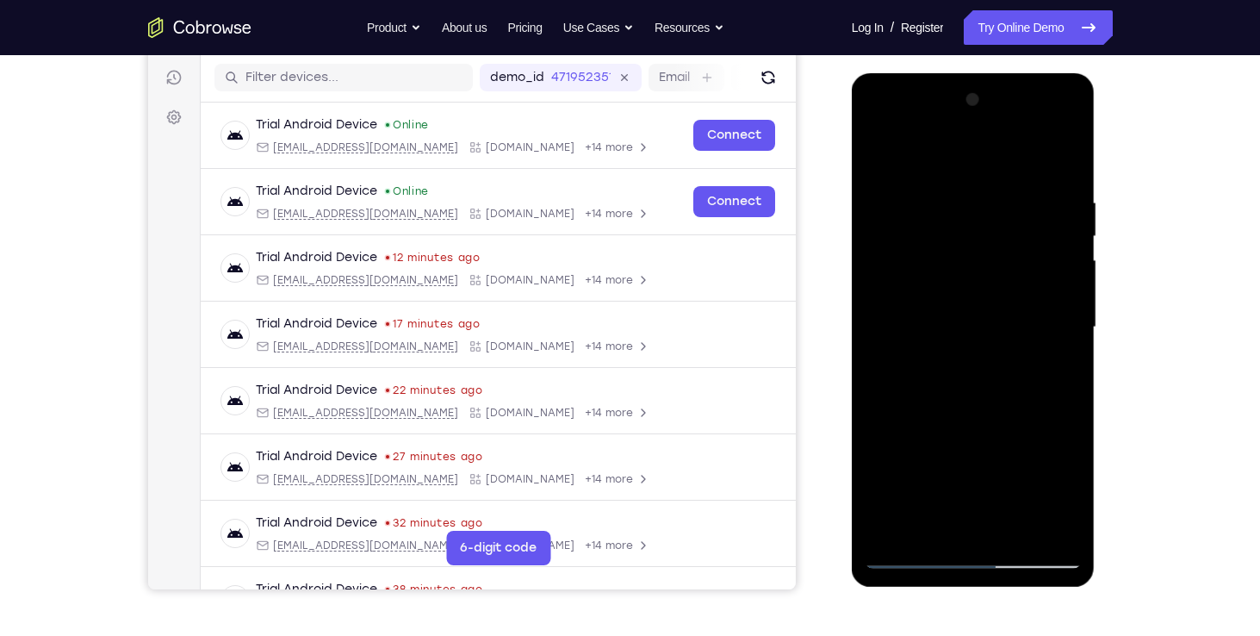
click at [980, 427] on div at bounding box center [973, 327] width 217 height 482
click at [1044, 426] on div at bounding box center [973, 327] width 217 height 482
click at [998, 430] on div at bounding box center [973, 327] width 217 height 482
click at [910, 458] on div at bounding box center [973, 327] width 217 height 482
click at [919, 428] on div at bounding box center [973, 327] width 217 height 482
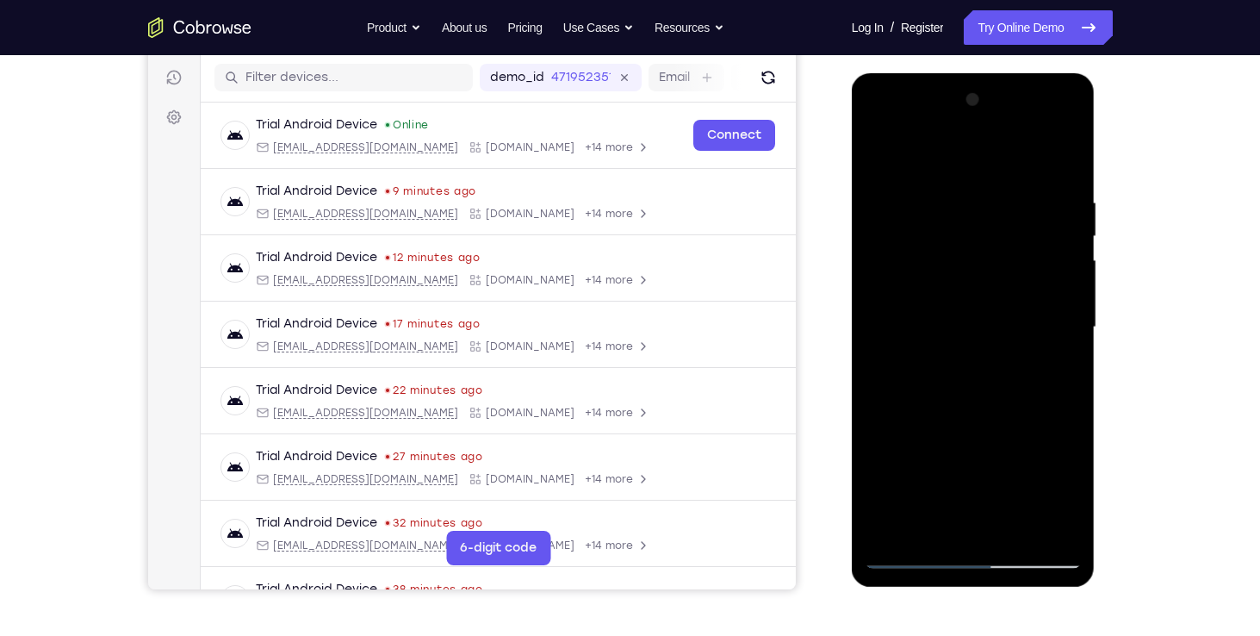
click at [943, 458] on div at bounding box center [973, 327] width 217 height 482
click at [900, 465] on div at bounding box center [973, 327] width 217 height 482
click at [886, 456] on div at bounding box center [973, 327] width 217 height 482
click at [1028, 424] on div at bounding box center [973, 327] width 217 height 482
click at [918, 431] on div at bounding box center [973, 327] width 217 height 482
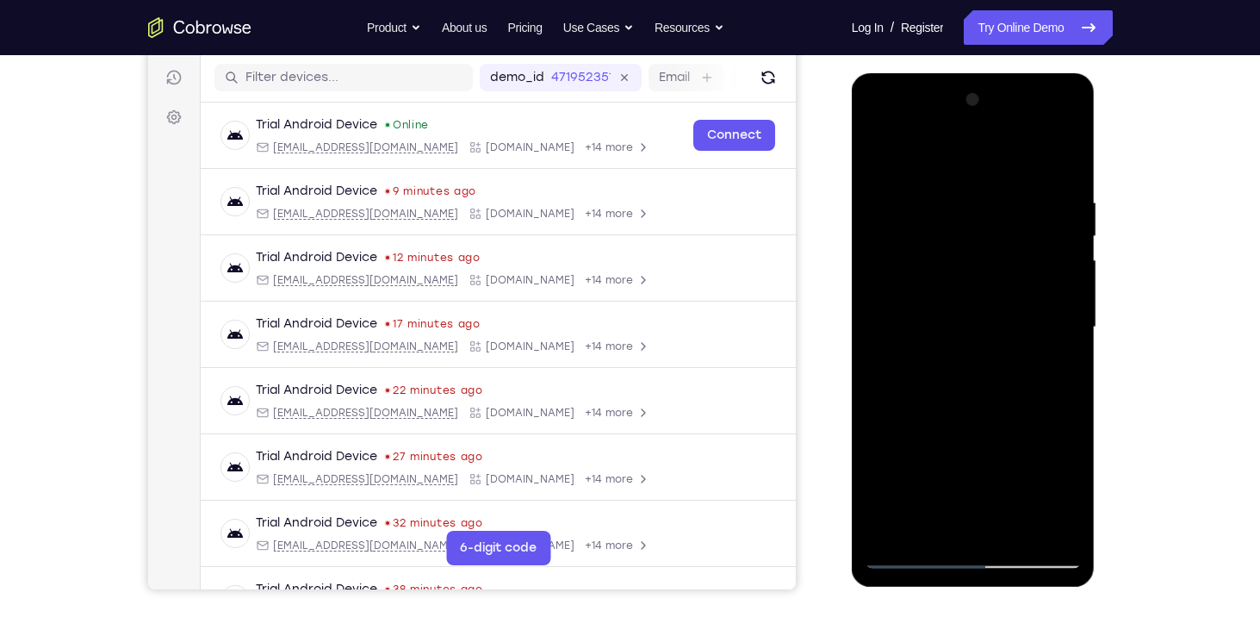
click at [924, 458] on div at bounding box center [973, 327] width 217 height 482
click at [885, 524] on div at bounding box center [973, 327] width 217 height 482
click at [1047, 434] on div at bounding box center [973, 327] width 217 height 482
click at [1068, 432] on div at bounding box center [973, 327] width 217 height 482
click at [879, 456] on div at bounding box center [973, 327] width 217 height 482
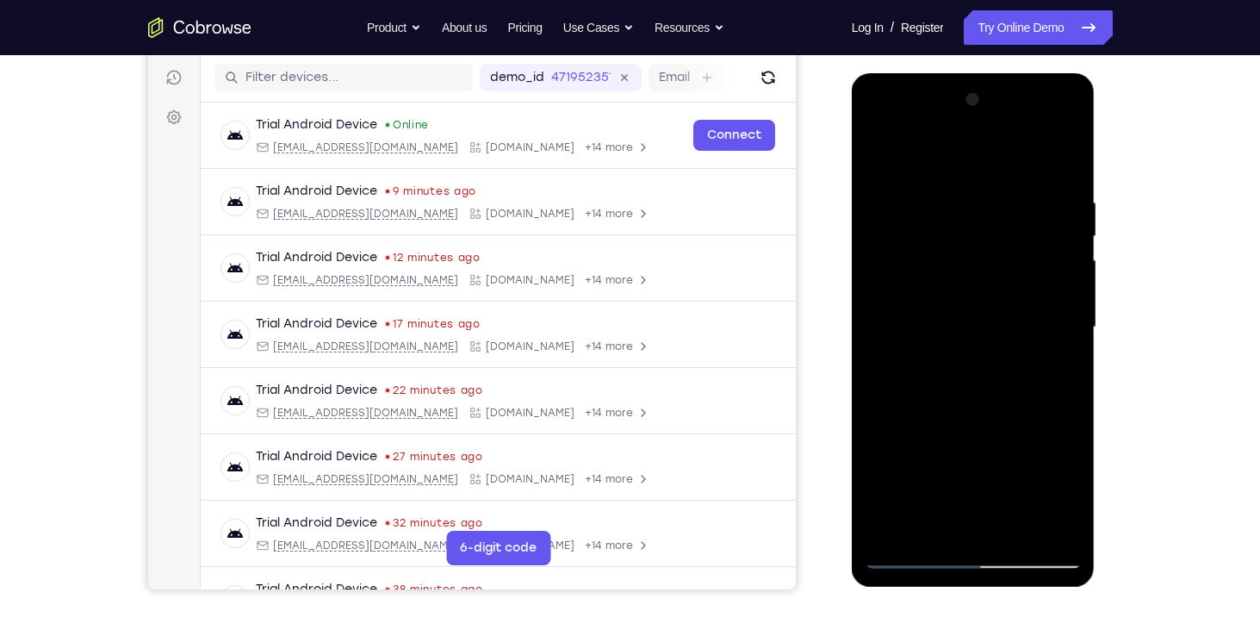
click at [874, 519] on div at bounding box center [973, 327] width 217 height 482
click at [971, 463] on div at bounding box center [973, 327] width 217 height 482
click at [1042, 496] on div at bounding box center [973, 327] width 217 height 482
click at [885, 458] on div at bounding box center [973, 327] width 217 height 482
click at [1028, 428] on div at bounding box center [973, 327] width 217 height 482
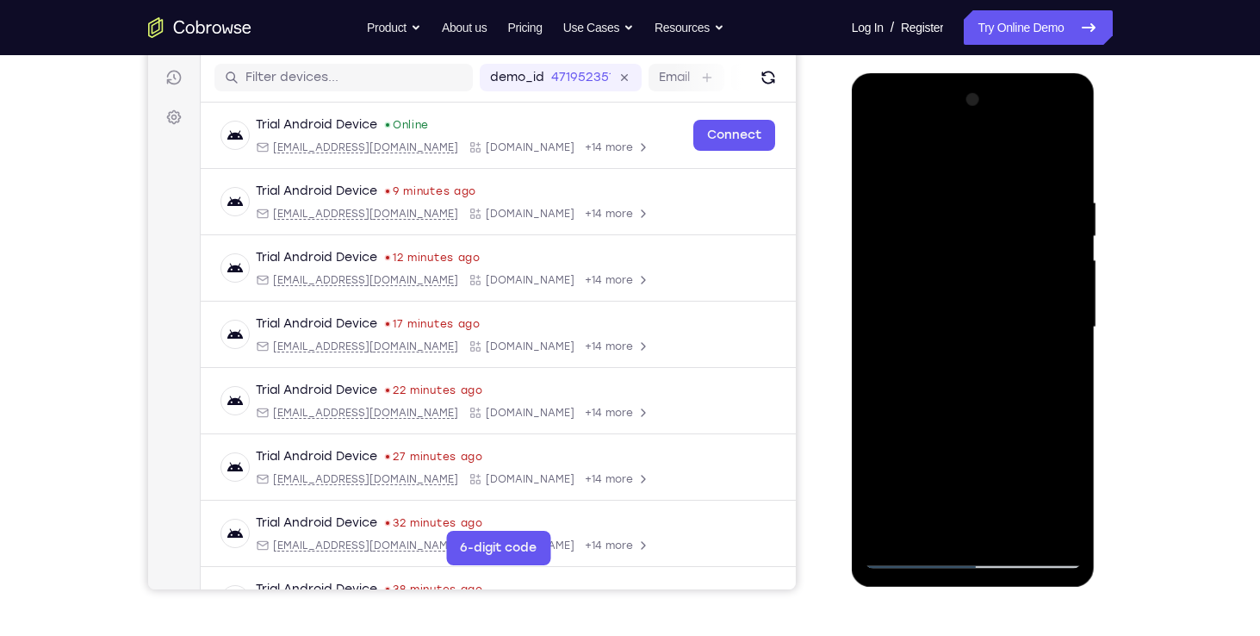
click at [1059, 458] on div at bounding box center [973, 327] width 217 height 482
click at [1038, 524] on div at bounding box center [973, 327] width 217 height 482
click at [947, 494] on div at bounding box center [973, 327] width 217 height 482
click at [1053, 435] on div at bounding box center [973, 327] width 217 height 482
click at [1038, 487] on div at bounding box center [973, 327] width 217 height 482
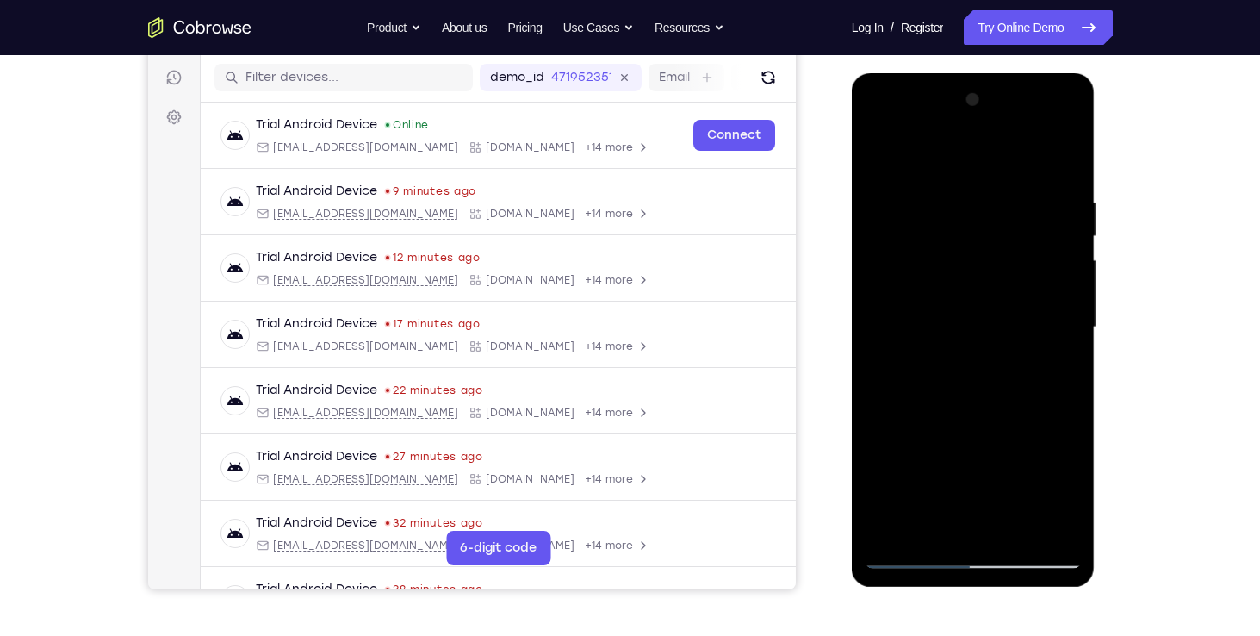
click at [981, 283] on div at bounding box center [973, 327] width 217 height 482
click at [972, 376] on div at bounding box center [973, 327] width 217 height 482
click at [942, 238] on div at bounding box center [973, 327] width 217 height 482
click at [948, 336] on div at bounding box center [973, 327] width 217 height 482
click at [883, 153] on div at bounding box center [973, 327] width 217 height 482
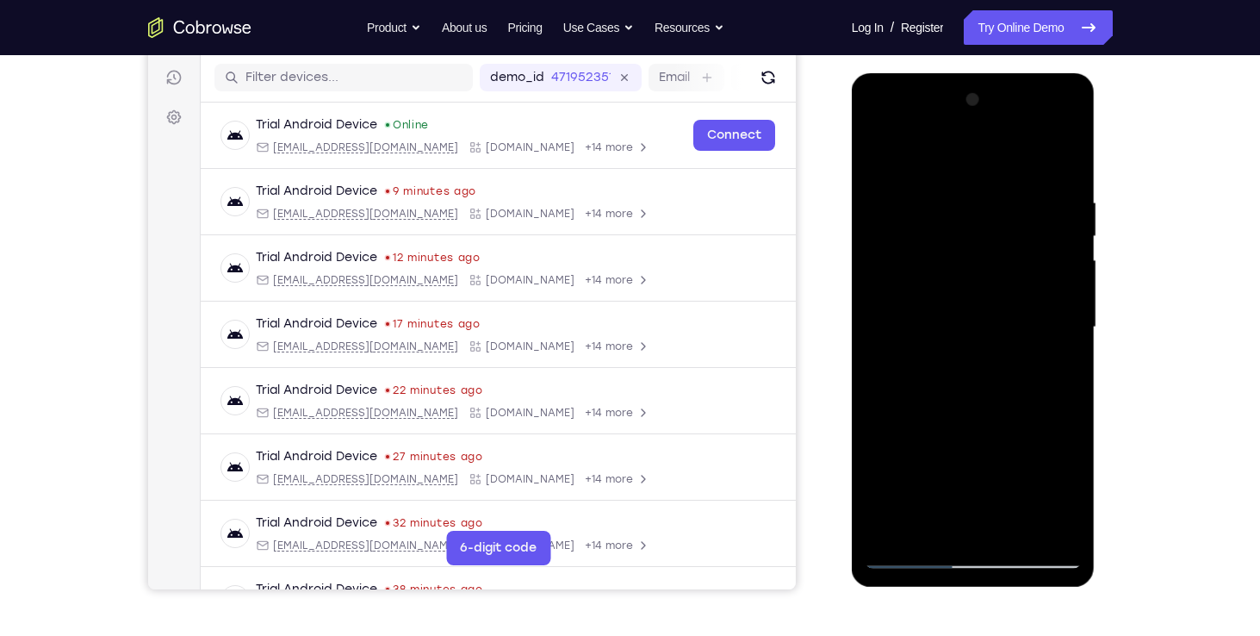
click at [883, 153] on div at bounding box center [973, 327] width 217 height 482
click at [957, 534] on div at bounding box center [973, 327] width 217 height 482
click at [943, 339] on div at bounding box center [973, 327] width 217 height 482
click at [934, 237] on div at bounding box center [973, 327] width 217 height 482
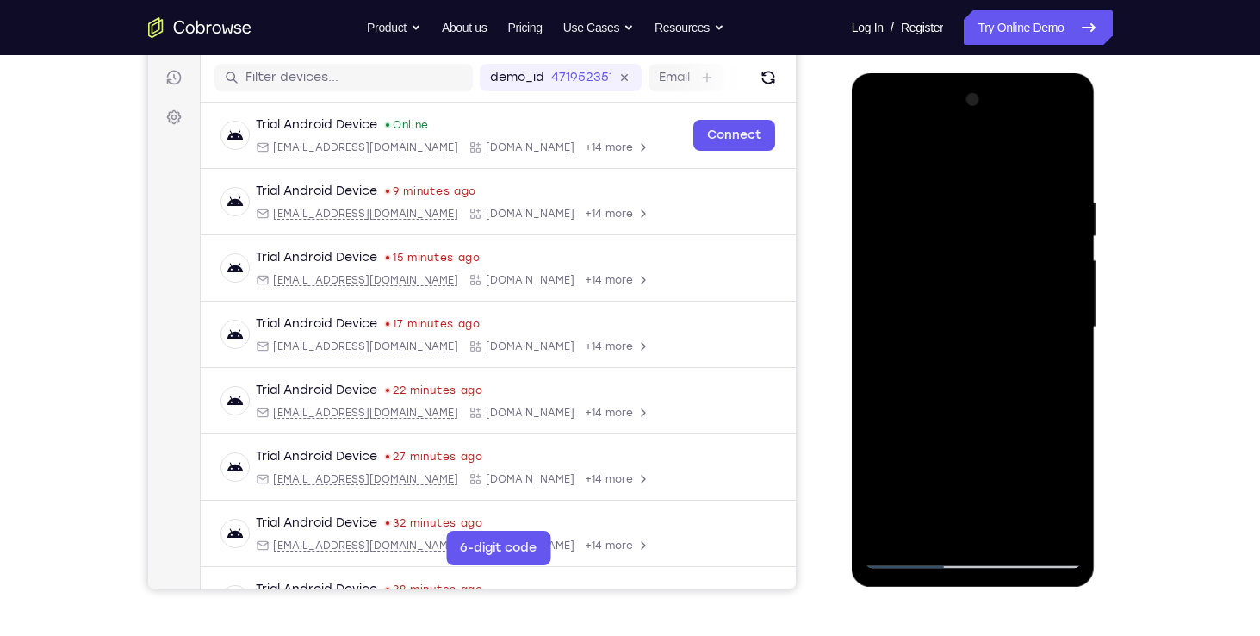
click at [881, 128] on div at bounding box center [973, 327] width 217 height 482
click at [941, 272] on div at bounding box center [973, 327] width 217 height 482
click at [966, 327] on div at bounding box center [973, 327] width 217 height 482
click at [988, 438] on div at bounding box center [973, 327] width 217 height 482
click at [1047, 435] on div at bounding box center [973, 327] width 217 height 482
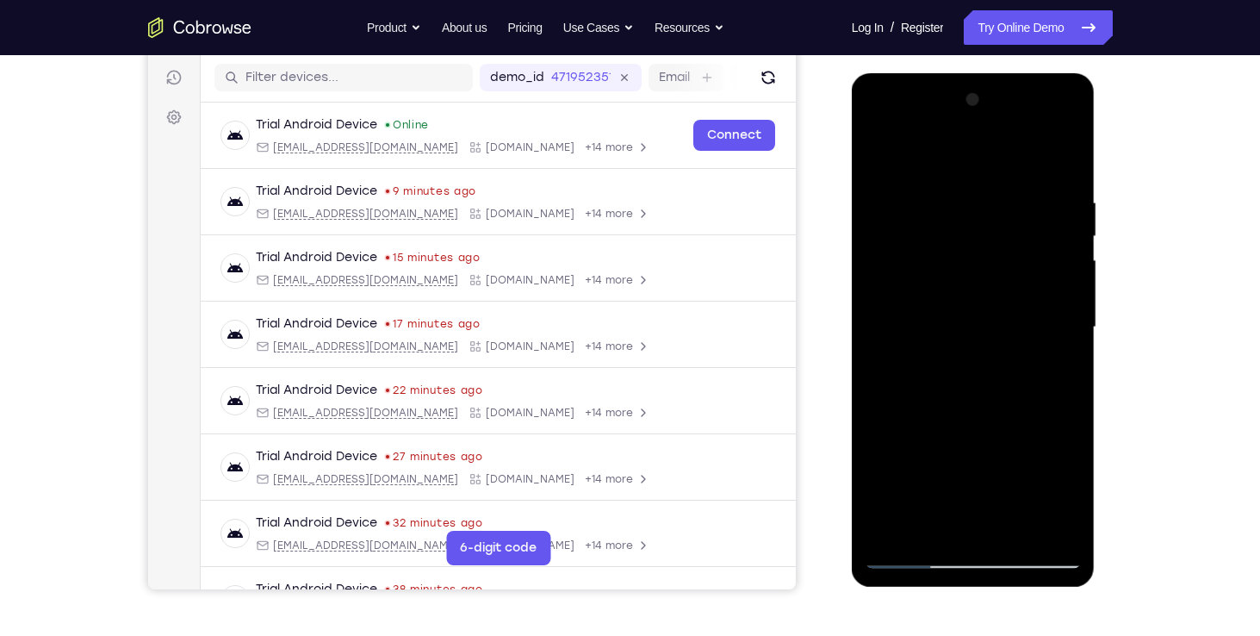
click at [1001, 436] on div at bounding box center [973, 327] width 217 height 482
click at [1065, 482] on div at bounding box center [973, 327] width 217 height 482
click at [984, 402] on div at bounding box center [973, 327] width 217 height 482
click at [945, 311] on div at bounding box center [973, 327] width 217 height 482
click at [987, 432] on div at bounding box center [973, 327] width 217 height 482
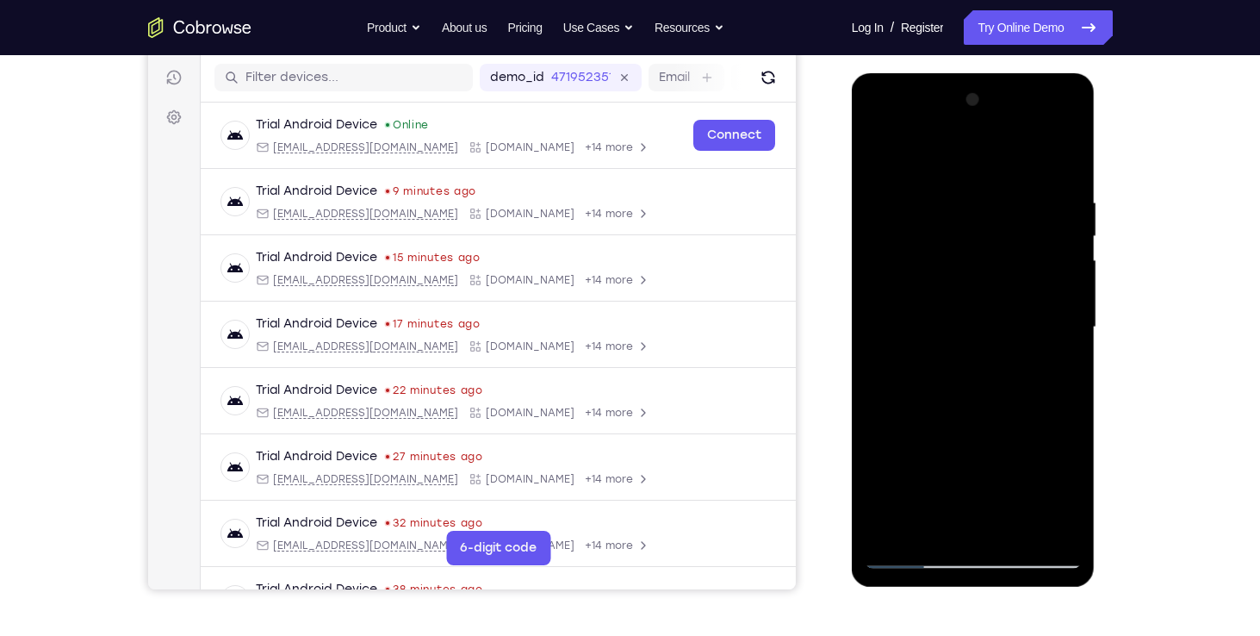
click at [1048, 434] on div at bounding box center [973, 327] width 217 height 482
click at [997, 429] on div at bounding box center [973, 327] width 217 height 482
click at [903, 462] on div at bounding box center [973, 327] width 217 height 482
click at [919, 436] on div at bounding box center [973, 327] width 217 height 482
click at [945, 459] on div at bounding box center [973, 327] width 217 height 482
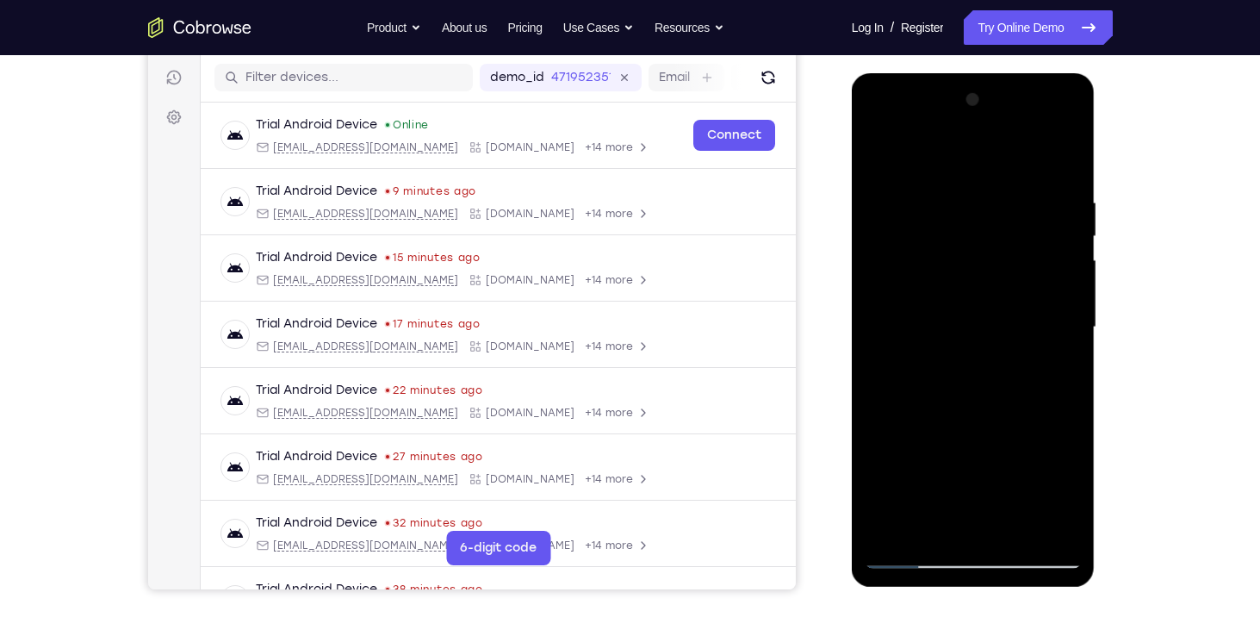
click at [892, 400] on div at bounding box center [973, 327] width 217 height 482
click at [1072, 400] on div at bounding box center [973, 327] width 217 height 482
click at [883, 396] on div at bounding box center [973, 327] width 217 height 482
click at [962, 403] on div at bounding box center [973, 327] width 217 height 482
click at [948, 336] on div at bounding box center [973, 327] width 217 height 482
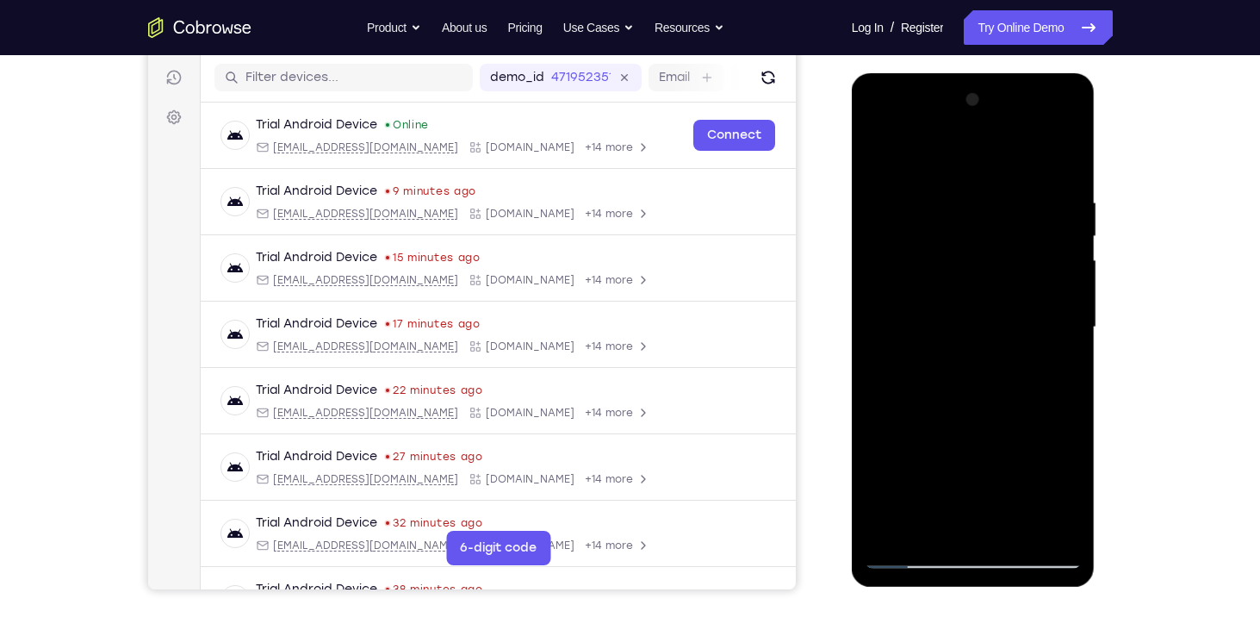
click at [948, 349] on div at bounding box center [973, 327] width 217 height 482
click at [910, 373] on div at bounding box center [973, 327] width 217 height 482
click at [885, 379] on div at bounding box center [973, 327] width 217 height 482
click at [909, 340] on div at bounding box center [973, 327] width 217 height 482
